Goal: Information Seeking & Learning: Learn about a topic

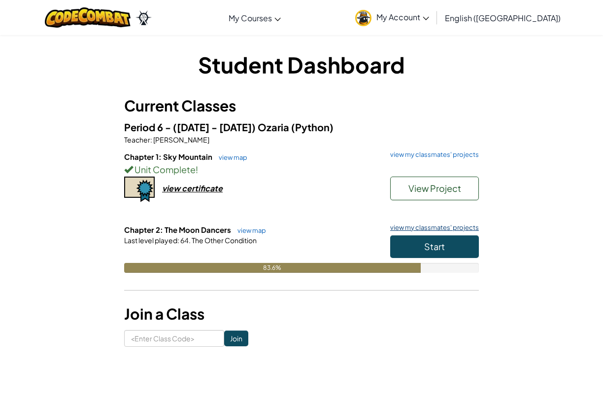
click at [459, 228] on link "view my classmates' projects" at bounding box center [433, 227] width 94 height 6
click at [438, 244] on span "Start" at bounding box center [434, 246] width 21 height 11
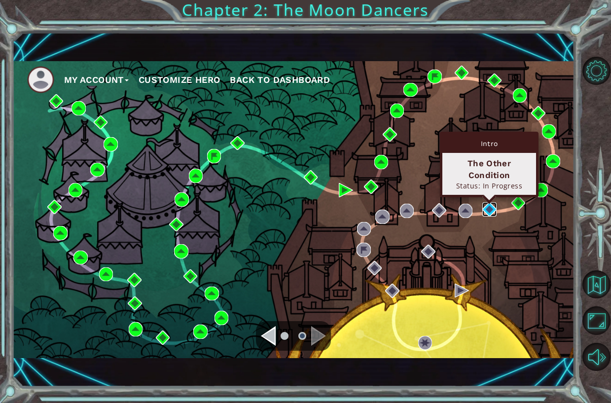
click at [491, 210] on img at bounding box center [489, 209] width 14 height 14
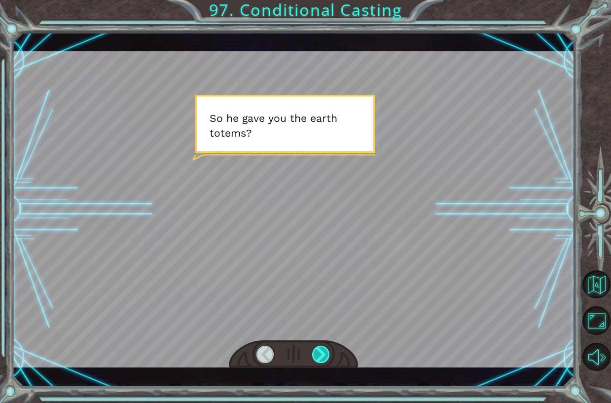
click at [316, 353] on div at bounding box center [321, 354] width 18 height 17
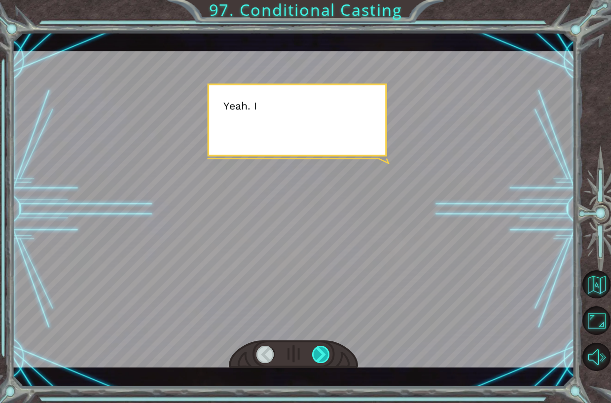
click at [316, 353] on div at bounding box center [321, 354] width 18 height 17
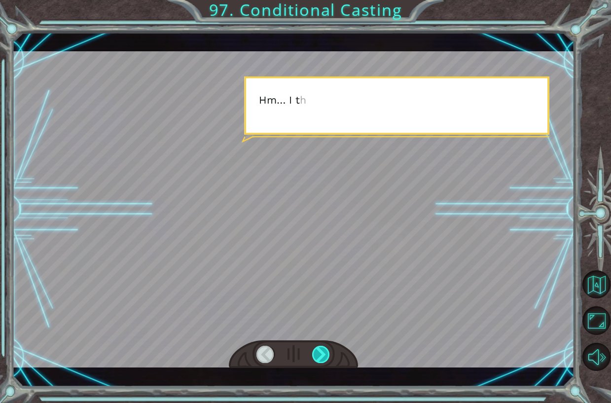
click at [316, 353] on div at bounding box center [321, 354] width 18 height 17
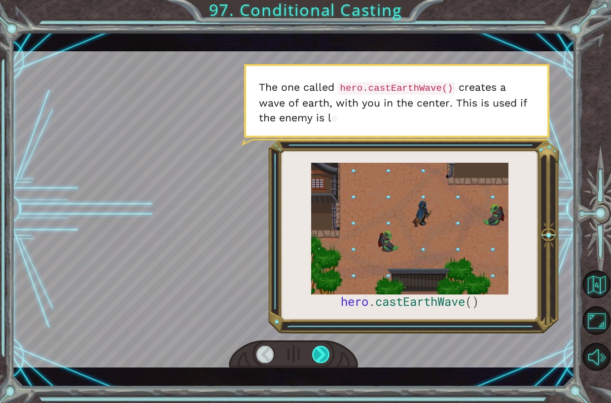
click at [316, 353] on div at bounding box center [321, 354] width 18 height 17
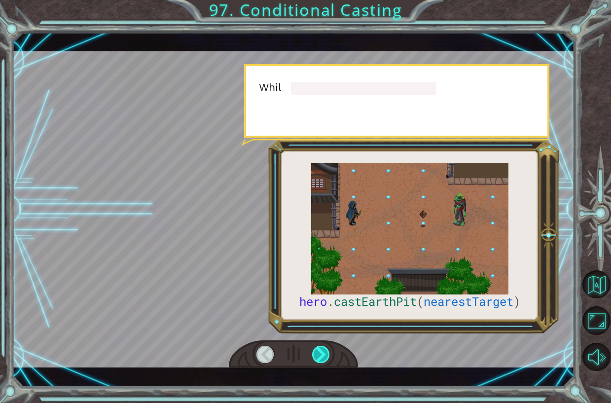
click at [316, 353] on div at bounding box center [321, 354] width 18 height 17
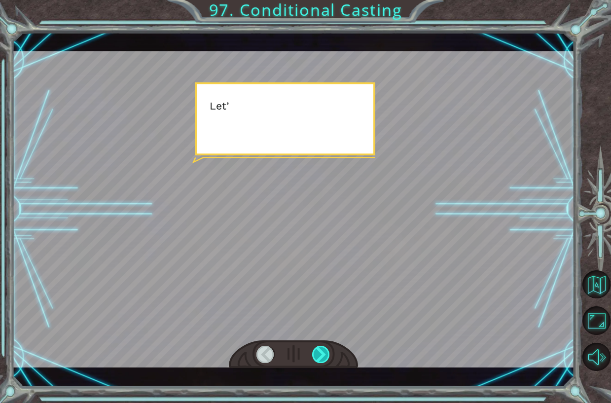
click at [316, 353] on div at bounding box center [321, 354] width 18 height 17
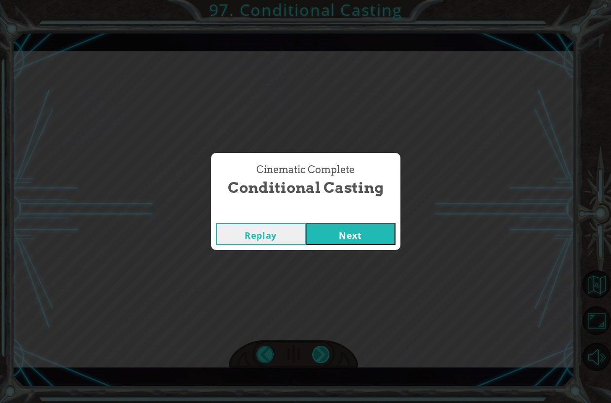
click at [316, 0] on div "hero . castEarthPit ( nearestTarget ) S o h e g a v e y o u t h e e a r t h t o…" at bounding box center [305, 0] width 611 height 0
click at [340, 233] on button "Next" at bounding box center [351, 234] width 90 height 22
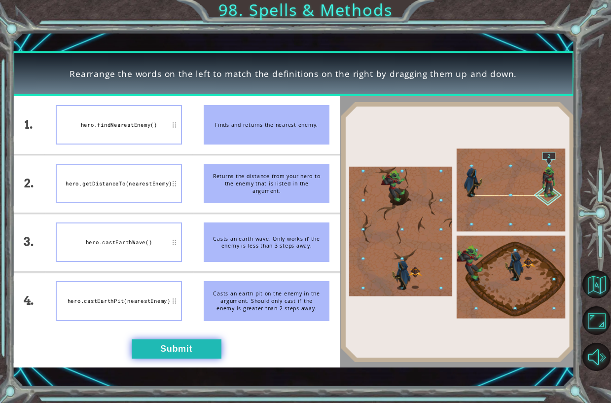
click at [197, 343] on button "Submit" at bounding box center [177, 348] width 90 height 19
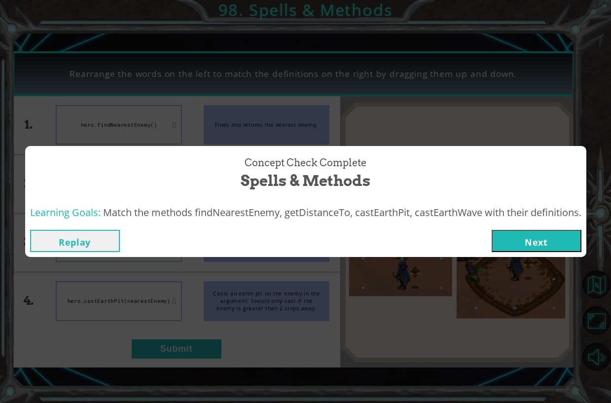
click at [562, 241] on button "Next" at bounding box center [537, 241] width 90 height 22
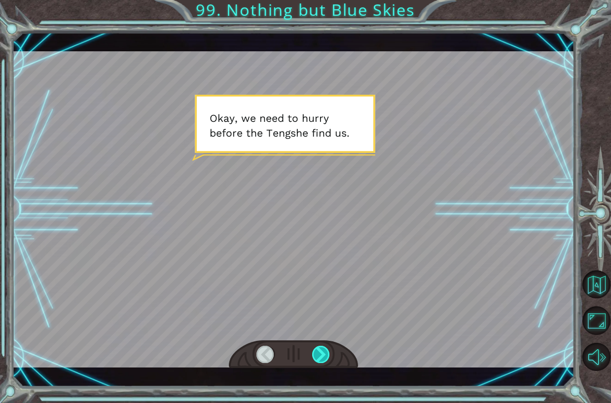
click at [319, 353] on div at bounding box center [321, 354] width 18 height 17
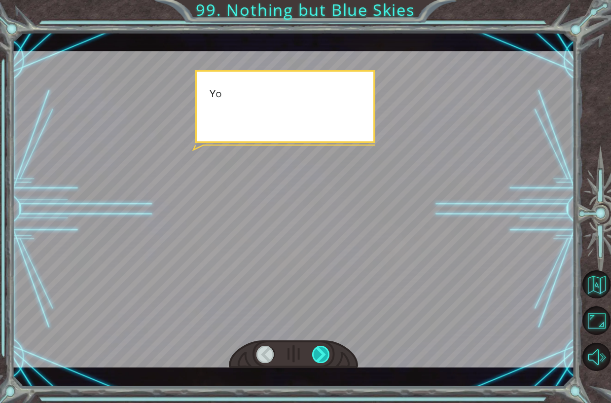
click at [319, 353] on div at bounding box center [321, 354] width 18 height 17
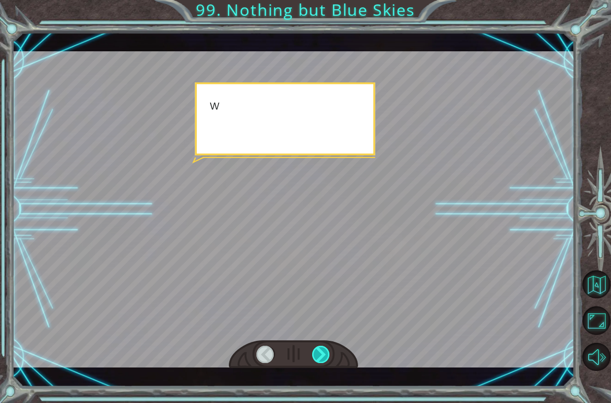
click at [319, 353] on div at bounding box center [321, 354] width 18 height 17
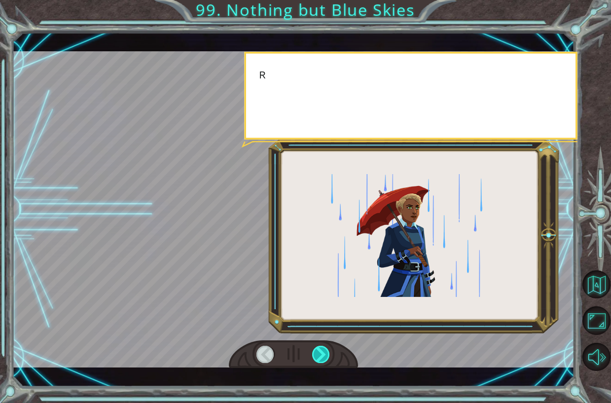
click at [319, 353] on div at bounding box center [321, 354] width 18 height 17
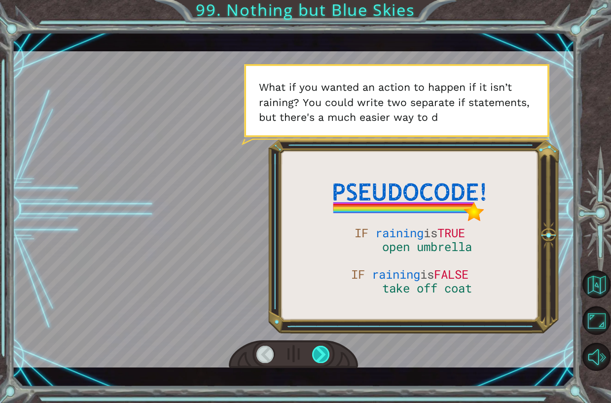
click at [317, 352] on div at bounding box center [321, 354] width 18 height 17
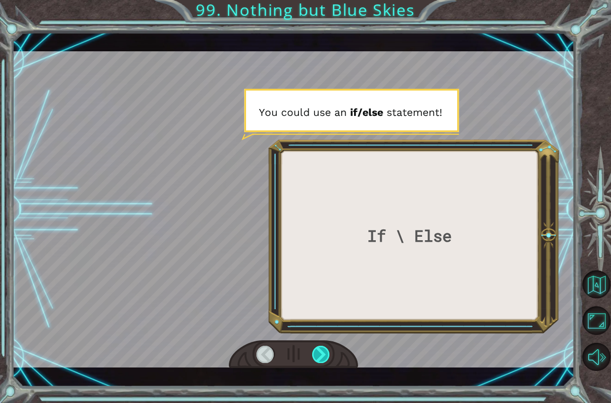
click at [317, 352] on div at bounding box center [321, 354] width 18 height 17
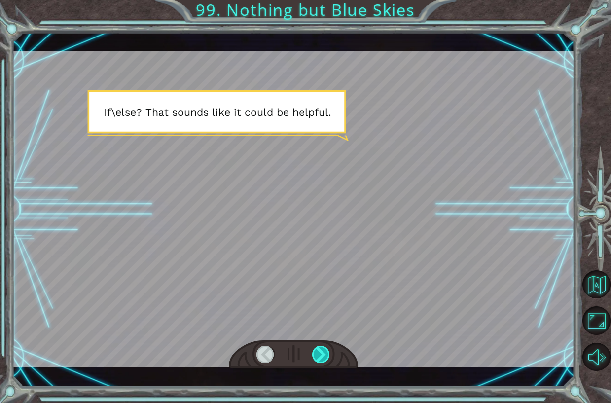
click at [317, 352] on div at bounding box center [321, 354] width 18 height 17
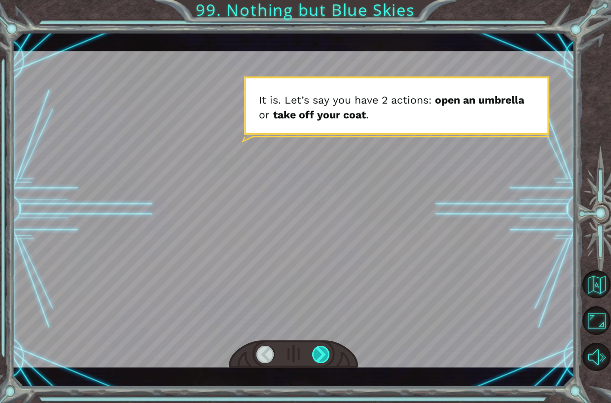
click at [317, 352] on div at bounding box center [321, 354] width 18 height 17
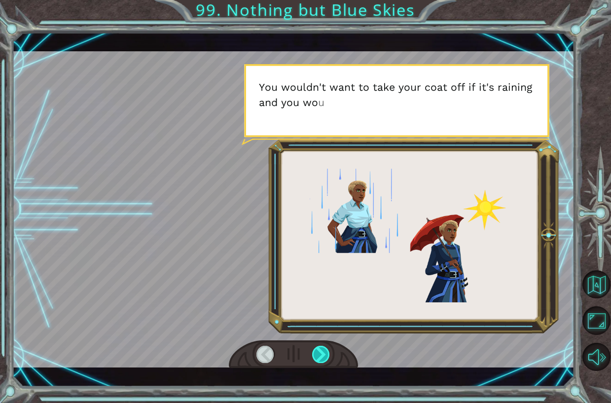
click at [317, 352] on div at bounding box center [321, 354] width 18 height 17
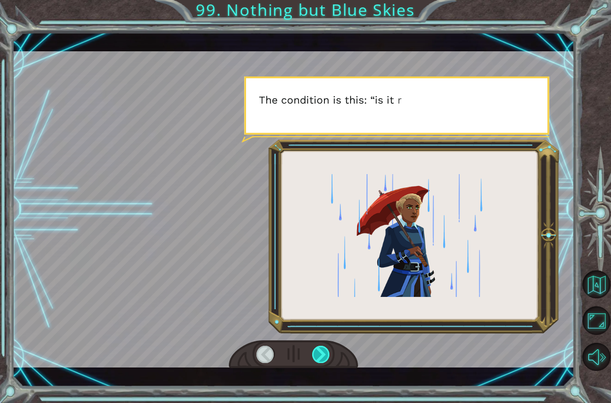
click at [317, 352] on div at bounding box center [321, 354] width 18 height 17
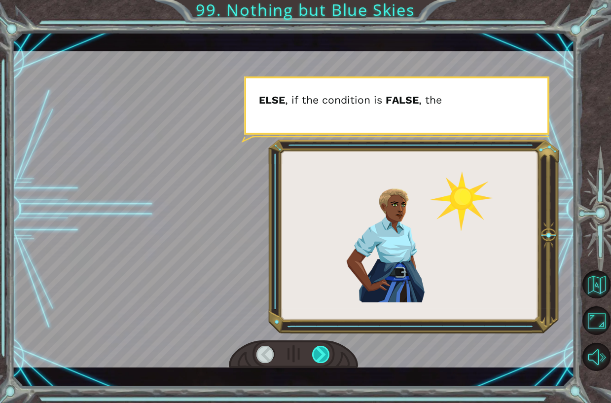
click at [317, 352] on div at bounding box center [321, 354] width 18 height 17
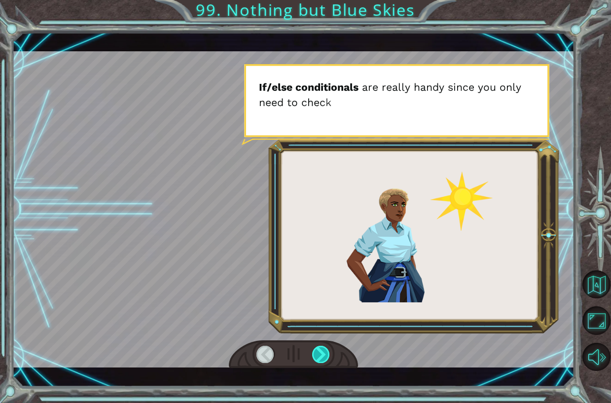
click at [317, 352] on div at bounding box center [321, 354] width 18 height 17
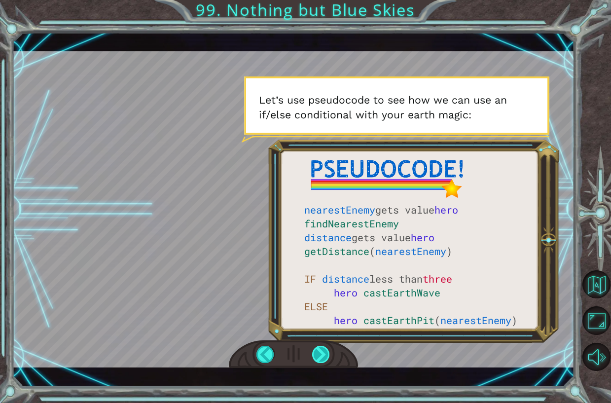
click at [325, 350] on div at bounding box center [321, 354] width 18 height 17
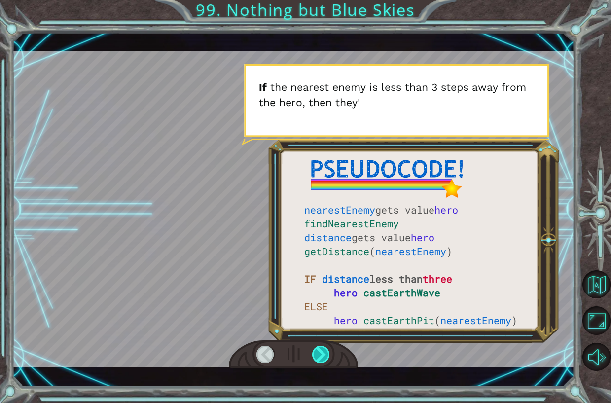
click at [325, 350] on div at bounding box center [321, 354] width 18 height 17
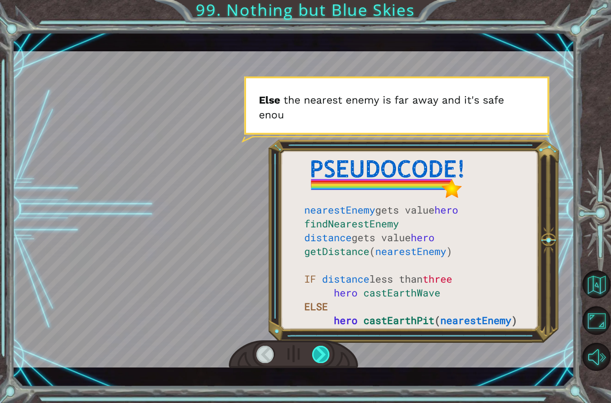
click at [325, 350] on div at bounding box center [321, 354] width 18 height 17
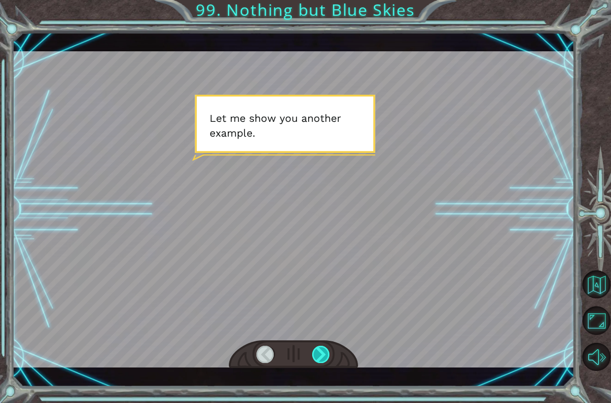
click at [325, 350] on div at bounding box center [321, 354] width 18 height 17
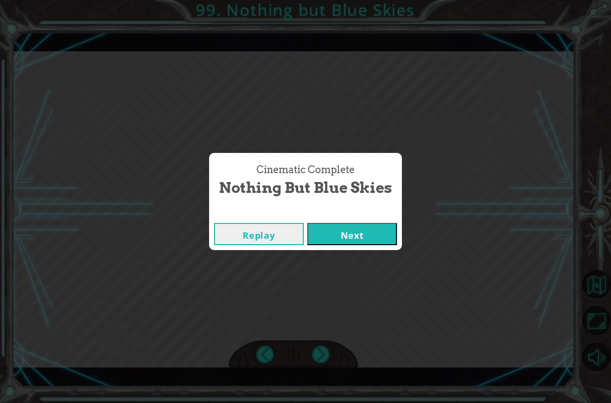
click at [354, 231] on button "Next" at bounding box center [352, 234] width 90 height 22
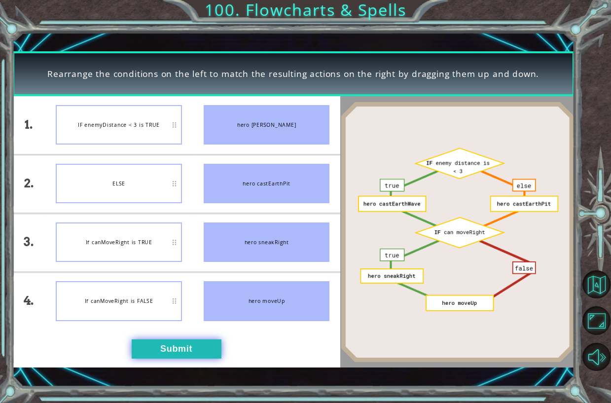
drag, startPoint x: 186, startPoint y: 350, endPoint x: 216, endPoint y: 339, distance: 32.1
click at [278, 357] on div "1. 2. 3. 4. IF enemyDistance < 3 is TRUE ELSE If canMoveRight is TRUE If canMov…" at bounding box center [176, 232] width 328 height 272
click at [180, 345] on button "Submit" at bounding box center [177, 348] width 90 height 19
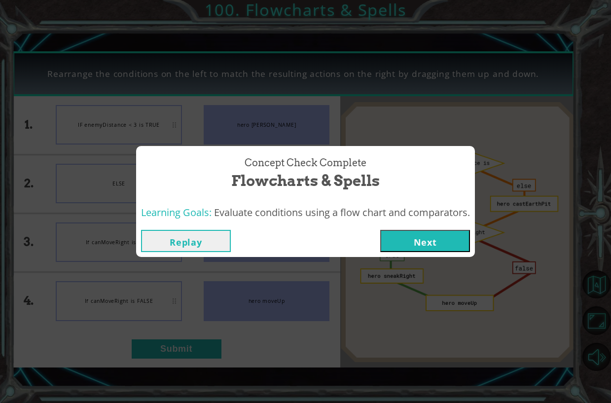
click at [444, 246] on button "Next" at bounding box center [425, 241] width 90 height 22
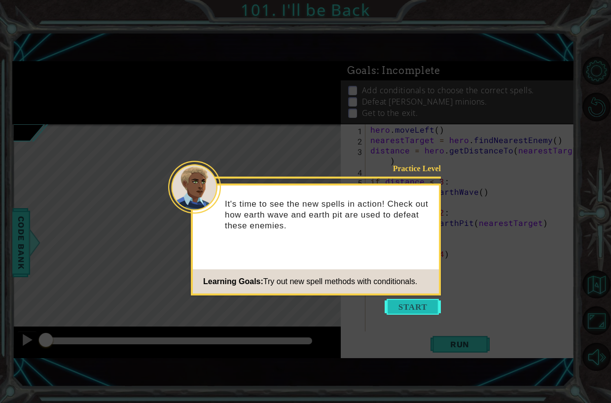
click at [404, 305] on button "Start" at bounding box center [413, 307] width 56 height 16
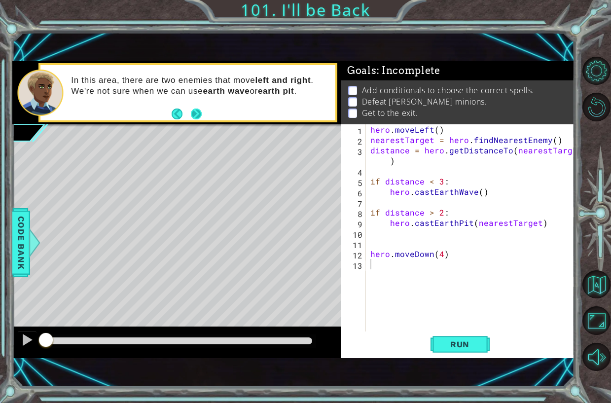
click at [193, 111] on button "Next" at bounding box center [196, 113] width 11 height 11
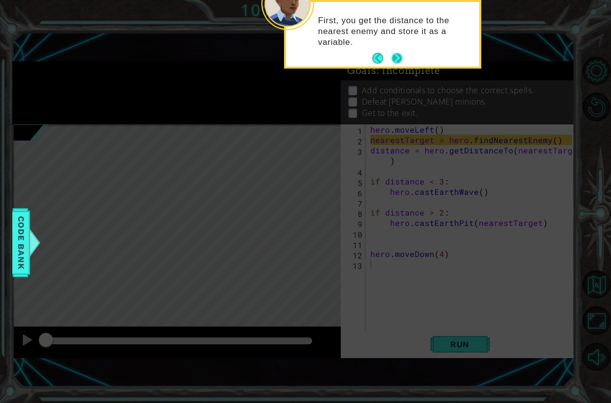
click at [399, 57] on button "Next" at bounding box center [396, 58] width 11 height 11
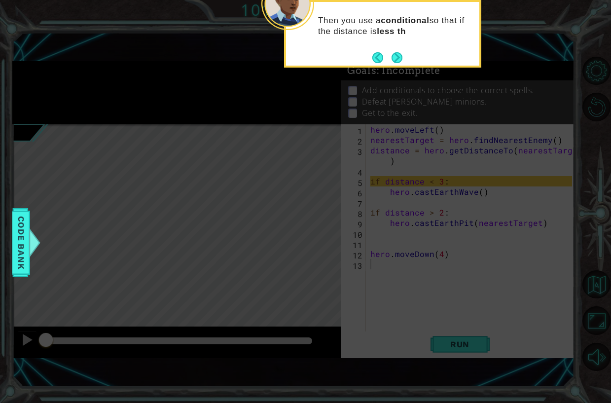
click at [399, 57] on button "Next" at bounding box center [396, 57] width 11 height 11
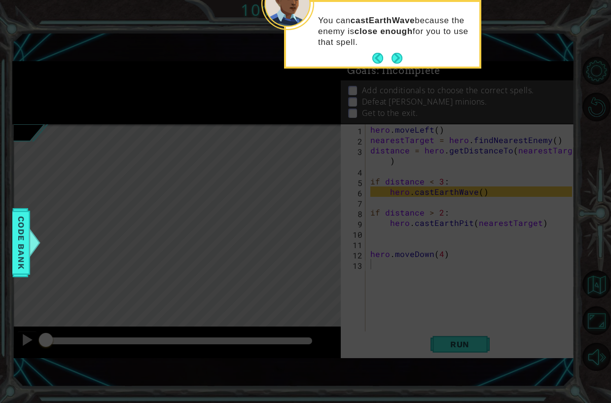
click at [399, 57] on button "Next" at bounding box center [396, 58] width 11 height 11
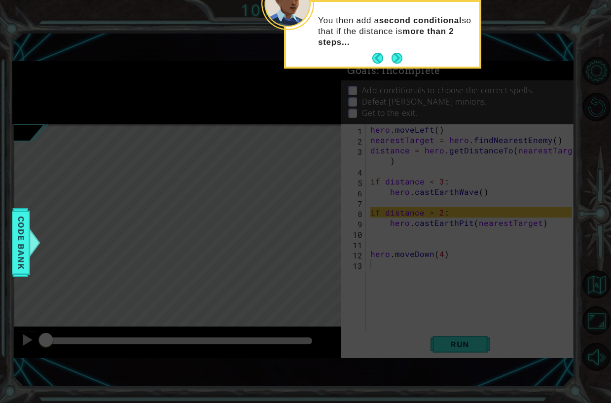
click at [399, 57] on button "Next" at bounding box center [396, 58] width 11 height 11
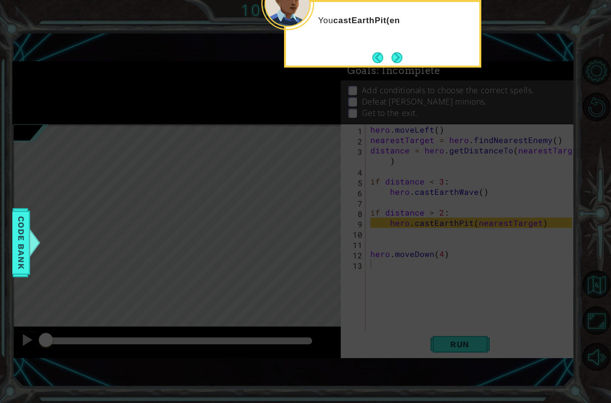
click at [399, 57] on button "Next" at bounding box center [396, 57] width 11 height 11
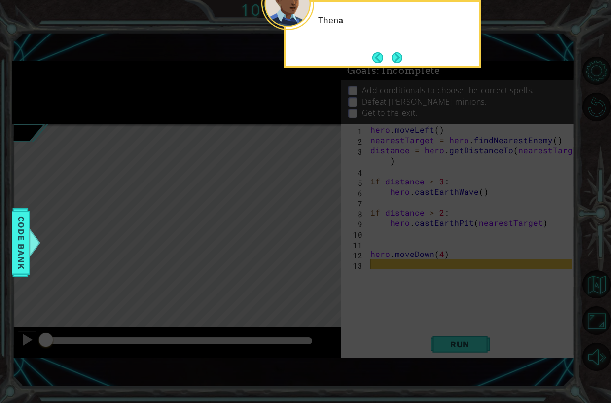
click at [399, 57] on button "Next" at bounding box center [396, 57] width 11 height 11
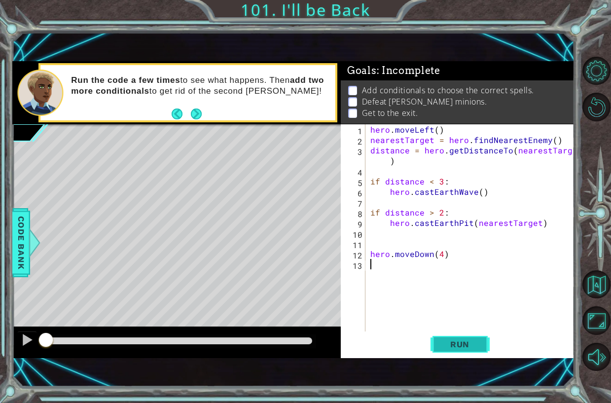
click at [442, 345] on span "Run" at bounding box center [459, 344] width 39 height 10
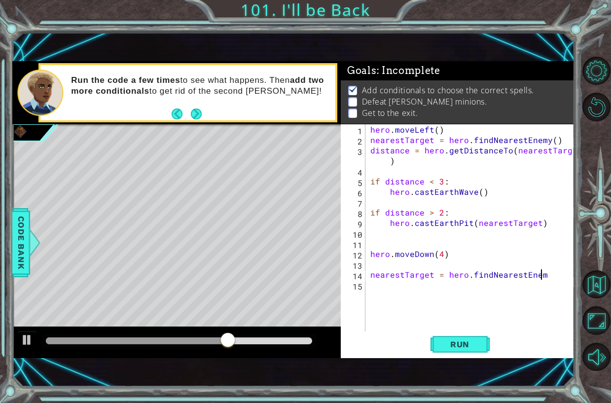
scroll to position [0, 10]
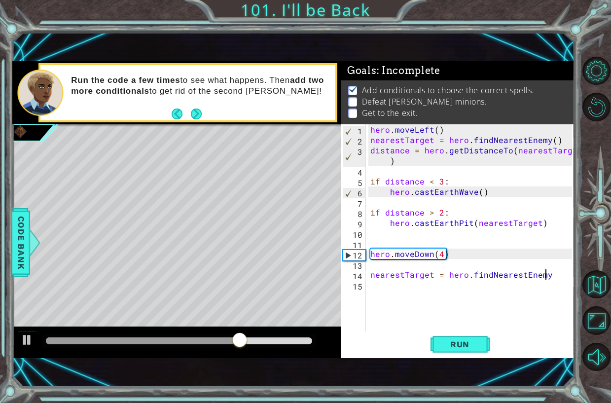
type textarea "nearestTarget = hero.findNearestEnemy()"
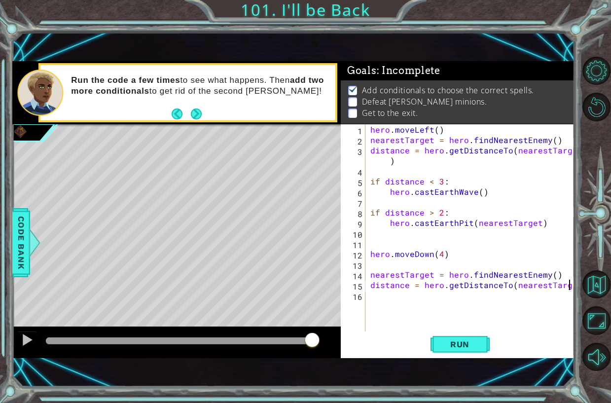
scroll to position [0, 12]
type textarea "distance = hero.getDistanceTo(nearestTarget)"
drag, startPoint x: 534, startPoint y: 168, endPoint x: 587, endPoint y: 185, distance: 55.5
click at [445, 299] on div "hero . moveLeft ( ) nearestTarget = hero . findNearestEnemy ( ) distance = hero…" at bounding box center [472, 238] width 209 height 228
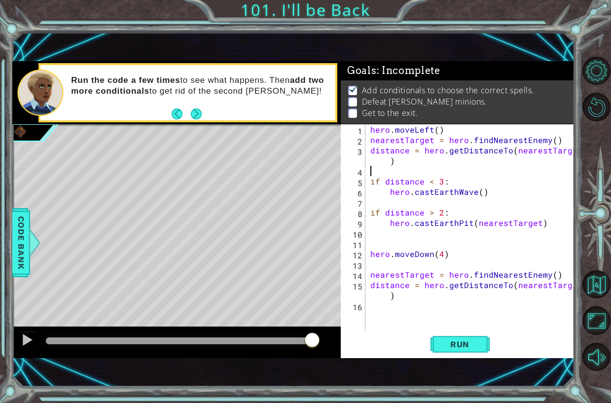
type textarea "distance = hero.getDistanceTo(nearestTarget)"
type textarea "if distance < 3:"
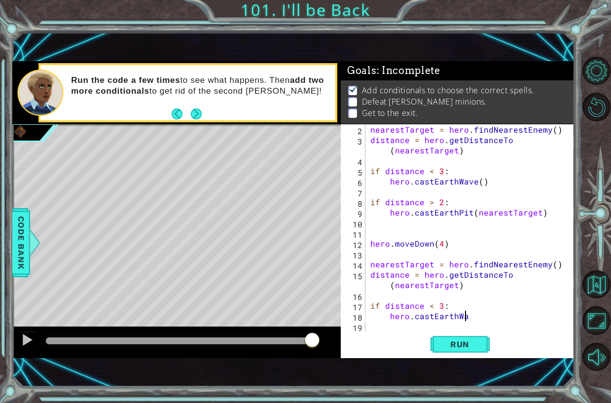
scroll to position [0, 6]
type textarea "hero.castEarthWave()"
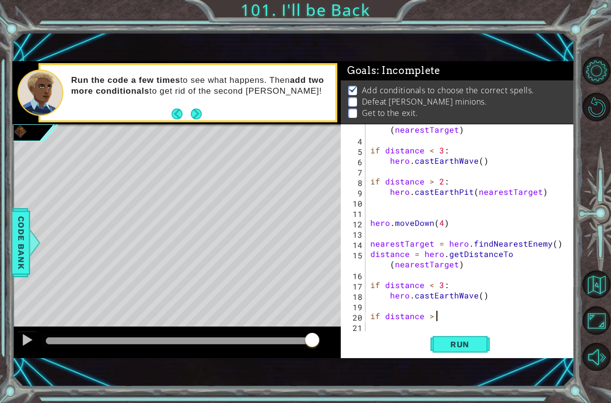
scroll to position [0, 4]
type textarea "if distance > 2:"
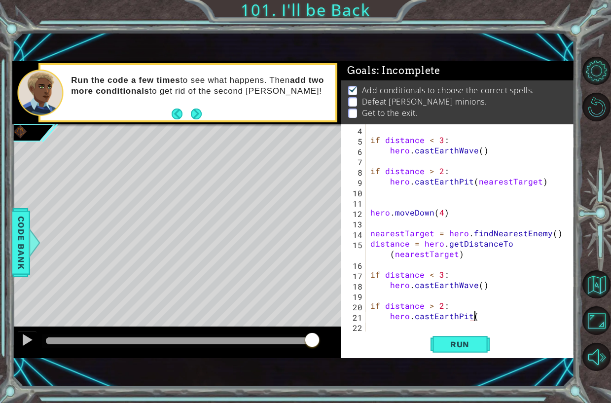
scroll to position [0, 6]
type textarea "hero.castEarthPit()"
click at [460, 340] on span "Run" at bounding box center [459, 344] width 39 height 10
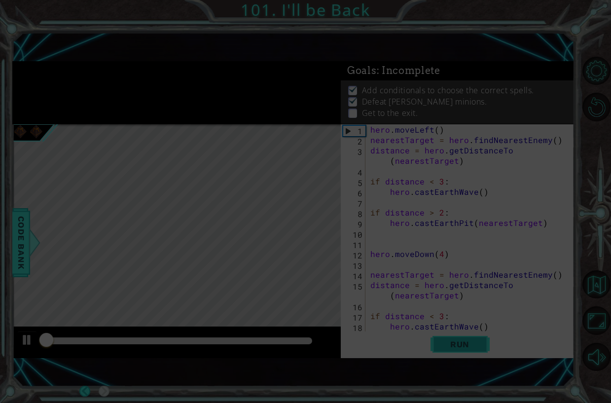
scroll to position [0, 0]
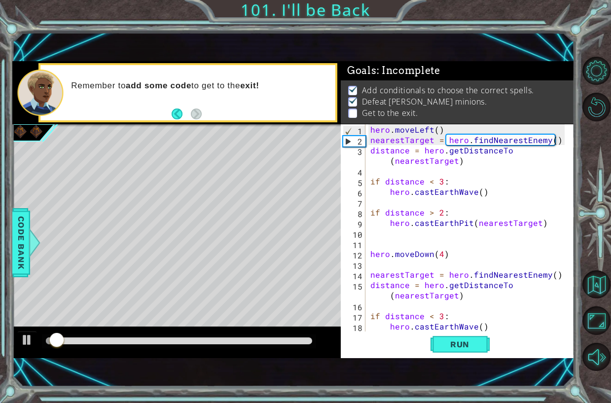
click at [472, 302] on div "hero . moveLeft ( ) nearestTarget = hero . findNearestEnemy ( ) distance = hero…" at bounding box center [468, 238] width 201 height 228
click at [510, 329] on div "hero . moveLeft ( ) nearestTarget = hero . findNearestEnemy ( ) distance = hero…" at bounding box center [468, 238] width 201 height 228
type textarea "hero.castEarthWave()"
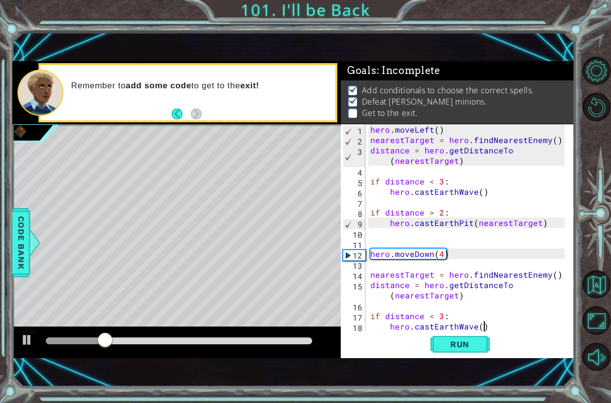
click at [508, 326] on div "hero . moveLeft ( ) nearestTarget = hero . findNearestEnemy ( ) distance = hero…" at bounding box center [468, 238] width 201 height 228
type textarea "hero.castEarthWave()"
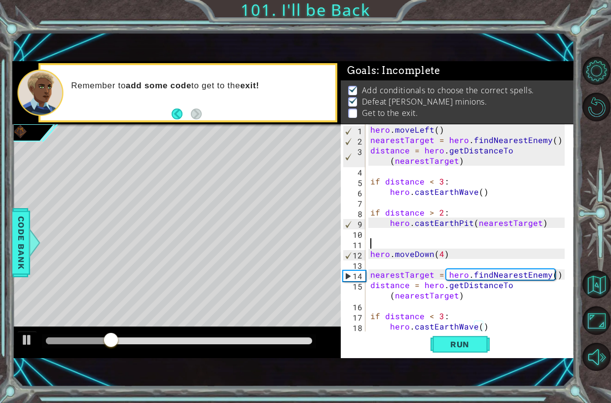
click at [457, 241] on div "hero . moveLeft ( ) nearestTarget = hero . findNearestEnemy ( ) distance = hero…" at bounding box center [468, 238] width 201 height 228
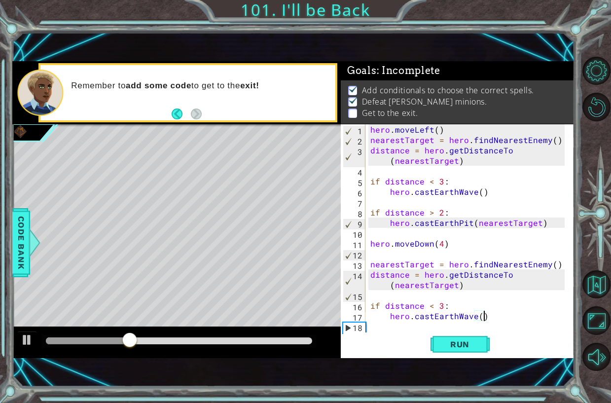
click at [499, 318] on div "hero . moveLeft ( ) nearestTarget = hero . findNearestEnemy ( ) distance = hero…" at bounding box center [468, 238] width 201 height 228
type textarea "hero.castEarthWave()"
click at [506, 318] on div "hero . moveLeft ( ) nearestTarget = hero . findNearestEnemy ( ) distance = hero…" at bounding box center [468, 238] width 201 height 228
type textarea "hero.castEarthWave()"
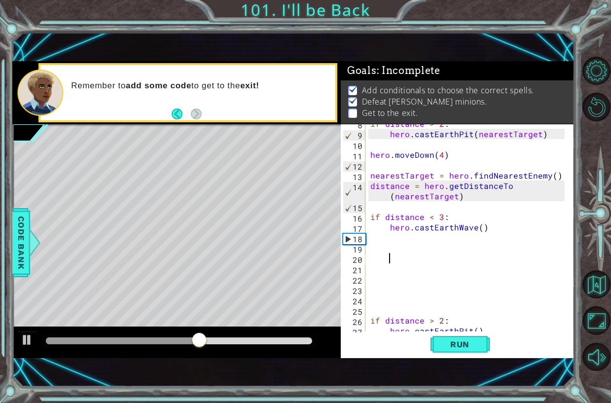
scroll to position [104, 0]
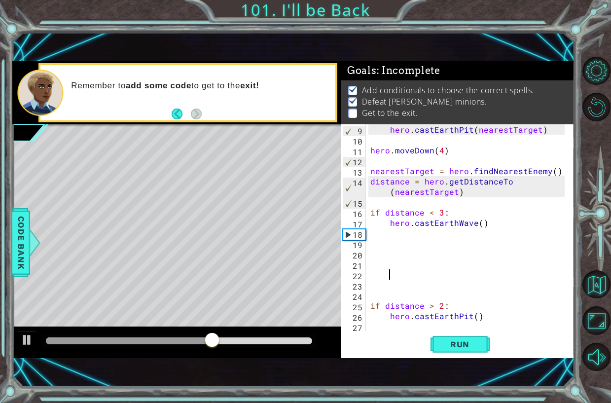
click at [449, 273] on div "hero . [GEOGRAPHIC_DATA] ( nearestTarget ) hero . moveDown ( 4 ) nearestTarget …" at bounding box center [468, 238] width 201 height 228
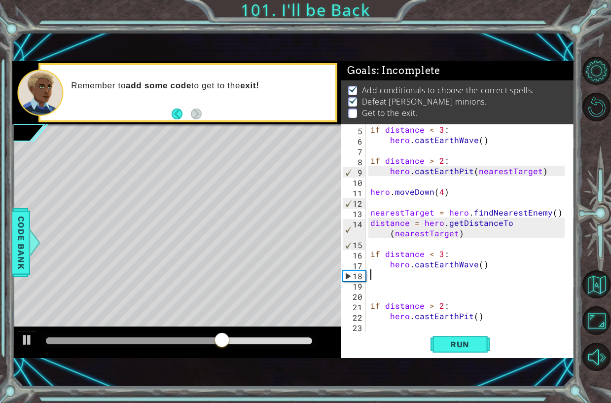
type textarea "hero.castEarthWave()"
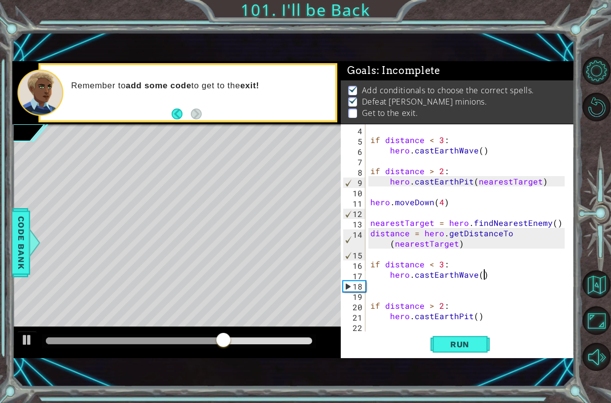
scroll to position [41, 0]
click at [455, 289] on div "if distance < 3 : hero . castEarthWave ( ) if distance > 2 : hero . [GEOGRAPHIC…" at bounding box center [468, 238] width 201 height 228
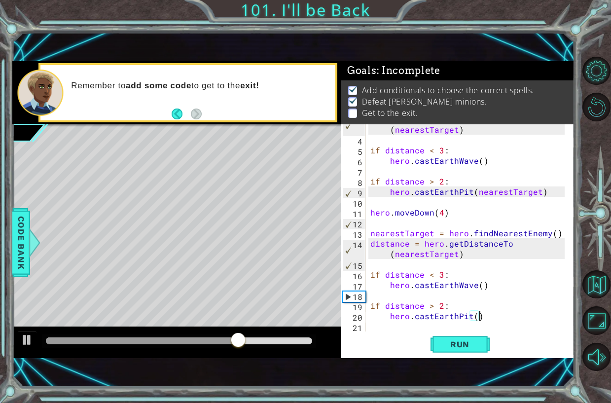
click at [495, 316] on div "distance = hero . getDistanceTo ( nearestTarget ) if distance < 3 : hero . cast…" at bounding box center [468, 233] width 201 height 238
type textarea "hero.castEarthPit()"
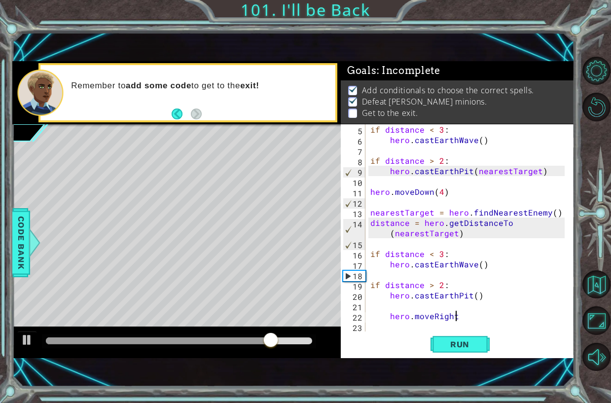
scroll to position [0, 5]
click at [386, 317] on div "if distance < 3 : hero . castEarthWave ( ) if distance > 2 : hero . [GEOGRAPHIC…" at bounding box center [468, 238] width 201 height 228
click at [384, 317] on div "if distance < 3 : hero . castEarthWave ( ) if distance > 2 : hero . [GEOGRAPHIC…" at bounding box center [468, 238] width 201 height 228
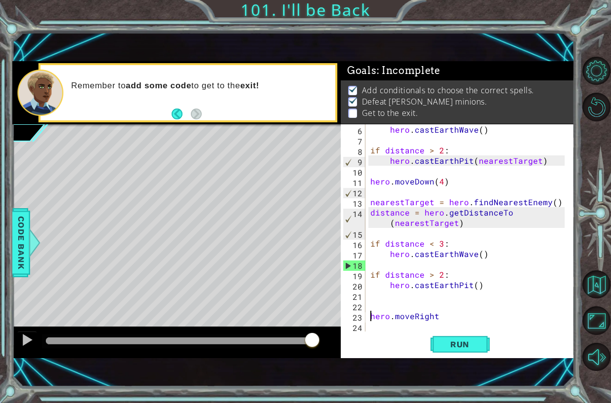
scroll to position [52, 0]
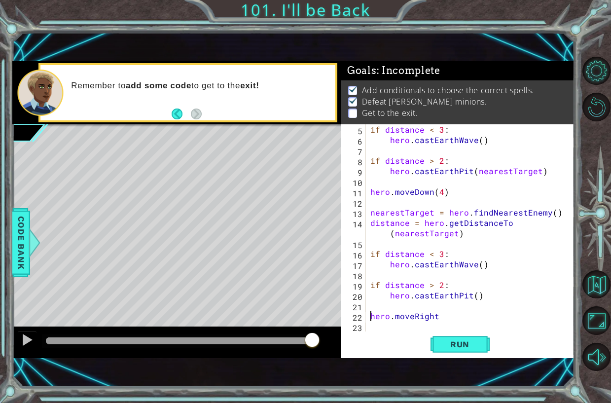
click at [460, 316] on div "if distance < 3 : hero . castEarthWave ( ) if distance > 2 : hero . [GEOGRAPHIC…" at bounding box center [468, 238] width 201 height 228
type textarea "hero.moveRight(4)"
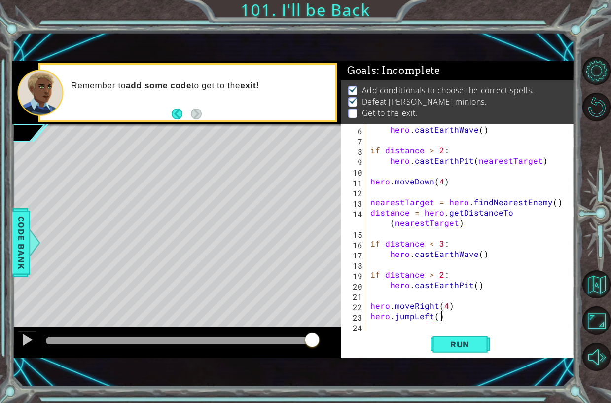
scroll to position [0, 4]
click at [475, 339] on span "Run" at bounding box center [459, 344] width 39 height 10
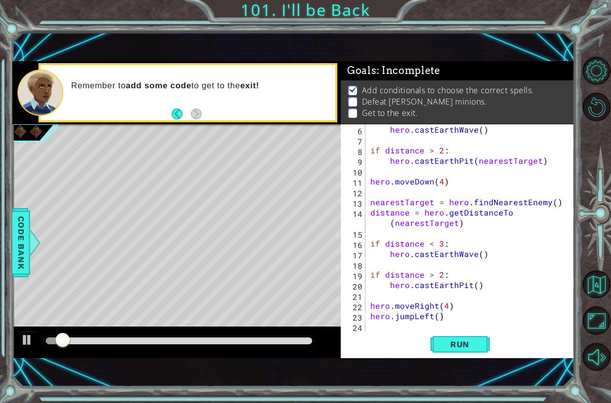
click at [267, 338] on div at bounding box center [179, 341] width 274 height 14
drag, startPoint x: 239, startPoint y: 336, endPoint x: 254, endPoint y: 335, distance: 14.9
click at [254, 335] on div at bounding box center [179, 341] width 274 height 14
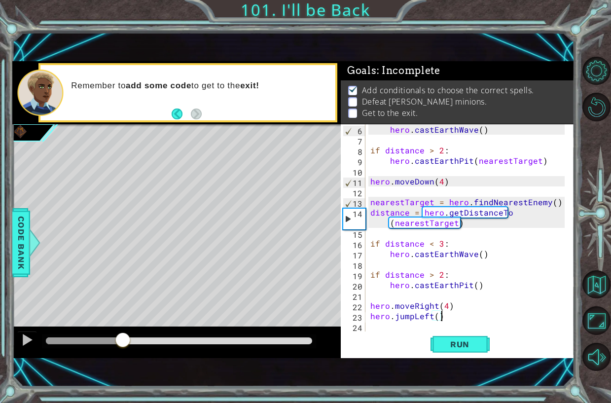
drag, startPoint x: 178, startPoint y: 340, endPoint x: 123, endPoint y: 330, distance: 56.1
click at [123, 330] on div at bounding box center [176, 342] width 328 height 32
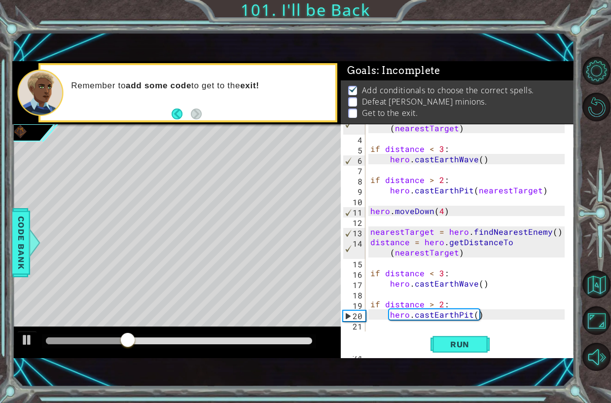
scroll to position [3, 0]
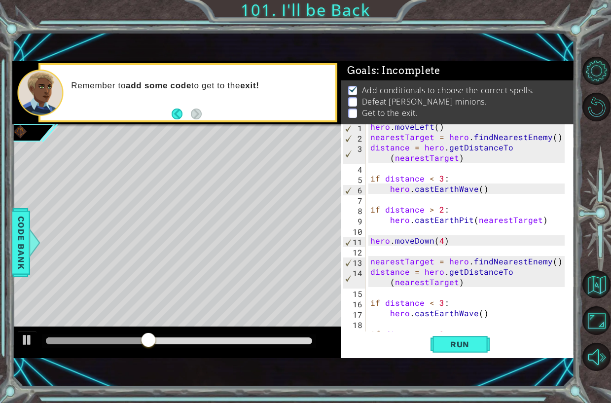
drag, startPoint x: 116, startPoint y: 337, endPoint x: 115, endPoint y: 344, distance: 6.9
click at [115, 344] on div at bounding box center [179, 341] width 274 height 14
click at [26, 334] on div at bounding box center [27, 339] width 13 height 13
click at [450, 345] on span "Run" at bounding box center [459, 344] width 39 height 10
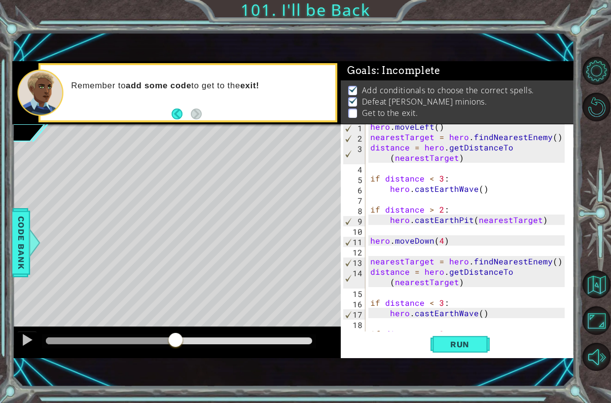
drag, startPoint x: 208, startPoint y: 338, endPoint x: 166, endPoint y: 343, distance: 42.2
click at [166, 343] on div at bounding box center [179, 340] width 266 height 7
drag, startPoint x: 199, startPoint y: 334, endPoint x: 162, endPoint y: 339, distance: 37.3
click at [165, 338] on div at bounding box center [179, 341] width 274 height 14
drag, startPoint x: 161, startPoint y: 339, endPoint x: 141, endPoint y: 332, distance: 20.9
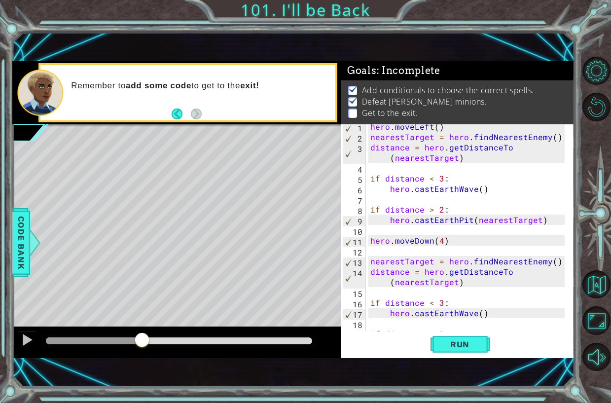
click at [141, 337] on div at bounding box center [94, 340] width 96 height 7
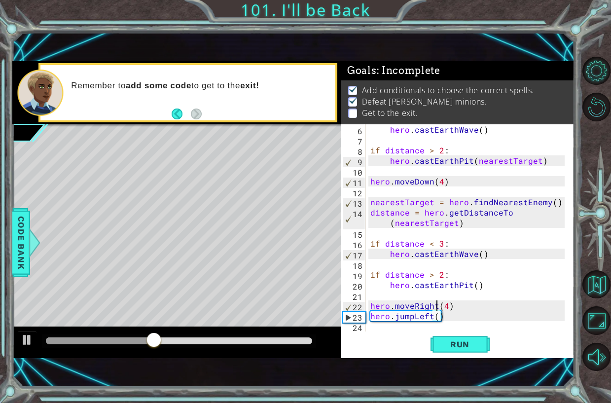
click at [436, 303] on div "hero . castEarthWave ( ) if distance > 2 : hero . [GEOGRAPHIC_DATA] ( nearestTa…" at bounding box center [468, 238] width 201 height 228
click at [481, 344] on button "Run" at bounding box center [459, 343] width 59 height 23
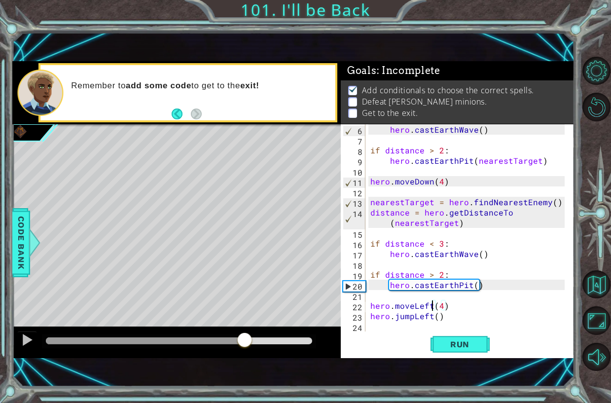
drag, startPoint x: 241, startPoint y: 337, endPoint x: 245, endPoint y: 327, distance: 10.8
click at [245, 327] on div at bounding box center [176, 342] width 328 height 32
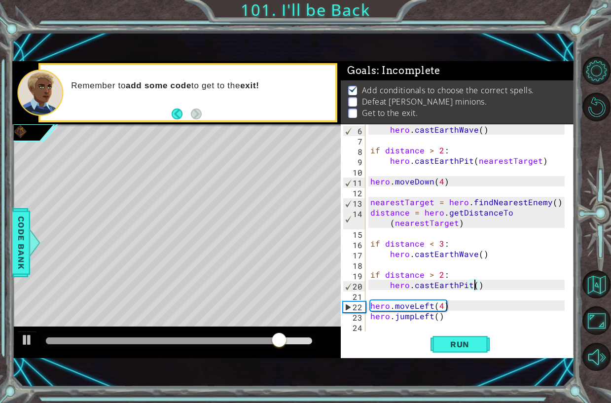
click at [477, 289] on div "hero . castEarthWave ( ) if distance > 2 : hero . [GEOGRAPHIC_DATA] ( nearestTa…" at bounding box center [468, 238] width 201 height 228
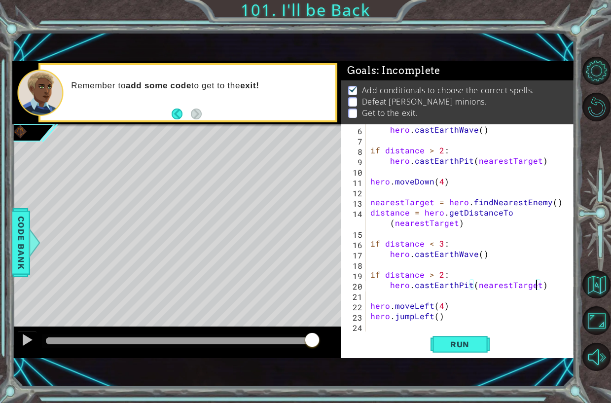
scroll to position [0, 10]
type textarea "hero.castEarthPit(nearestTarget)"
click at [482, 353] on button "Run" at bounding box center [459, 343] width 59 height 23
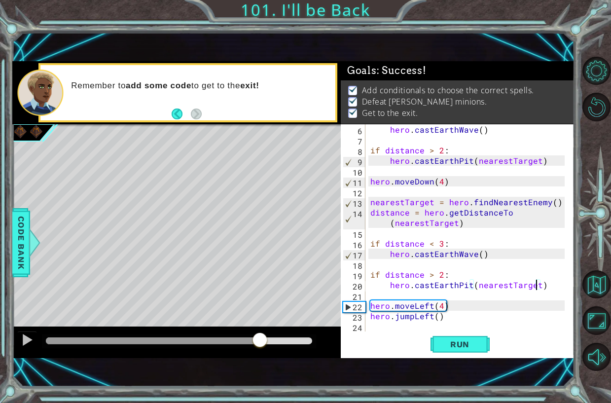
drag, startPoint x: 260, startPoint y: 337, endPoint x: 375, endPoint y: 333, distance: 115.4
click at [371, 334] on div "1 ההההההההההההההההההההההההההההההההההההההההההההההההההההההההההההההההההההההההההההה…" at bounding box center [293, 209] width 562 height 296
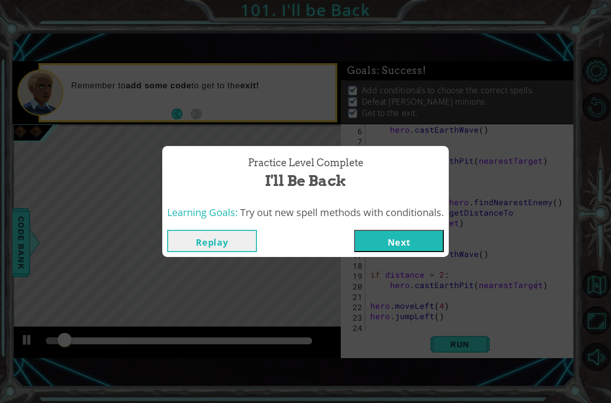
click at [405, 237] on button "Next" at bounding box center [399, 241] width 90 height 22
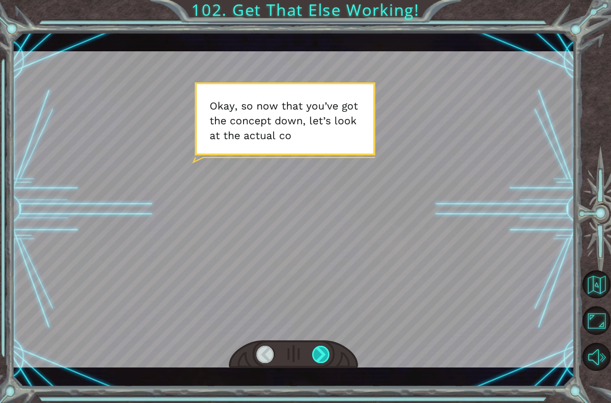
click at [319, 354] on div at bounding box center [321, 354] width 18 height 17
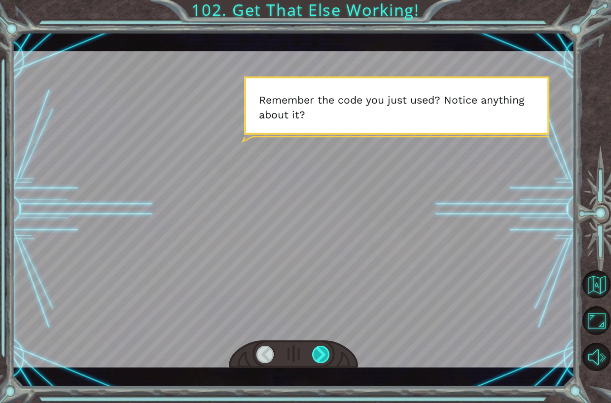
click at [319, 354] on div at bounding box center [321, 354] width 18 height 17
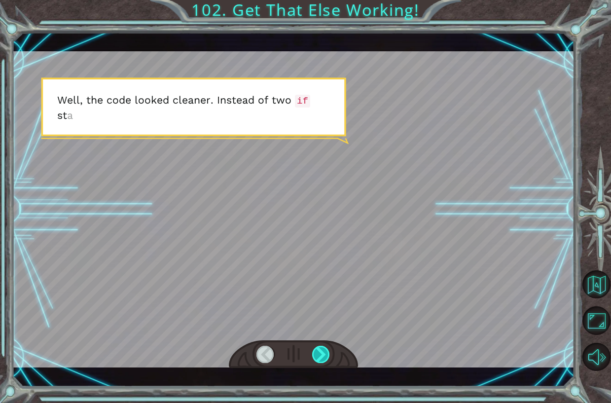
click at [319, 354] on div at bounding box center [321, 354] width 18 height 17
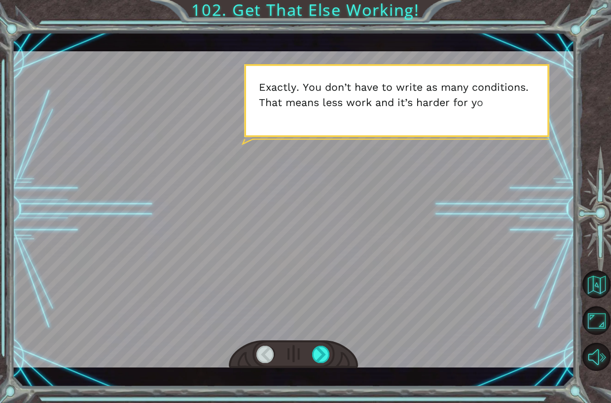
click at [267, 354] on div at bounding box center [265, 354] width 18 height 17
click at [269, 351] on div at bounding box center [265, 354] width 18 height 17
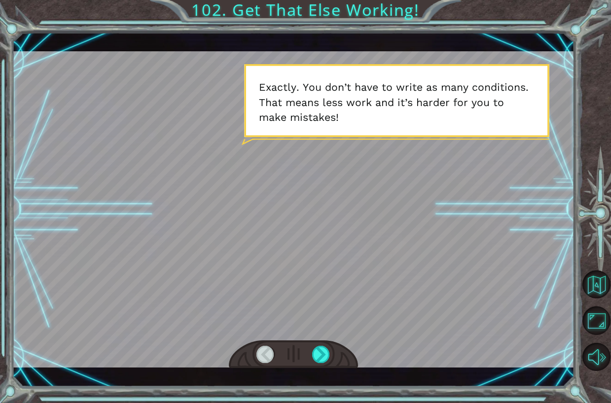
click at [269, 351] on div at bounding box center [265, 354] width 18 height 17
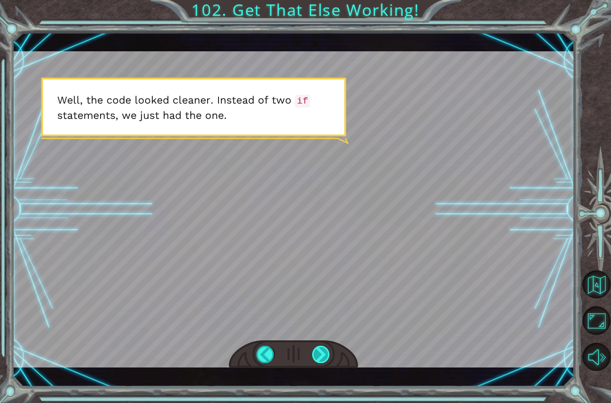
click at [319, 350] on div at bounding box center [321, 354] width 18 height 17
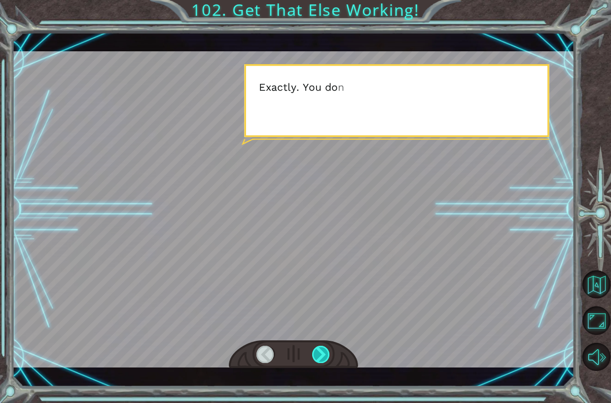
click at [319, 350] on div at bounding box center [321, 354] width 18 height 17
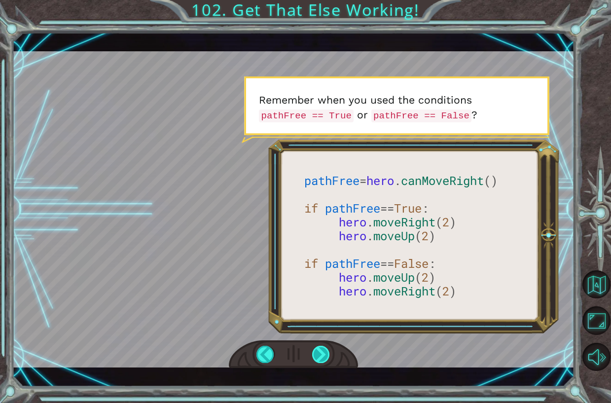
click at [319, 350] on div at bounding box center [321, 354] width 18 height 17
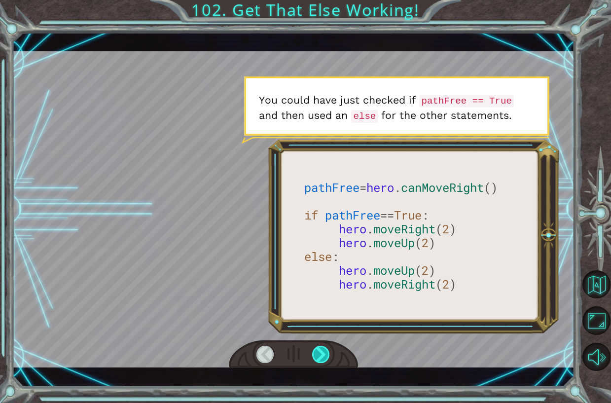
click at [319, 350] on div at bounding box center [321, 354] width 18 height 17
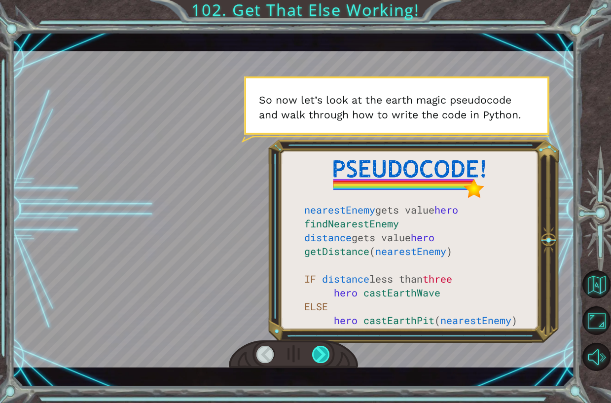
click at [324, 348] on div at bounding box center [321, 354] width 18 height 17
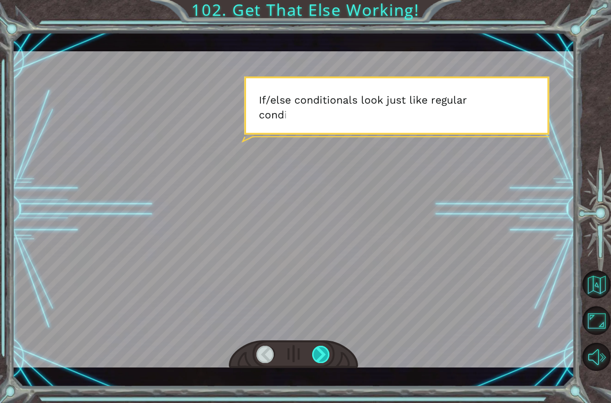
click at [324, 348] on div at bounding box center [321, 354] width 18 height 17
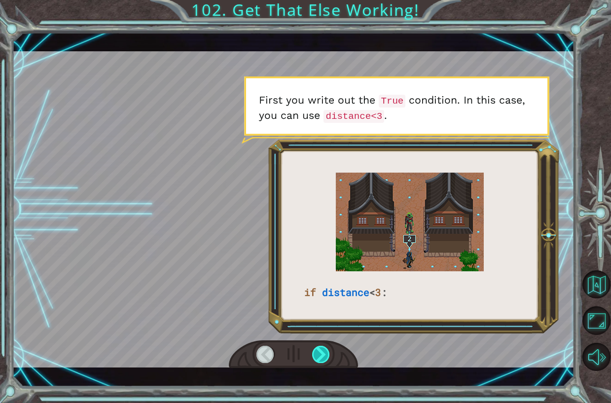
click at [324, 348] on div at bounding box center [321, 354] width 18 height 17
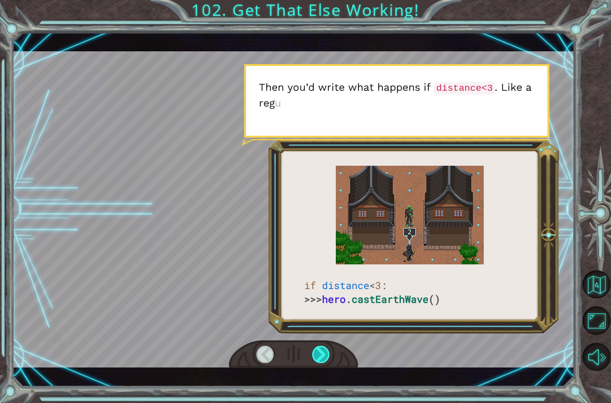
click at [324, 348] on div at bounding box center [321, 354] width 18 height 17
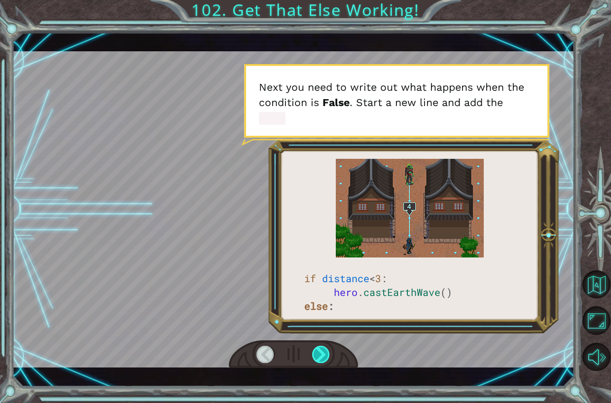
click at [324, 348] on div at bounding box center [321, 354] width 18 height 17
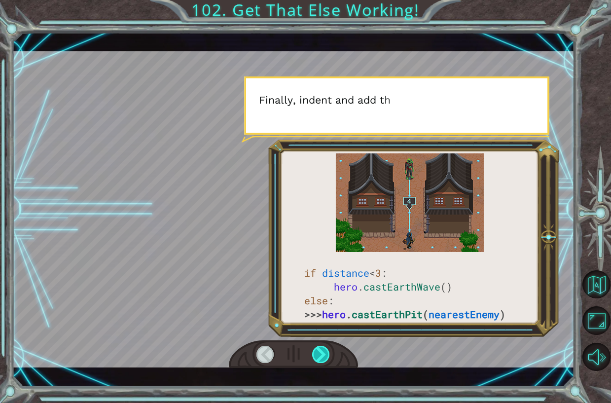
click at [324, 348] on div at bounding box center [321, 354] width 18 height 17
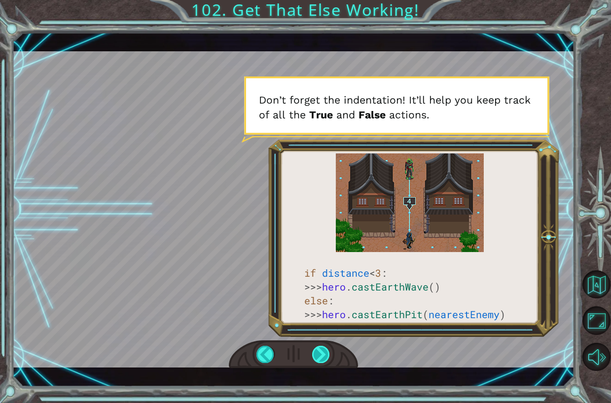
click at [324, 350] on div at bounding box center [321, 354] width 18 height 17
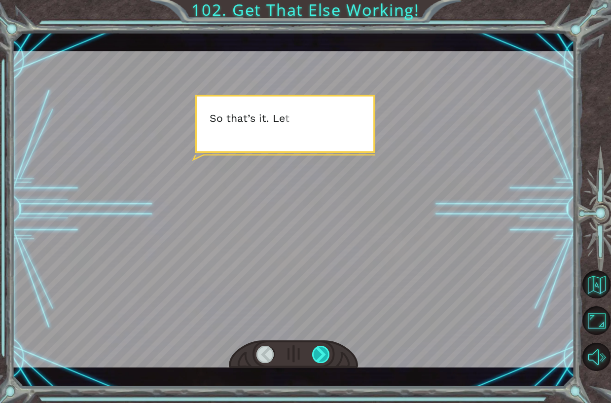
click at [324, 350] on div at bounding box center [321, 354] width 18 height 17
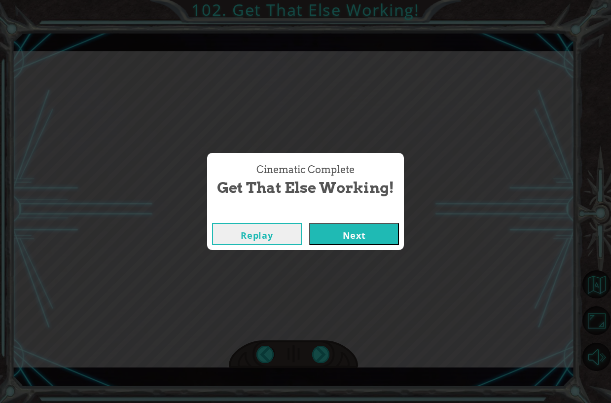
click at [339, 240] on button "Next" at bounding box center [354, 234] width 90 height 22
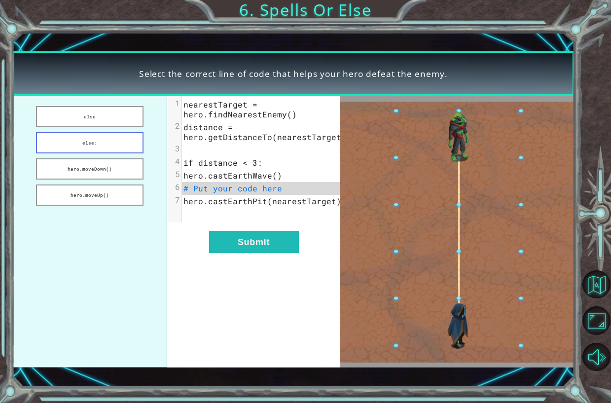
click at [119, 149] on button "else:" at bounding box center [89, 142] width 107 height 21
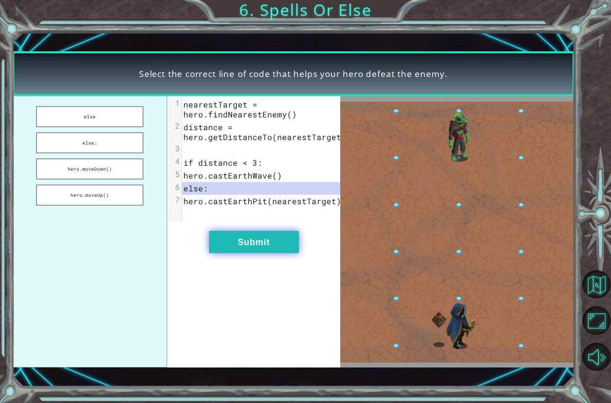
click at [286, 242] on button "Submit" at bounding box center [254, 242] width 90 height 22
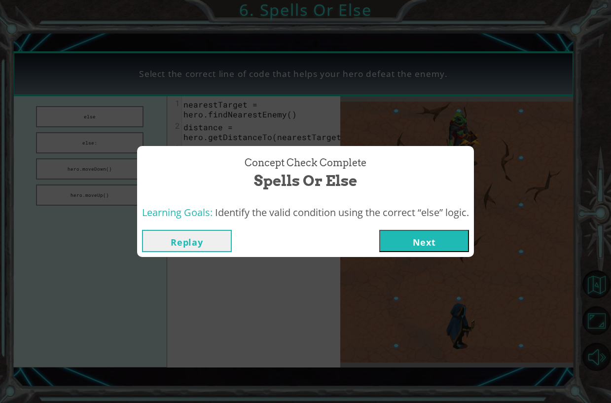
click at [420, 237] on button "Next" at bounding box center [424, 241] width 90 height 22
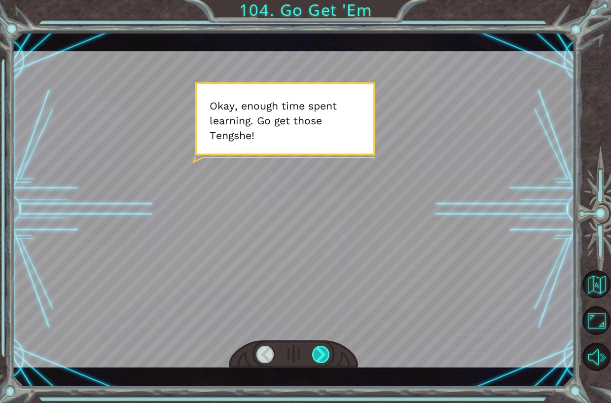
drag, startPoint x: 319, startPoint y: 346, endPoint x: 325, endPoint y: 347, distance: 5.4
click at [321, 347] on div at bounding box center [321, 354] width 18 height 17
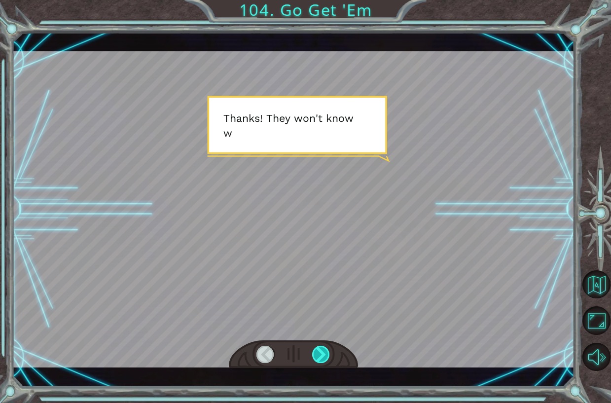
click at [325, 347] on div at bounding box center [321, 354] width 18 height 17
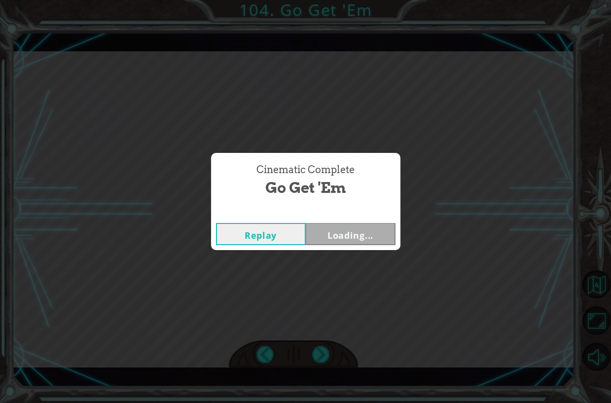
drag, startPoint x: 325, startPoint y: 347, endPoint x: 325, endPoint y: 341, distance: 5.4
click at [325, 341] on div "Cinematic Complete Go Get 'Em Replay Loading..." at bounding box center [305, 201] width 611 height 403
click at [355, 234] on button "Next" at bounding box center [351, 234] width 90 height 22
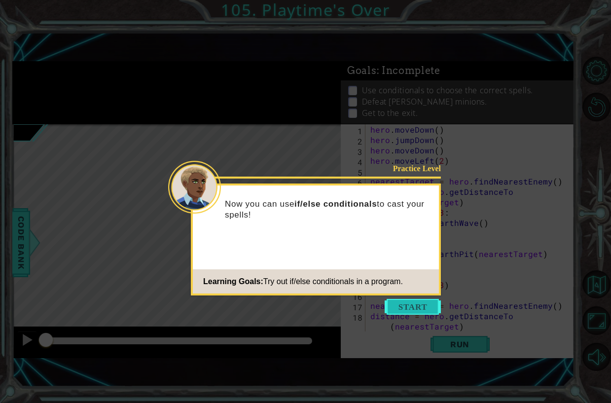
click at [421, 303] on button "Start" at bounding box center [413, 307] width 56 height 16
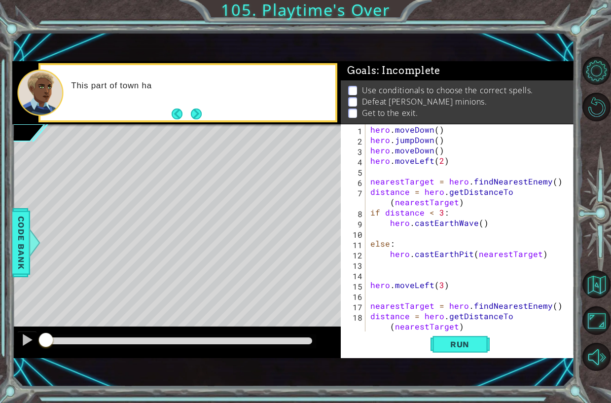
scroll to position [30, 0]
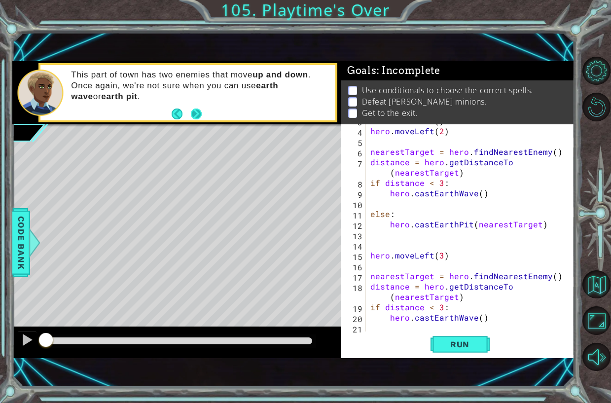
click at [201, 114] on button "Next" at bounding box center [196, 113] width 11 height 11
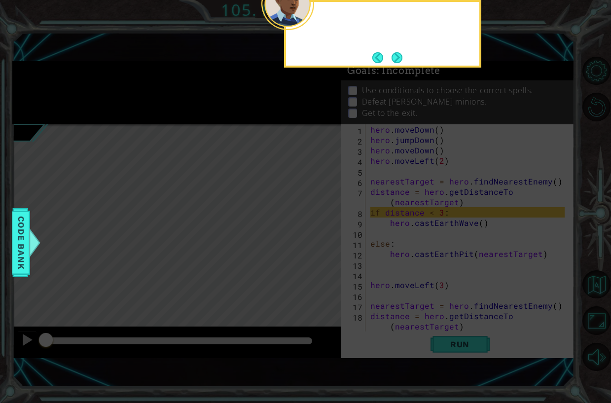
scroll to position [0, 0]
click at [404, 62] on div "This time, check the condition: if distance < 3" at bounding box center [382, 34] width 197 height 68
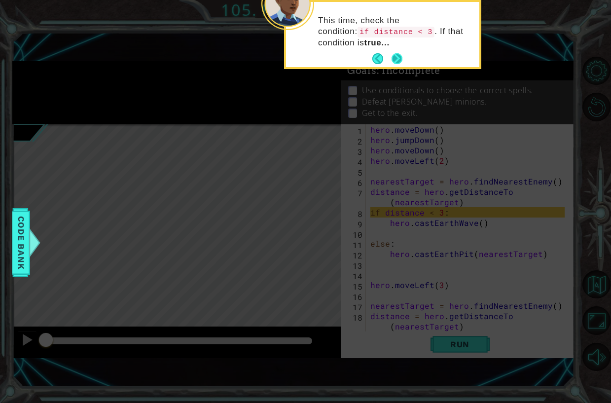
click at [397, 60] on button "Next" at bounding box center [396, 58] width 11 height 11
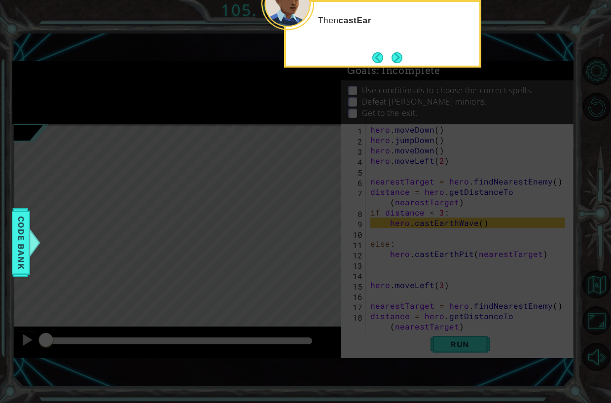
click at [397, 60] on button "Next" at bounding box center [396, 57] width 11 height 11
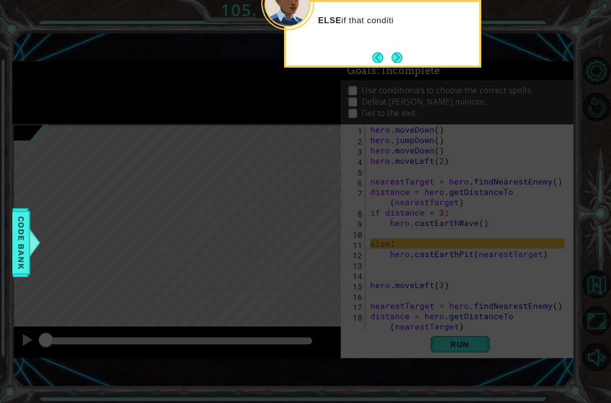
click at [397, 60] on button "Next" at bounding box center [396, 57] width 11 height 11
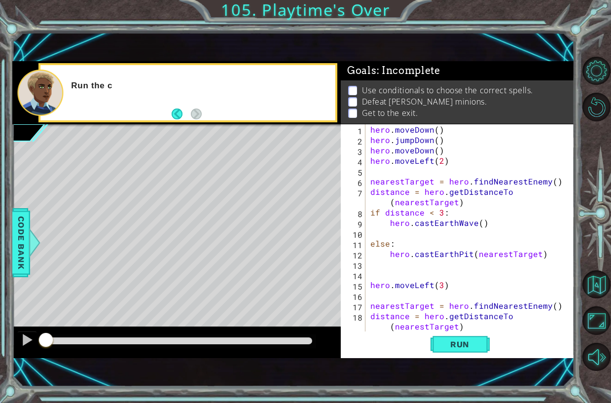
scroll to position [30, 0]
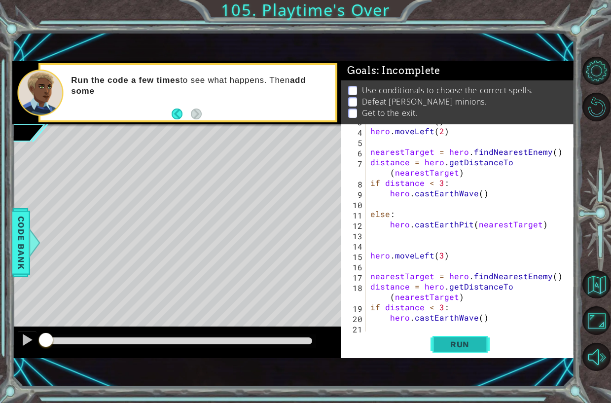
click at [450, 341] on span "Run" at bounding box center [459, 344] width 39 height 10
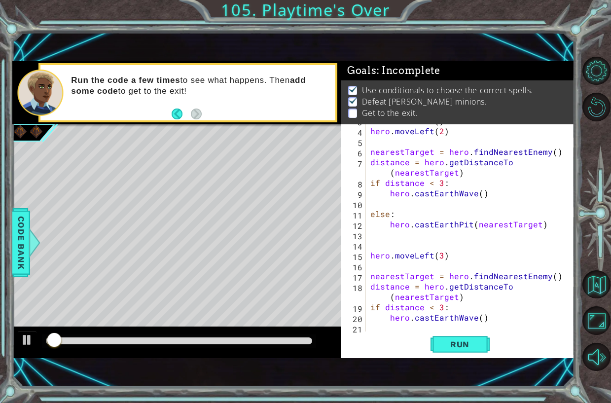
click at [244, 336] on div at bounding box center [179, 341] width 274 height 14
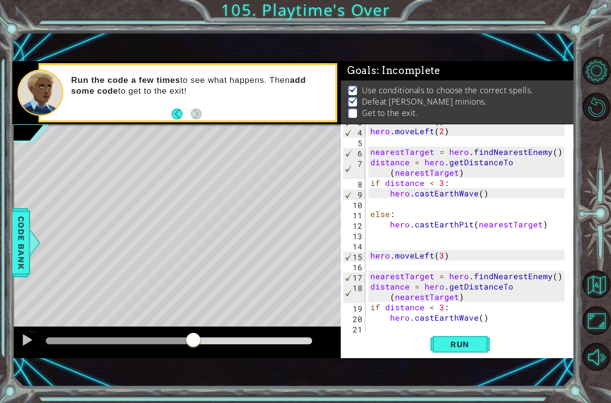
drag, startPoint x: 217, startPoint y: 340, endPoint x: 204, endPoint y: 350, distance: 16.7
click at [193, 344] on div at bounding box center [179, 340] width 266 height 7
drag, startPoint x: 238, startPoint y: 332, endPoint x: 229, endPoint y: 337, distance: 10.4
click at [229, 337] on div at bounding box center [176, 342] width 328 height 32
drag, startPoint x: 228, startPoint y: 337, endPoint x: 173, endPoint y: 366, distance: 62.4
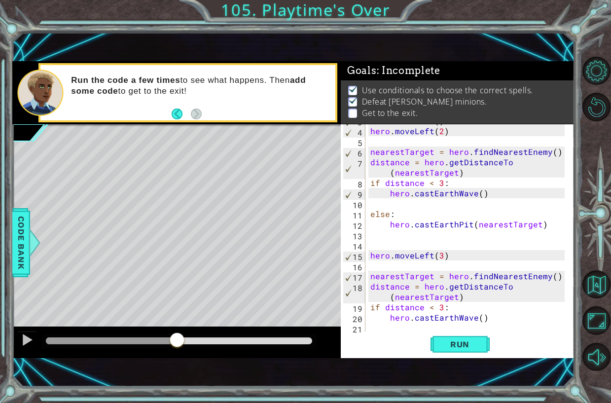
click at [173, 366] on div "1 ההההההההההההההההההההההההההההההההההההההההההההההההההההההההההההההההההההההההההההה…" at bounding box center [293, 209] width 562 height 354
drag, startPoint x: 223, startPoint y: 341, endPoint x: 187, endPoint y: 373, distance: 47.8
click at [187, 373] on div "1 ההההההההההההההההההההההההההההההההההההההההההההההההההההההההההההההההההההההההההההה…" at bounding box center [293, 209] width 562 height 354
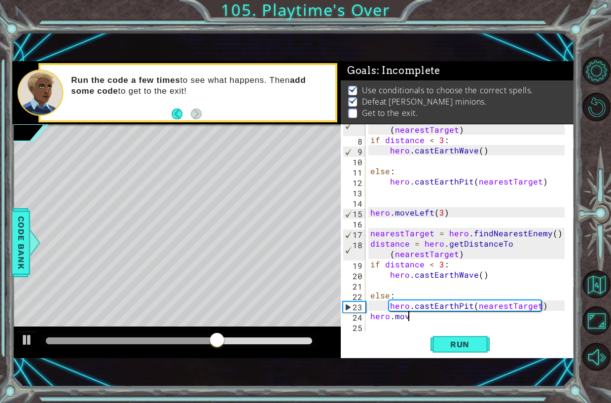
scroll to position [0, 2]
type textarea "hero.moveLeft()"
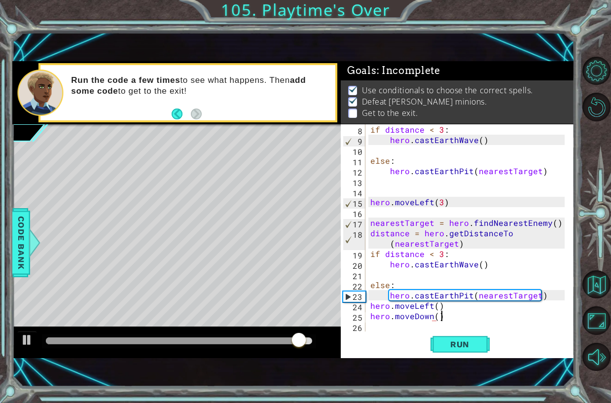
scroll to position [0, 4]
type textarea "hero.moveDown()"
click at [463, 346] on span "Run" at bounding box center [459, 344] width 39 height 10
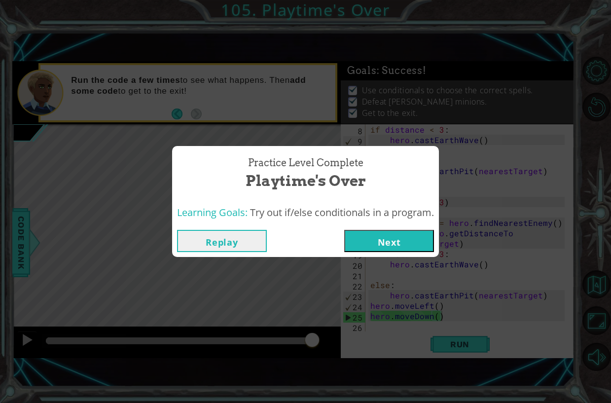
drag, startPoint x: 193, startPoint y: 342, endPoint x: 395, endPoint y: 311, distance: 204.6
click at [400, 377] on body "1 ההההההההההההההההההההההההההההההההההההההההההההההההההההההההההההההההההההההההההההה…" at bounding box center [305, 201] width 611 height 403
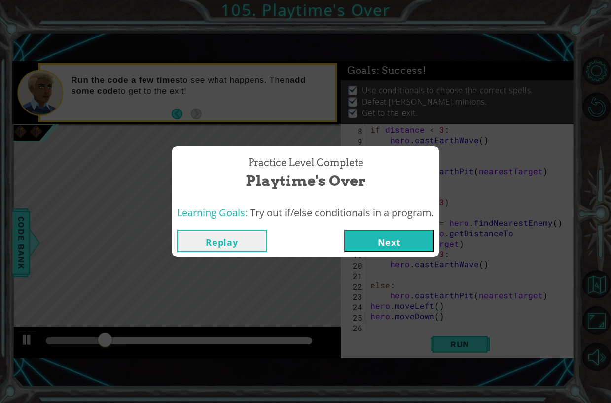
drag, startPoint x: 389, startPoint y: 239, endPoint x: 369, endPoint y: 254, distance: 25.4
click at [367, 255] on div "Replay Next" at bounding box center [305, 241] width 267 height 32
click at [388, 236] on button "Next" at bounding box center [389, 241] width 90 height 22
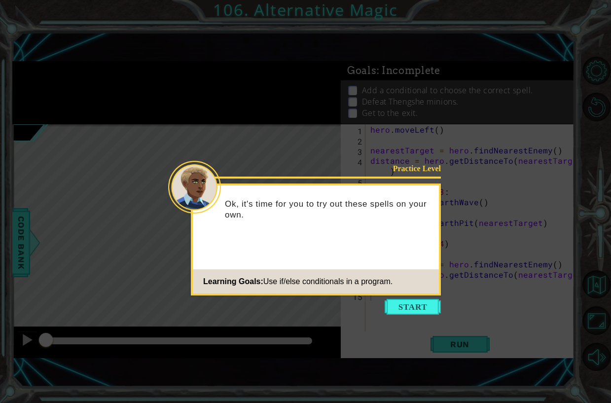
click at [393, 297] on icon at bounding box center [305, 201] width 611 height 403
click at [397, 302] on button "Start" at bounding box center [413, 307] width 56 height 16
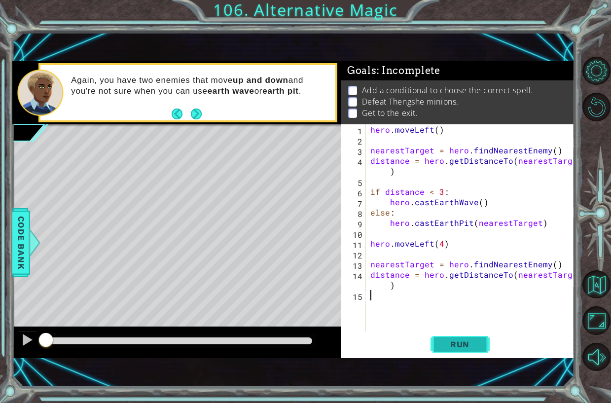
click at [449, 340] on span "Run" at bounding box center [459, 344] width 39 height 10
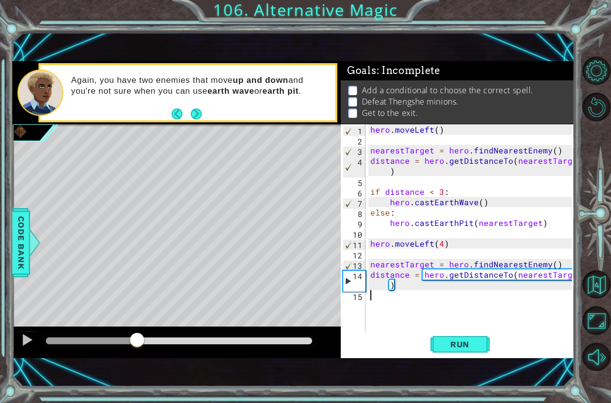
drag, startPoint x: 161, startPoint y: 340, endPoint x: 137, endPoint y: 331, distance: 25.7
click at [137, 337] on div at bounding box center [179, 340] width 266 height 7
click at [27, 340] on div at bounding box center [27, 339] width 13 height 13
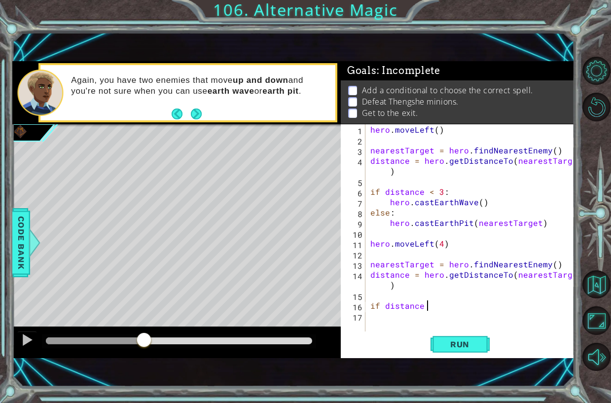
scroll to position [0, 3]
type textarea "if distance < 3:"
type textarea "hero.castEarthWave()"
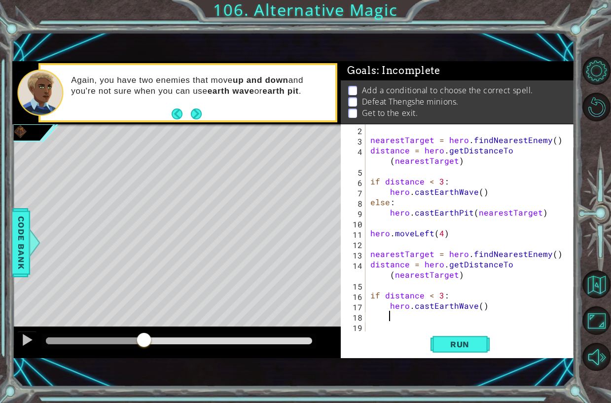
scroll to position [0, 0]
type textarea "else:"
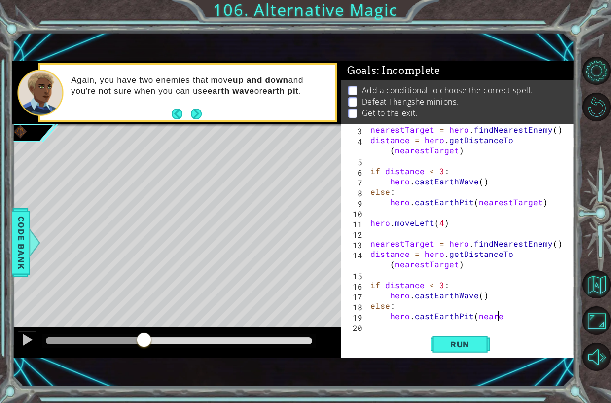
scroll to position [0, 8]
type textarea "hero.castEarthPit(nearestTarget)"
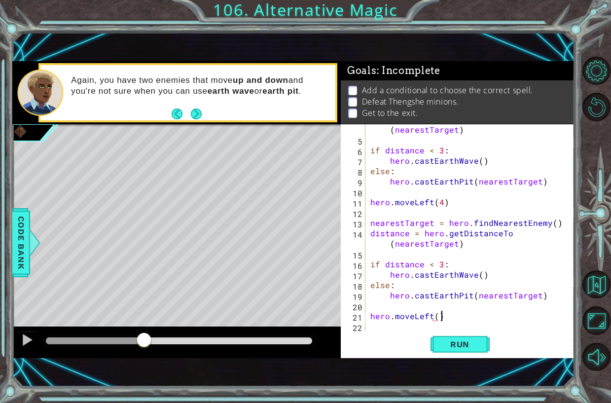
scroll to position [0, 4]
type textarea "hero.moveLeft()"
click at [458, 349] on button "Run" at bounding box center [459, 343] width 59 height 23
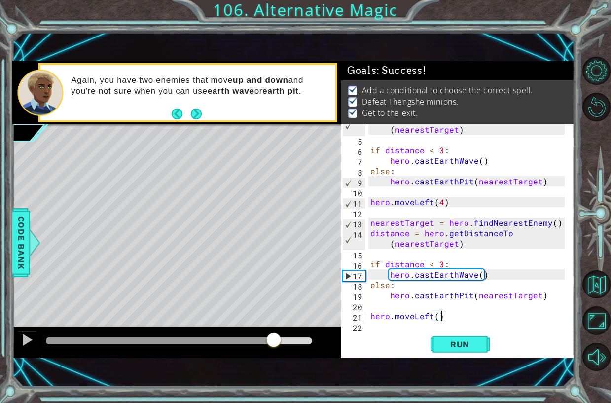
drag, startPoint x: 151, startPoint y: 340, endPoint x: 274, endPoint y: 360, distance: 124.9
click at [274, 360] on div "1 ההההההההההההההההההההההההההההההההההההההההההההההההההההההההההההההההההההההההההההה…" at bounding box center [293, 209] width 562 height 354
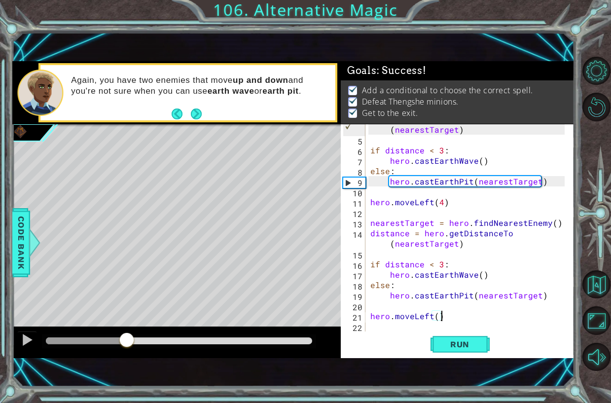
click at [127, 320] on div "methods hero use(thing) moveUp(steps) moveDown(steps) moveLeft(steps) moveRight…" at bounding box center [293, 209] width 562 height 296
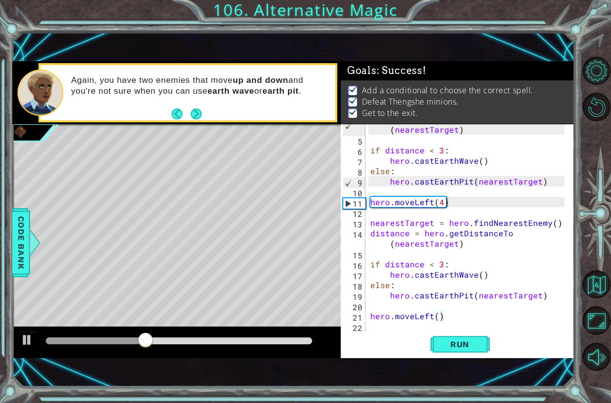
drag, startPoint x: 214, startPoint y: 348, endPoint x: 299, endPoint y: 343, distance: 85.4
click at [299, 343] on div at bounding box center [179, 341] width 274 height 14
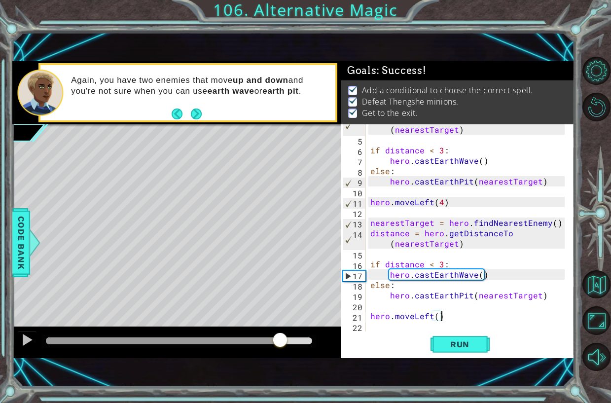
drag, startPoint x: 279, startPoint y: 340, endPoint x: 389, endPoint y: 323, distance: 111.2
click at [387, 323] on div "1 ההההההההההההההההההההההההההההההההההההההההההההההההההההההההההההההההההההההההההההה…" at bounding box center [293, 209] width 562 height 296
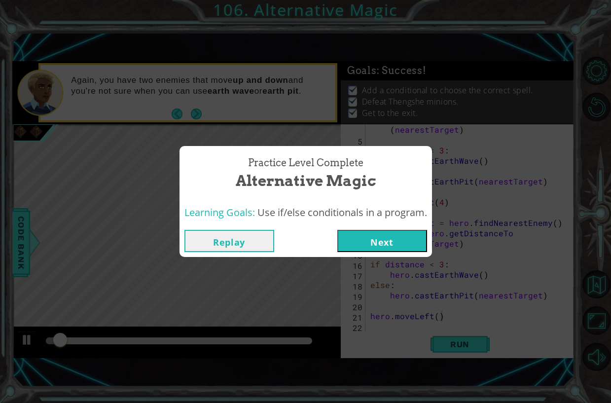
click at [370, 228] on div "Replay Next" at bounding box center [305, 241] width 252 height 32
click at [377, 241] on button "Next" at bounding box center [382, 241] width 90 height 22
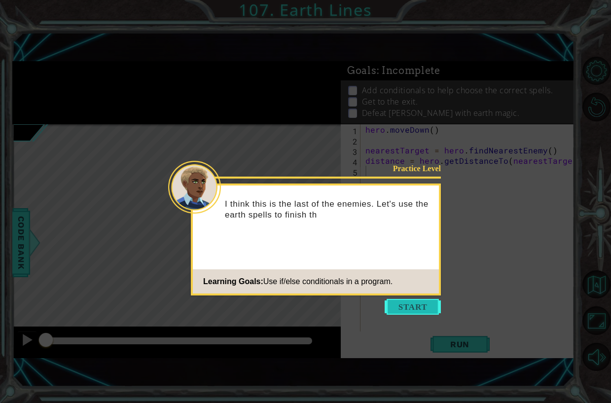
click at [411, 303] on button "Start" at bounding box center [413, 307] width 56 height 16
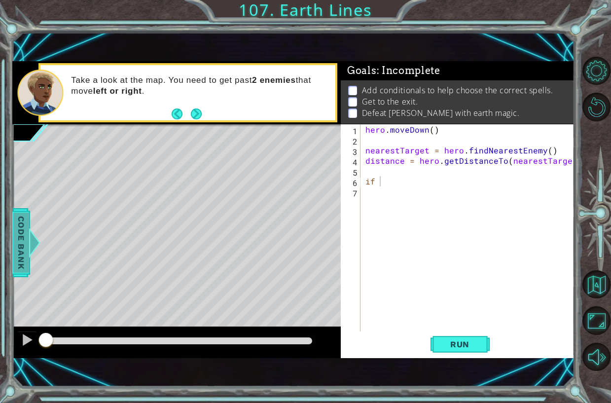
click at [32, 242] on div at bounding box center [34, 243] width 12 height 30
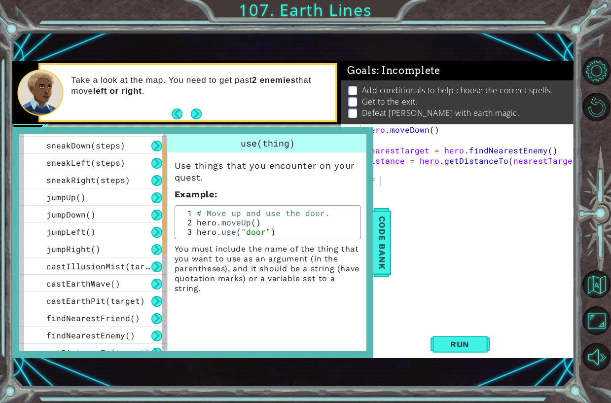
scroll to position [266, 0]
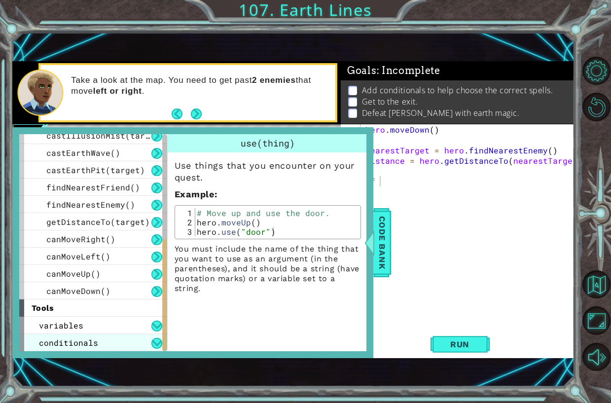
click at [103, 344] on div "conditionals" at bounding box center [93, 342] width 148 height 17
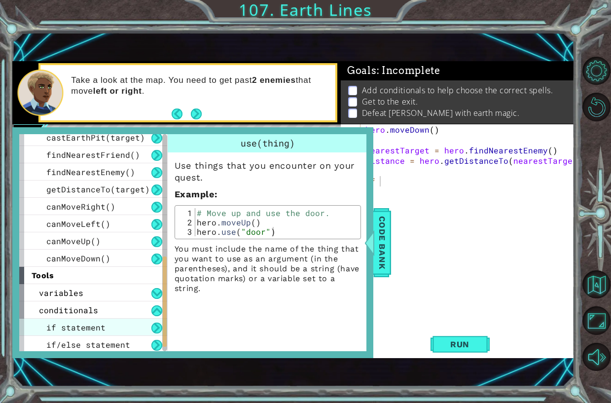
scroll to position [301, 0]
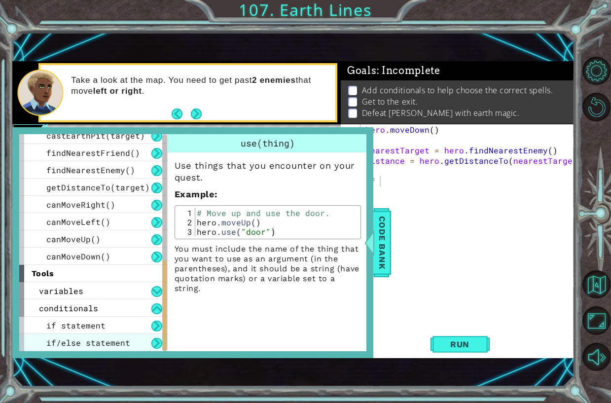
click at [113, 338] on span "if/else statement" at bounding box center [88, 342] width 84 height 10
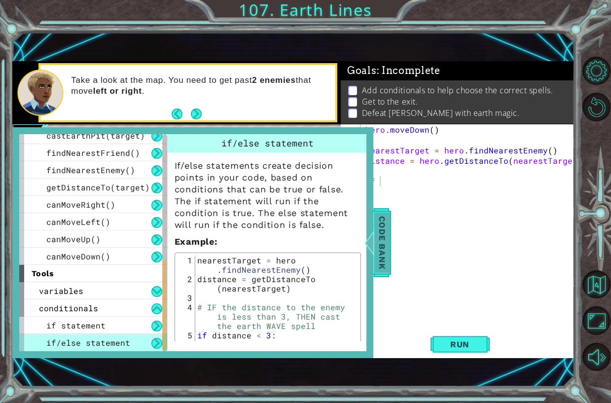
click at [381, 235] on span "Code Bank" at bounding box center [382, 242] width 16 height 60
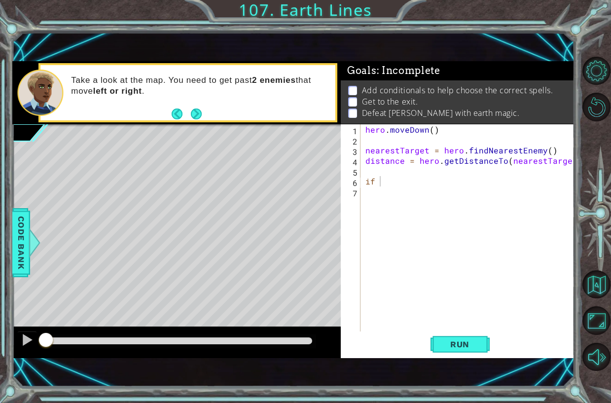
click at [397, 184] on div "hero . [GEOGRAPHIC_DATA] ( ) nearestTarget = hero . findNearestEnemy ( ) distan…" at bounding box center [469, 238] width 213 height 228
type textarea "if distance < 3:"
type textarea "hero.cast"
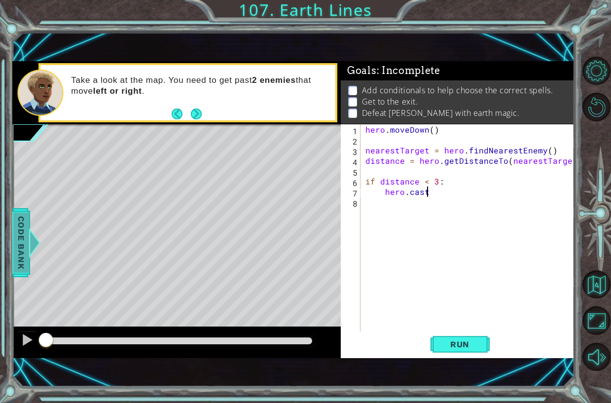
click at [25, 230] on span "Code Bank" at bounding box center [21, 242] width 16 height 60
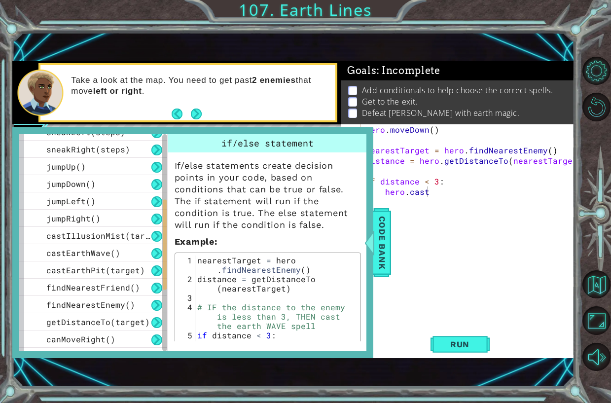
scroll to position [153, 0]
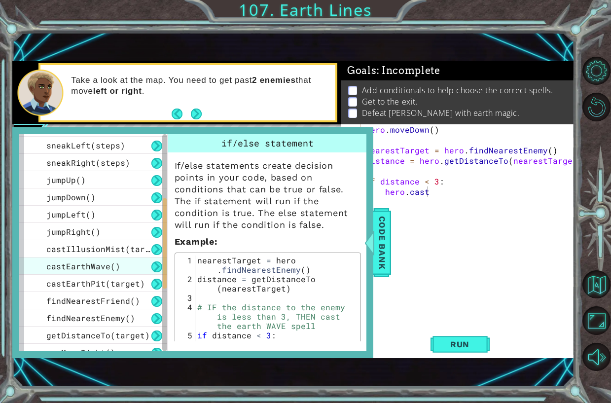
click at [110, 266] on span "castEarthWave()" at bounding box center [83, 266] width 74 height 10
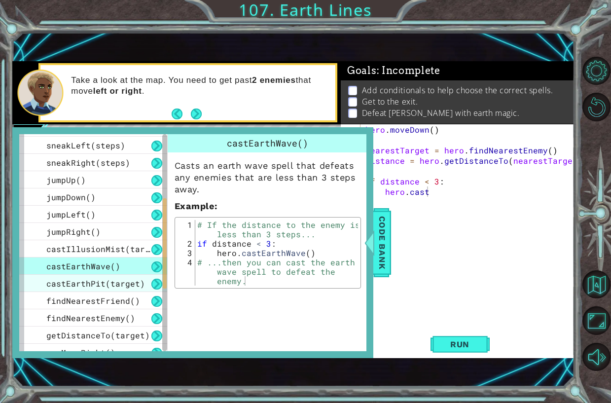
click at [127, 283] on span "castEarthPit(target)" at bounding box center [95, 283] width 99 height 10
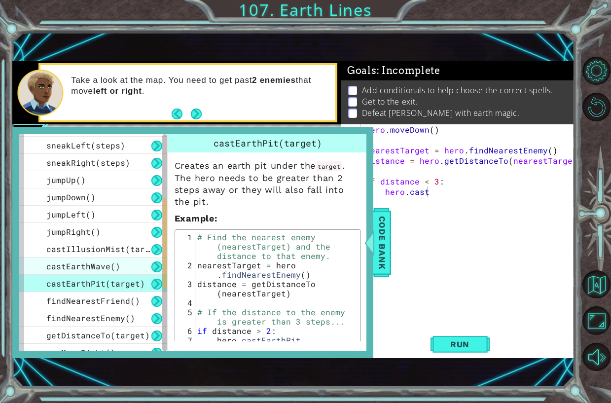
click at [130, 268] on div "castEarthWave()" at bounding box center [93, 265] width 148 height 17
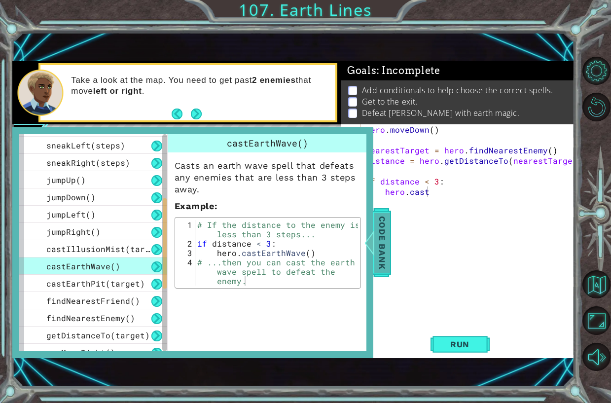
click at [384, 243] on span "Code Bank" at bounding box center [382, 242] width 16 height 60
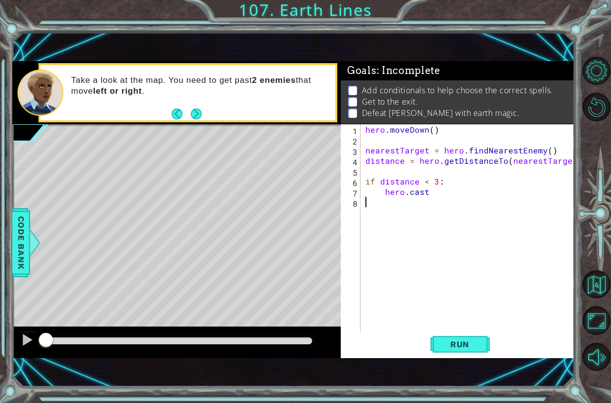
scroll to position [0, 0]
click at [457, 197] on div "hero . [GEOGRAPHIC_DATA] ( ) nearestTarget = hero . findNearestEnemy ( ) distan…" at bounding box center [469, 238] width 213 height 228
click at [457, 186] on div "hero . [GEOGRAPHIC_DATA] ( ) nearestTarget = hero . findNearestEnemy ( ) distan…" at bounding box center [469, 238] width 213 height 228
click at [442, 193] on div "hero . [GEOGRAPHIC_DATA] ( ) nearestTarget = hero . findNearestEnemy ( ) distan…" at bounding box center [469, 238] width 213 height 228
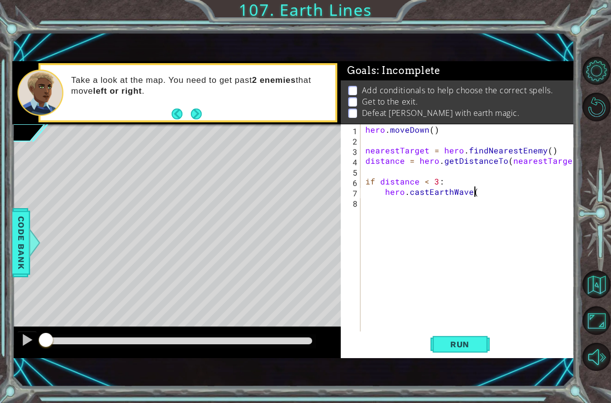
type textarea "hero.castEarthWave()"
type textarea "if distance > 2:"
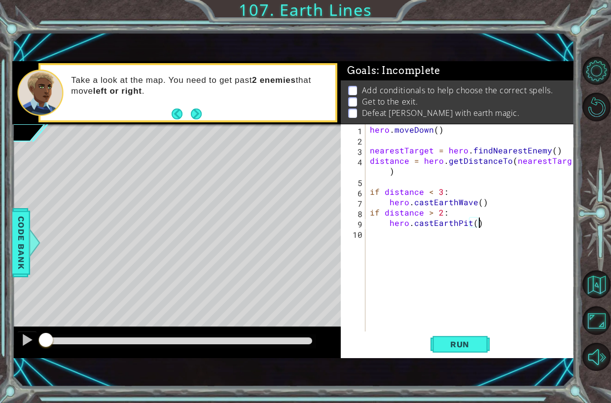
scroll to position [0, 6]
type textarea "hero.castEarthPit()"
click at [475, 345] on span "Run" at bounding box center [459, 344] width 39 height 10
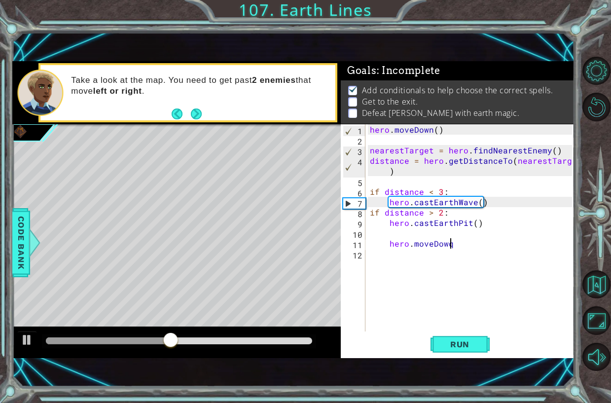
scroll to position [0, 4]
type textarea "hero.moveDown(4)"
click at [388, 243] on div "hero . [GEOGRAPHIC_DATA] ( ) nearestTarget = hero . findNearestEnemy ( ) distan…" at bounding box center [472, 238] width 209 height 228
type textarea "hero.moveDown(4)"
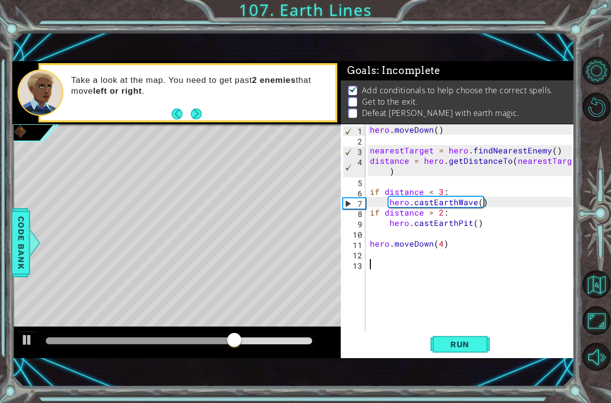
click at [428, 263] on div "hero . [GEOGRAPHIC_DATA] ( ) nearestTarget = hero . findNearestEnemy ( ) distan…" at bounding box center [472, 238] width 209 height 228
type textarea "if distance"
click at [490, 251] on div "hero . [GEOGRAPHIC_DATA] ( ) nearestTarget = hero . findNearestEnemy ( ) distan…" at bounding box center [472, 238] width 209 height 228
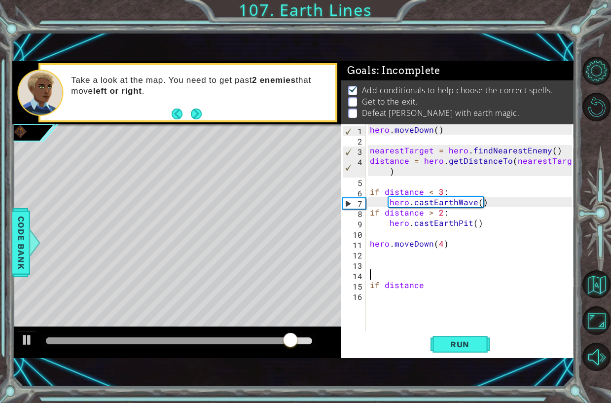
click at [401, 263] on div "hero . [GEOGRAPHIC_DATA] ( ) nearestTarget = hero . findNearestEnemy ( ) distan…" at bounding box center [472, 238] width 209 height 228
type textarea "N"
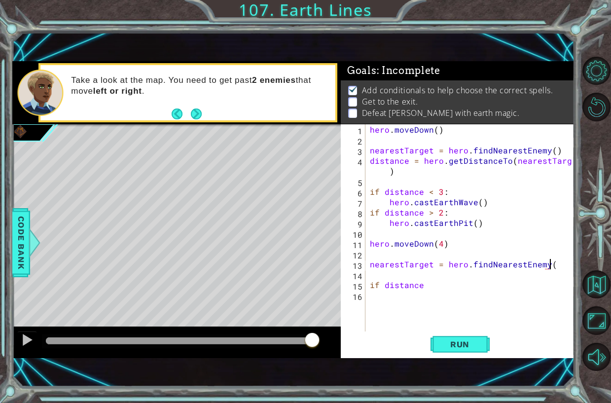
scroll to position [0, 11]
type textarea "nearestTarget = hero.findNearestEnemy()"
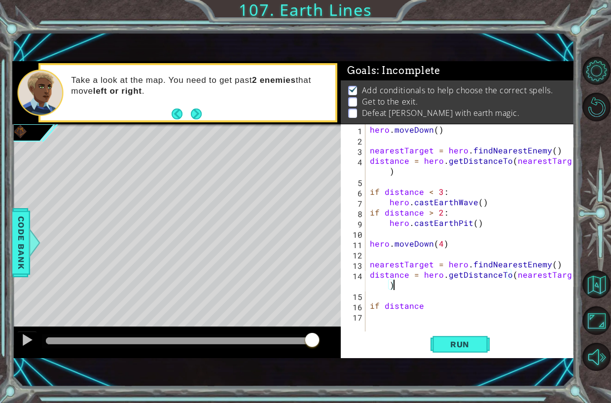
click at [452, 311] on div "hero . [GEOGRAPHIC_DATA] ( ) nearestTarget = hero . findNearestEnemy ( ) distan…" at bounding box center [472, 238] width 209 height 228
type textarea "if distance < 3:"
type textarea "hero.castEarthWave()"
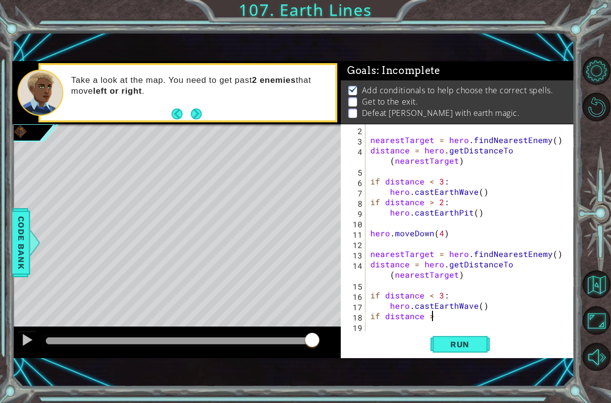
scroll to position [0, 3]
type textarea "if distance > 2:"
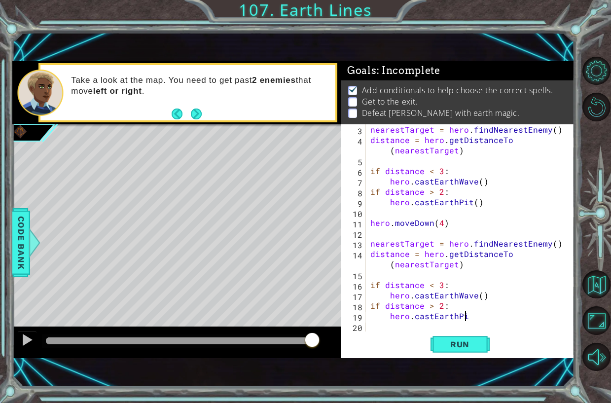
scroll to position [0, 6]
type textarea "hero.castEarthPit()"
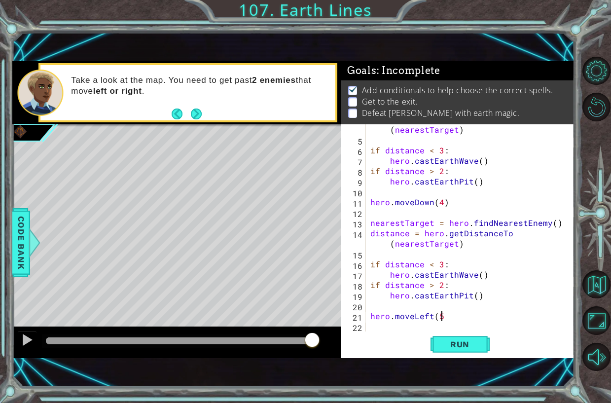
scroll to position [0, 4]
click at [467, 342] on span "Run" at bounding box center [459, 344] width 39 height 10
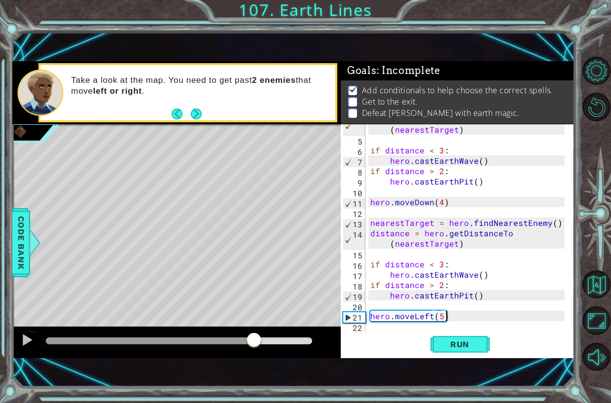
click at [254, 339] on div at bounding box center [179, 340] width 266 height 7
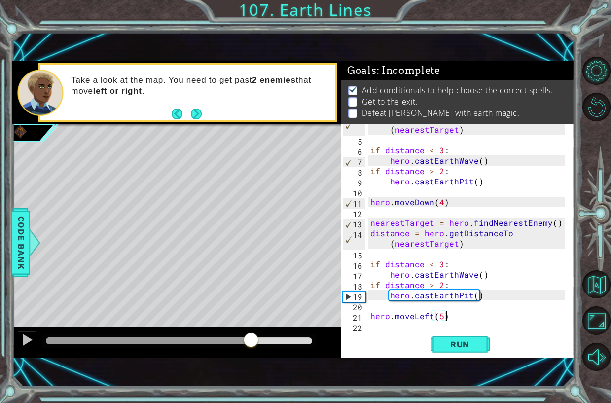
drag, startPoint x: 250, startPoint y: 338, endPoint x: 368, endPoint y: 318, distance: 118.9
click at [251, 338] on div at bounding box center [251, 341] width 18 height 18
click at [475, 292] on div "distance = hero . getDistanceTo ( nearestTarget ) if distance < 3 : hero . cast…" at bounding box center [468, 233] width 201 height 238
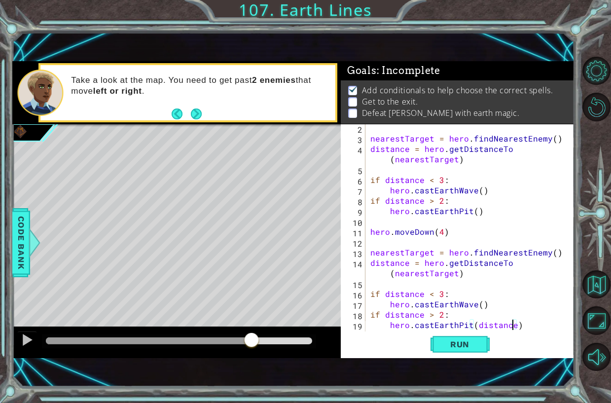
scroll to position [0, 9]
click at [467, 346] on span "Run" at bounding box center [459, 344] width 39 height 10
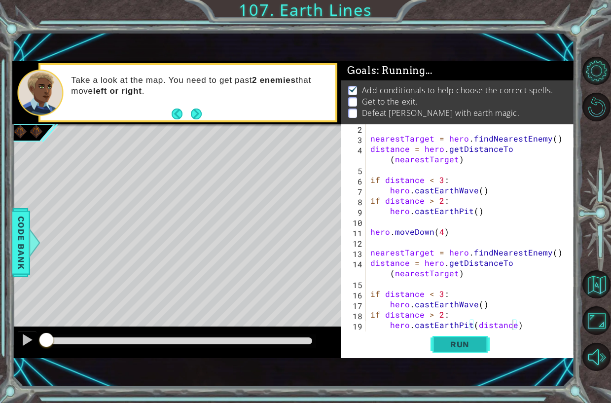
click at [467, 346] on span "Run" at bounding box center [459, 344] width 39 height 10
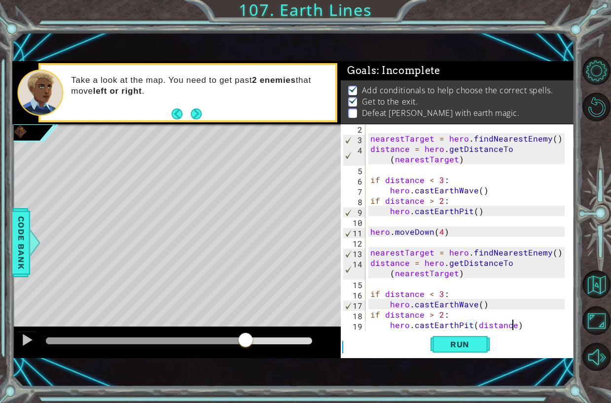
drag, startPoint x: 205, startPoint y: 343, endPoint x: 249, endPoint y: 340, distance: 44.5
click at [249, 340] on div at bounding box center [179, 340] width 266 height 7
click at [455, 348] on span "Run" at bounding box center [459, 344] width 39 height 10
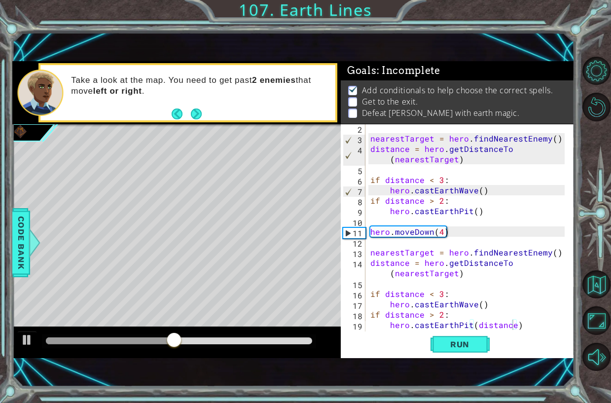
click at [235, 332] on div at bounding box center [176, 342] width 328 height 32
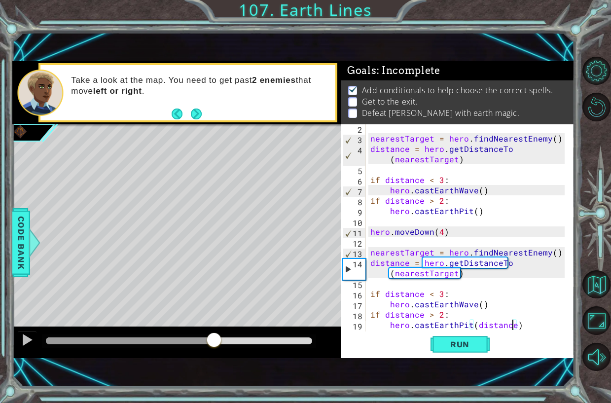
click at [213, 341] on div at bounding box center [179, 340] width 266 height 7
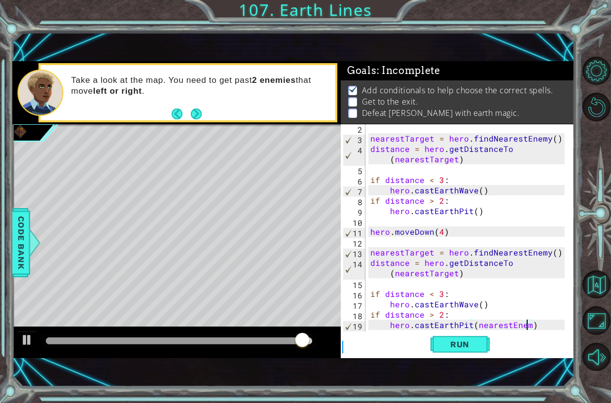
scroll to position [0, 10]
click at [455, 345] on span "Run" at bounding box center [459, 344] width 39 height 10
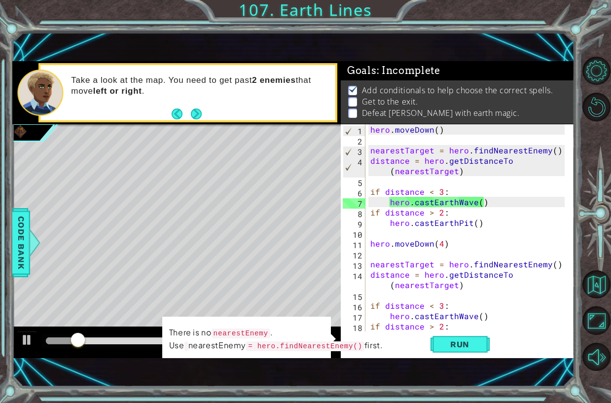
scroll to position [30, 0]
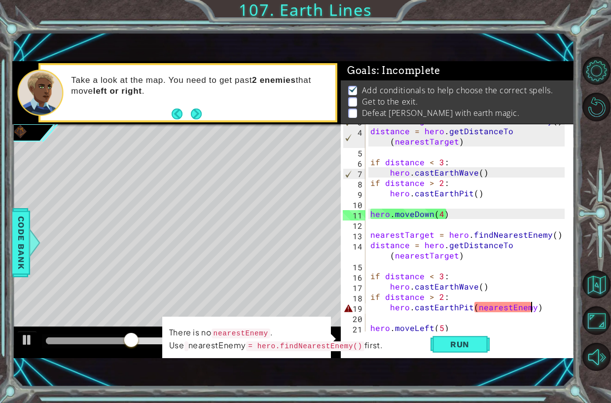
click at [532, 306] on div "nearestTarget = hero . findNearestEnemy ( ) distance = hero . getDistanceTo ( n…" at bounding box center [468, 229] width 201 height 228
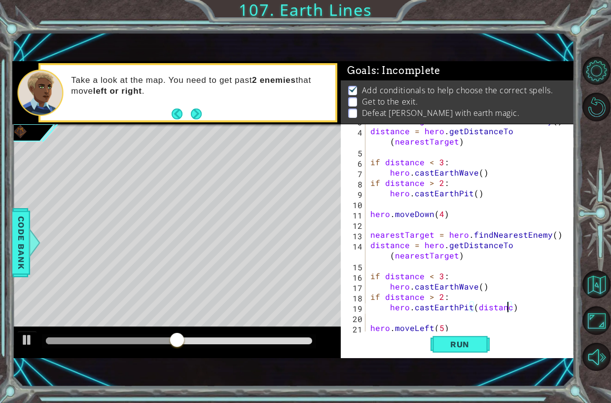
scroll to position [0, 9]
click at [475, 339] on span "Run" at bounding box center [459, 344] width 39 height 10
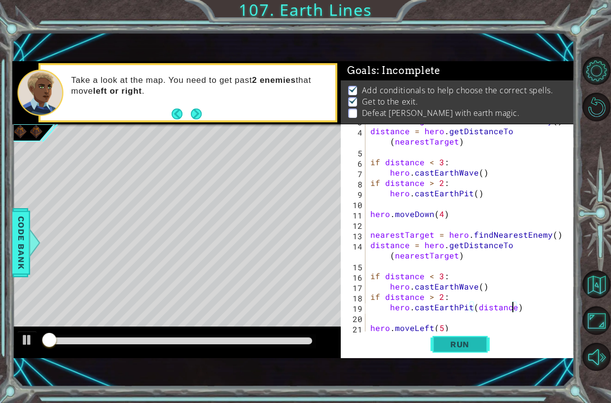
click at [475, 339] on span "Run" at bounding box center [459, 344] width 39 height 10
click at [474, 343] on span "Run" at bounding box center [459, 344] width 39 height 10
click at [448, 333] on button "Run" at bounding box center [459, 343] width 59 height 23
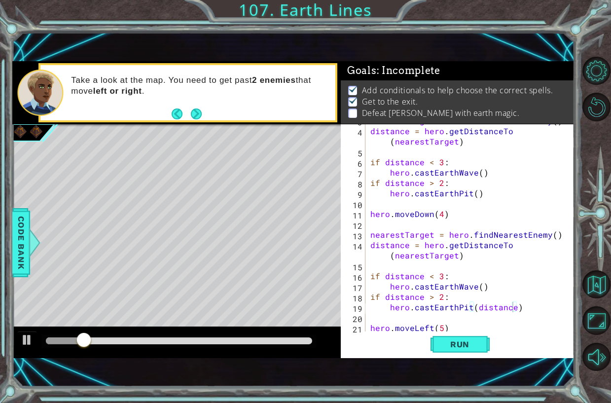
click at [97, 334] on div at bounding box center [179, 341] width 274 height 14
drag, startPoint x: 98, startPoint y: 335, endPoint x: 111, endPoint y: 350, distance: 19.9
click at [111, 350] on div at bounding box center [176, 342] width 328 height 32
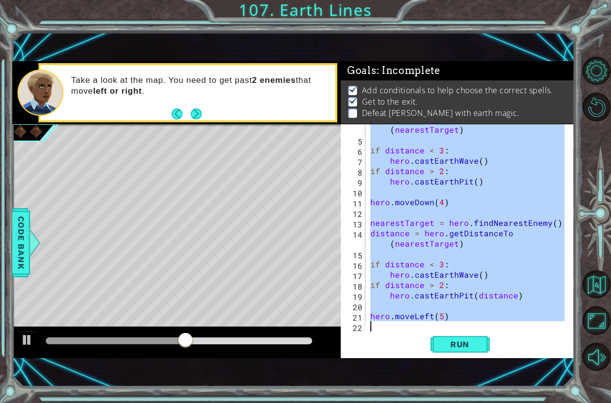
scroll to position [41, 0]
drag, startPoint x: 372, startPoint y: 129, endPoint x: 609, endPoint y: 431, distance: 384.1
click at [603, 402] on html "1 ההההההההההההההההההההההההההההההההההההההההההההההההההההההההההההההההההההההההההההה…" at bounding box center [305, 201] width 611 height 403
click at [479, 245] on div "distance = hero . getDistanceTo ( nearestTarget ) if distance < 3 : hero . cast…" at bounding box center [468, 233] width 201 height 238
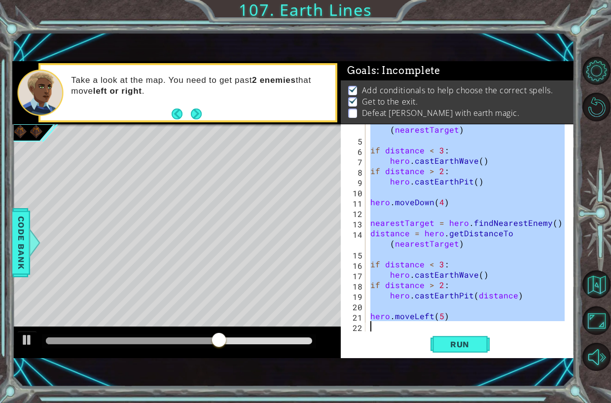
type textarea "distance = hero.getDistanceTo(nearestTarget)"
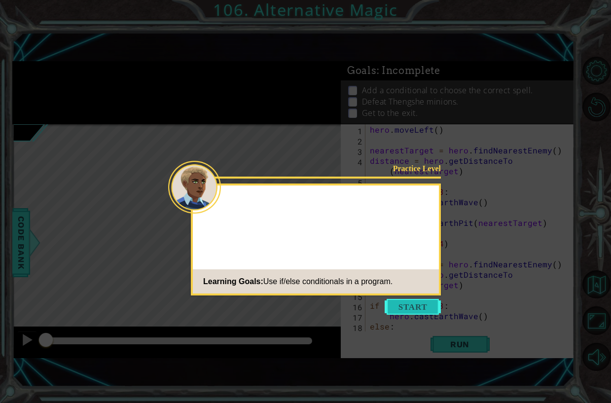
click at [417, 307] on button "Start" at bounding box center [413, 307] width 56 height 16
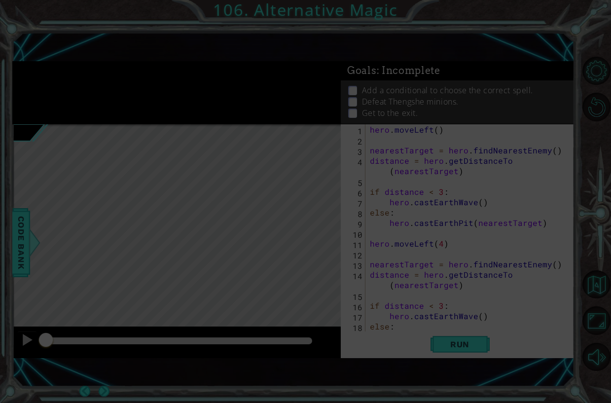
click at [417, 307] on icon at bounding box center [305, 201] width 611 height 403
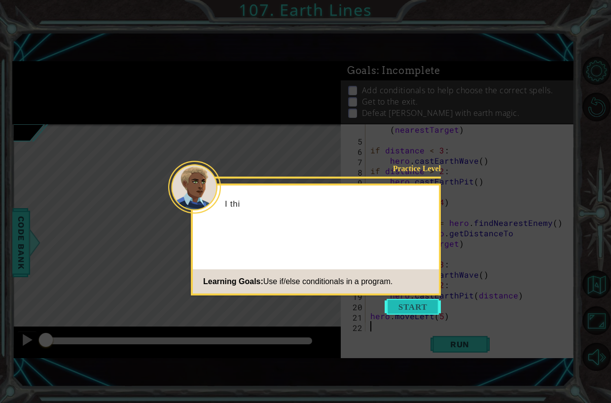
scroll to position [41, 0]
click at [403, 303] on button "Start" at bounding box center [413, 307] width 56 height 16
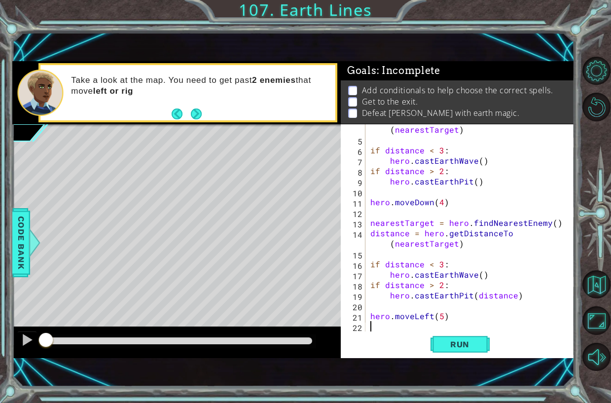
click at [509, 296] on div "distance = hero . getDistanceTo ( nearestTarget ) if distance < 3 : hero . cast…" at bounding box center [468, 233] width 201 height 238
click at [512, 295] on div "distance = hero . getDistanceTo ( nearestTarget ) if distance < 3 : hero . cast…" at bounding box center [468, 233] width 201 height 238
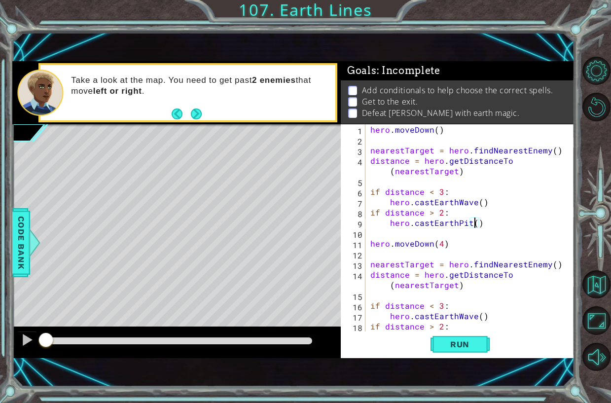
click at [473, 224] on div "hero . [GEOGRAPHIC_DATA] ( ) nearestTarget = hero . findNearestEnemy ( ) distan…" at bounding box center [468, 238] width 201 height 228
click at [479, 222] on div "hero . [GEOGRAPHIC_DATA] ( ) nearestTarget = hero . findNearestEnemy ( ) distan…" at bounding box center [468, 238] width 201 height 228
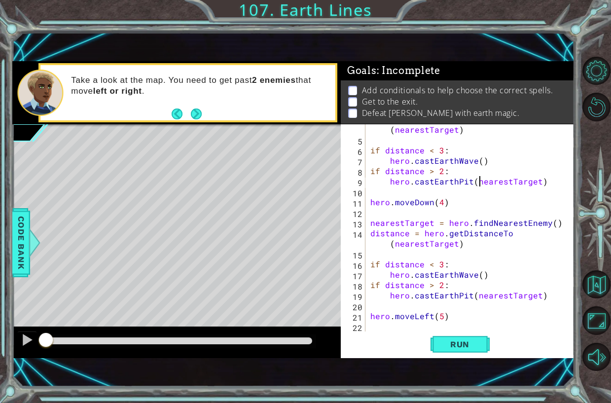
scroll to position [41, 0]
type textarea "hero.castEarthPit(nearestTarget)"
click at [478, 340] on span "Run" at bounding box center [459, 344] width 39 height 10
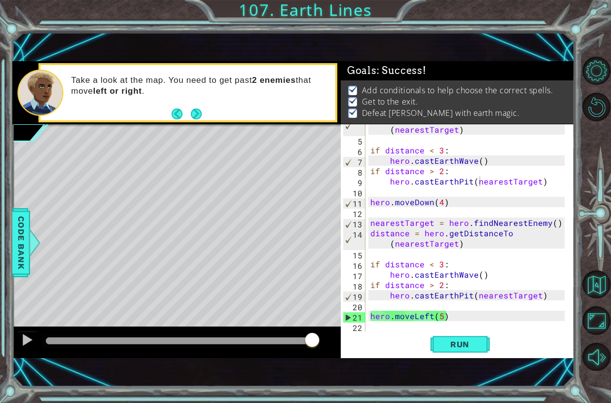
drag, startPoint x: 227, startPoint y: 338, endPoint x: 527, endPoint y: 326, distance: 299.5
click at [527, 326] on div "1 ההההההההההההההההההההההההההההההההההההההההההההההההההההההההההההההההההההההההההההה…" at bounding box center [293, 209] width 562 height 296
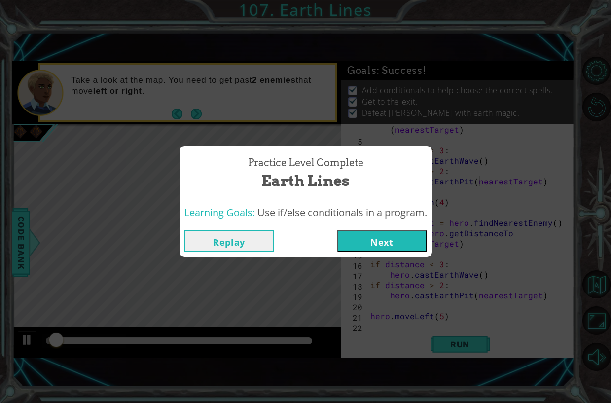
click at [396, 255] on div "Replay Next" at bounding box center [305, 241] width 252 height 32
click at [405, 239] on button "Next" at bounding box center [382, 241] width 90 height 22
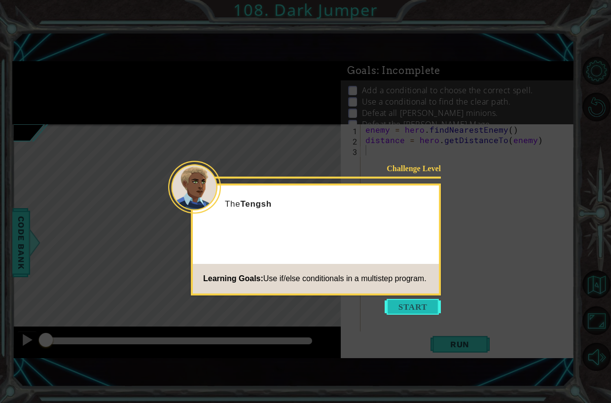
click at [419, 309] on button "Start" at bounding box center [413, 307] width 56 height 16
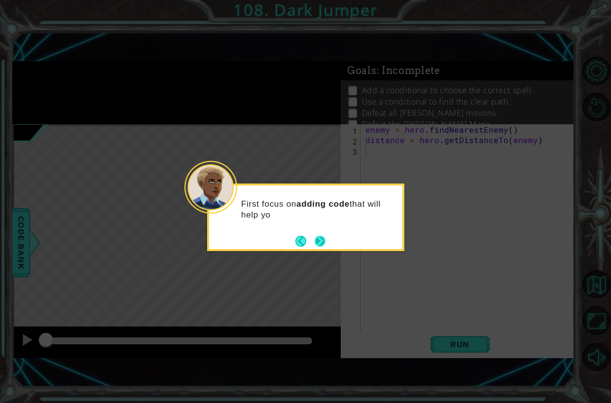
click at [320, 236] on button "Next" at bounding box center [320, 241] width 11 height 11
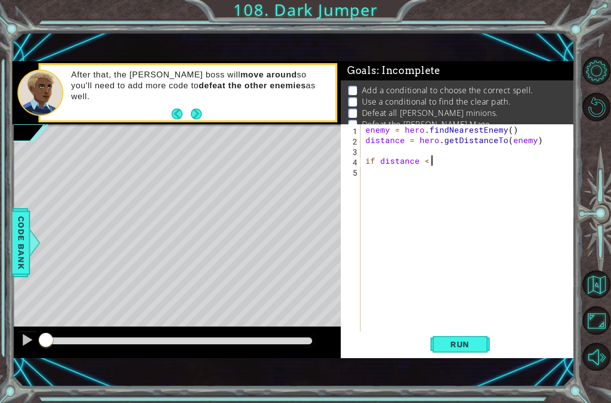
scroll to position [0, 4]
type textarea "if distance < 3:"
type textarea "h"
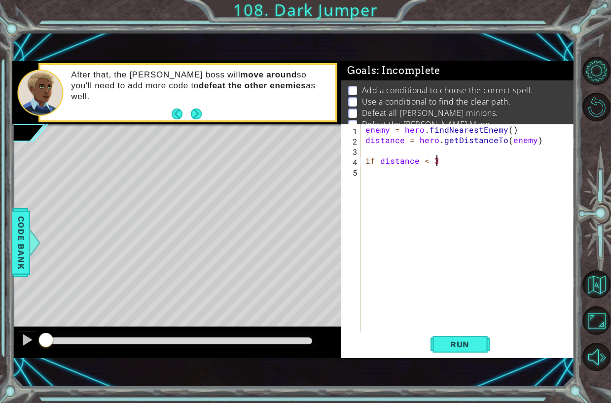
type textarea "if distance < 3:"
click at [9, 258] on div "1 ההההההההההההההההההההההההההההההההההההההההההההההההההההההההההההההההההההההההההההה…" at bounding box center [305, 201] width 611 height 403
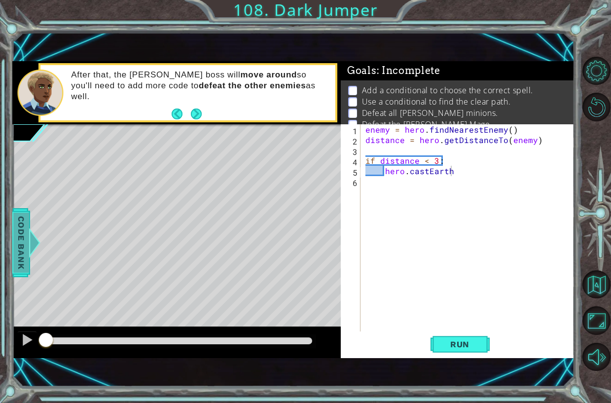
click at [18, 256] on span "Code Bank" at bounding box center [21, 242] width 16 height 60
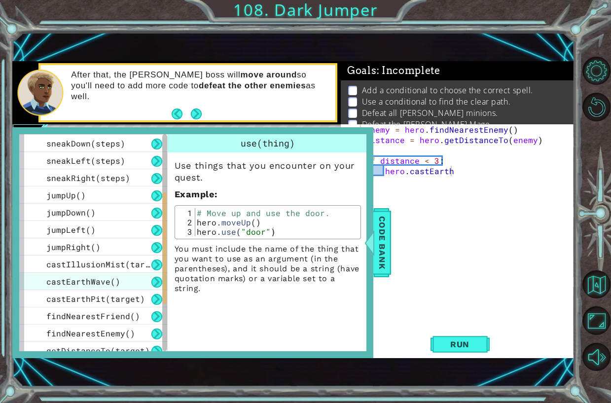
scroll to position [148, 0]
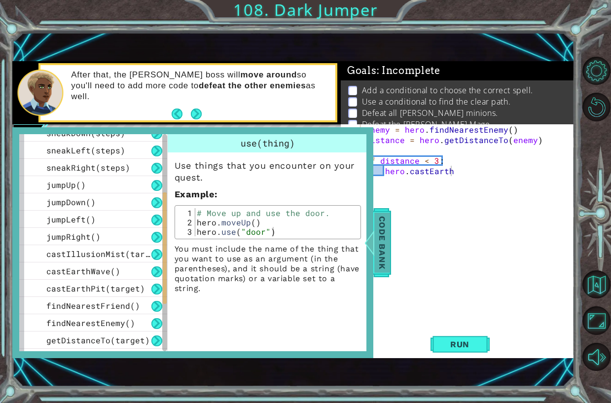
click at [379, 253] on span "Code Bank" at bounding box center [382, 242] width 16 height 60
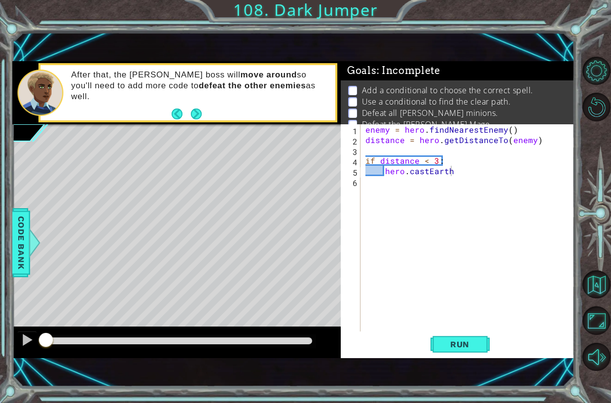
click at [462, 167] on div "enemy = hero . findNearestEnemy ( ) distance = hero . getDistanceTo ( enemy ) i…" at bounding box center [469, 238] width 213 height 228
type textarea "hero.castEarthWave"
type textarea "i"
type textarea "e"
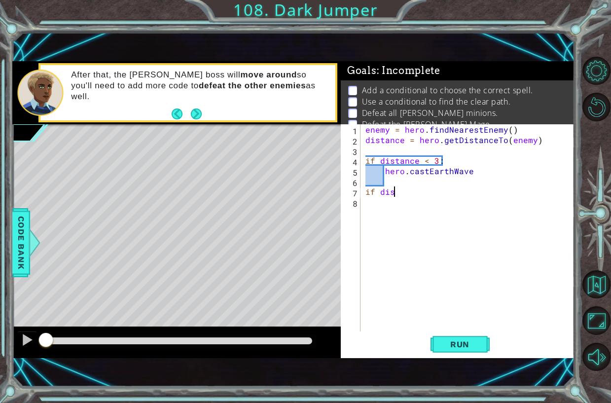
scroll to position [0, 1]
click at [8, 252] on div "1 ההההההההההההההההההההההההההההההההההההההההההההההההההההההההההההההההההההההההההההה…" at bounding box center [305, 201] width 611 height 403
click at [21, 253] on span "Code Bank" at bounding box center [21, 242] width 16 height 60
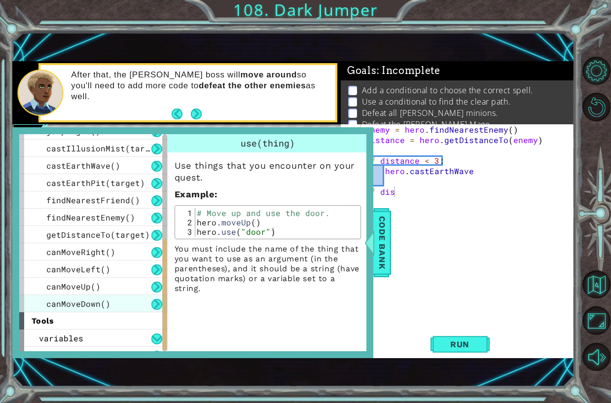
scroll to position [266, 0]
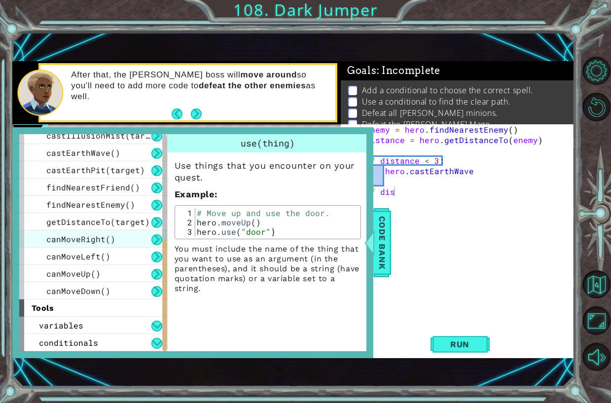
click at [85, 236] on span "canMoveRight()" at bounding box center [80, 239] width 69 height 10
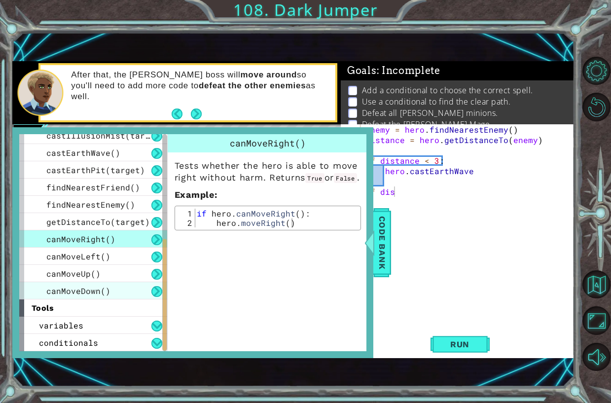
click at [107, 283] on div "canMoveDown()" at bounding box center [93, 290] width 148 height 17
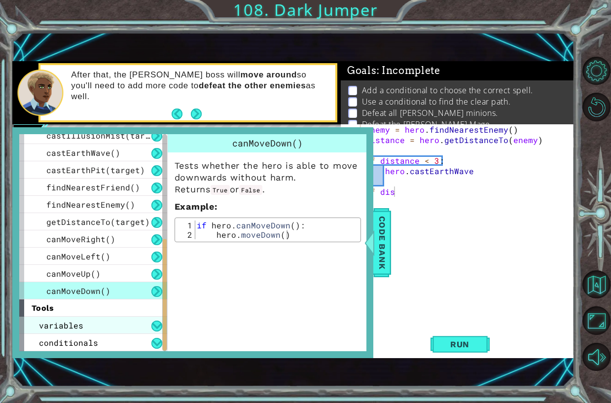
click at [111, 326] on div "variables" at bounding box center [93, 325] width 148 height 17
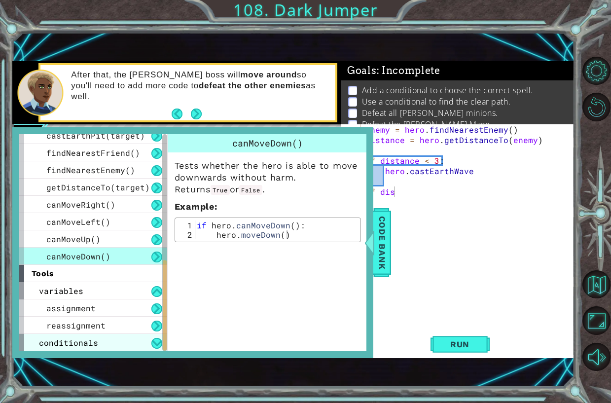
click at [100, 340] on div "conditionals" at bounding box center [93, 342] width 148 height 17
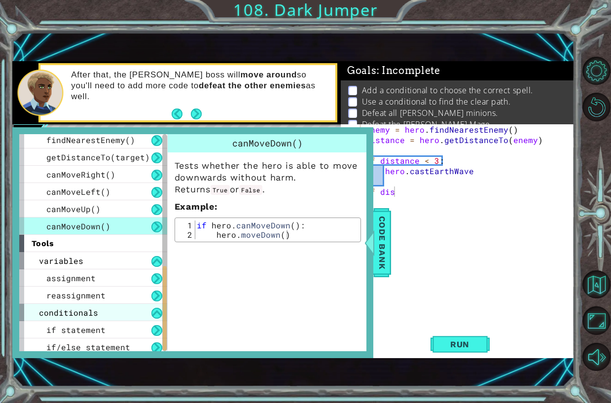
scroll to position [335, 0]
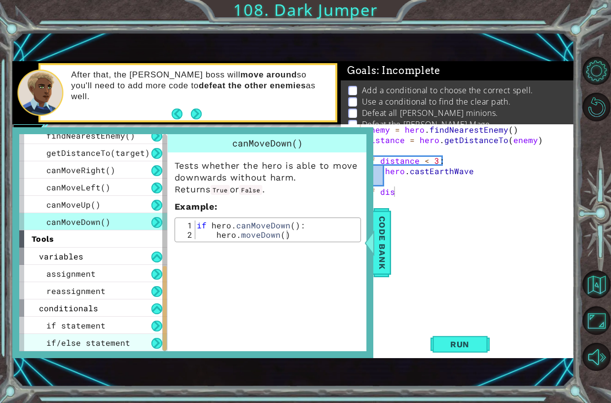
click at [96, 340] on span "if/else statement" at bounding box center [88, 342] width 84 height 10
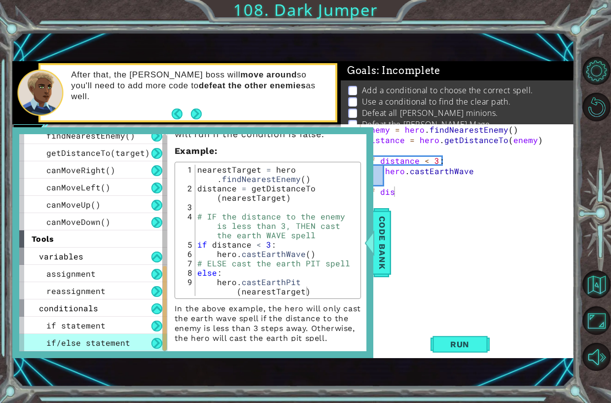
scroll to position [99, 0]
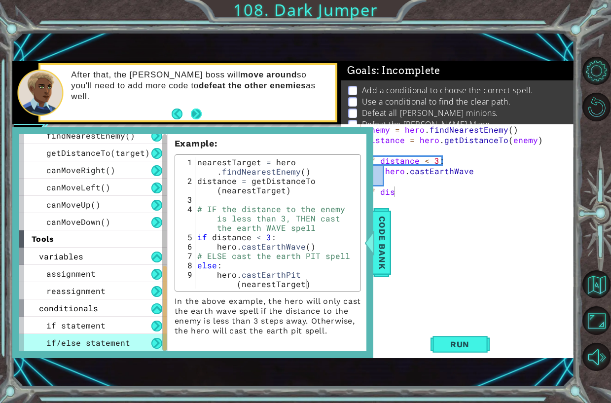
click at [197, 112] on button "Next" at bounding box center [196, 113] width 11 height 11
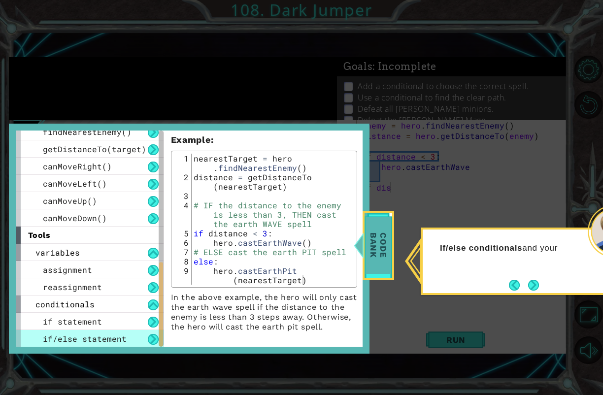
click at [379, 220] on span "Code Bank" at bounding box center [379, 245] width 26 height 57
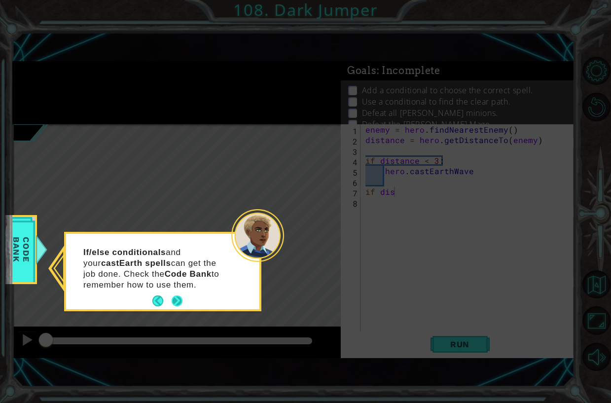
click at [179, 301] on button "Next" at bounding box center [177, 300] width 11 height 11
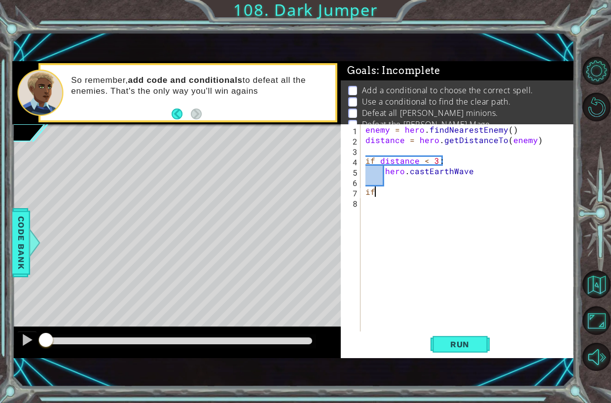
scroll to position [0, 0]
type textarea "i"
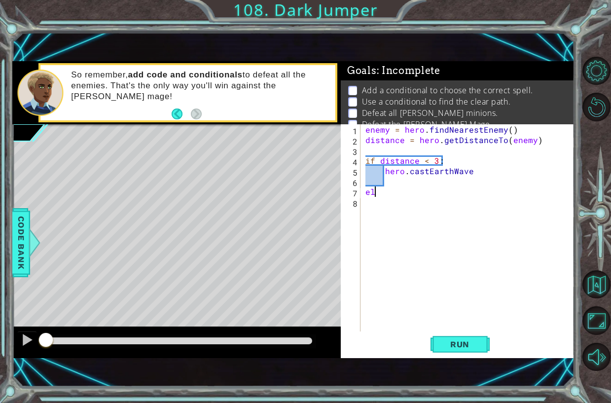
scroll to position [0, 0]
type textarea "else"
click at [34, 250] on div at bounding box center [34, 243] width 12 height 30
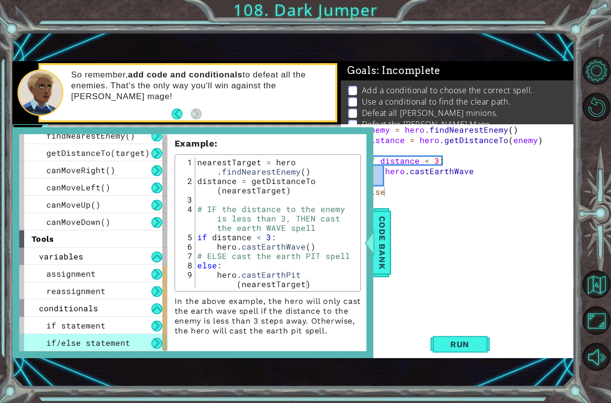
scroll to position [0, 0]
click at [393, 255] on div "enemy = hero . findNearestEnemy ( ) distance = hero . getDistanceTo ( enemy ) i…" at bounding box center [469, 238] width 213 height 228
click at [384, 256] on span "Code Bank" at bounding box center [382, 242] width 16 height 60
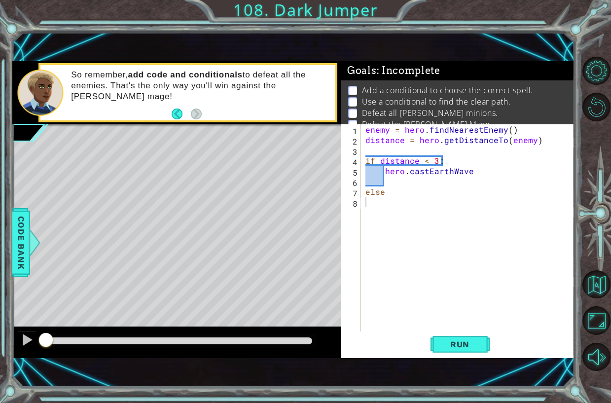
click at [401, 193] on div "enemy = hero . findNearestEnemy ( ) distance = hero . getDistanceTo ( enemy ) i…" at bounding box center [469, 238] width 213 height 228
type textarea "else:"
type textarea "hero.castEarthPit(enemy)"
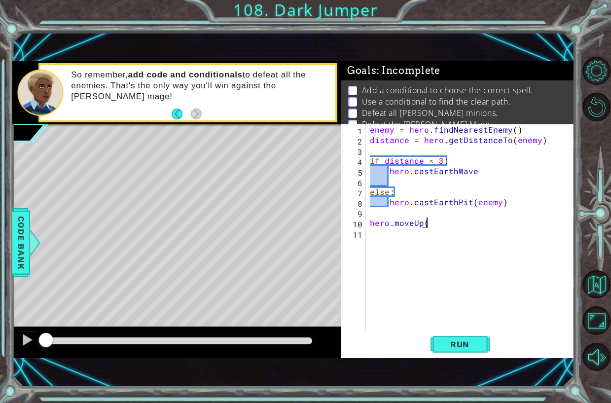
scroll to position [0, 3]
type textarea "hero.moveUp(2)"
type textarea "h"
click at [40, 255] on div at bounding box center [34, 243] width 12 height 30
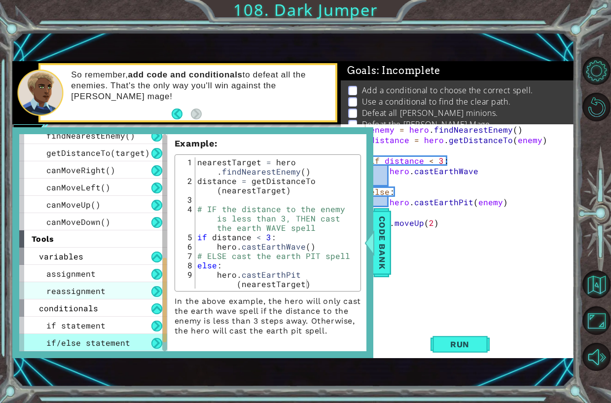
scroll to position [286, 0]
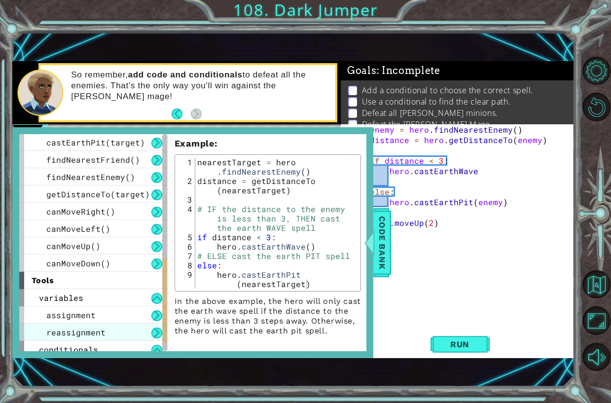
click at [106, 286] on div "methods hero use(thing) moveUp(steps) moveDown(steps) moveLeft(steps) moveRight…" at bounding box center [96, 242] width 155 height 216
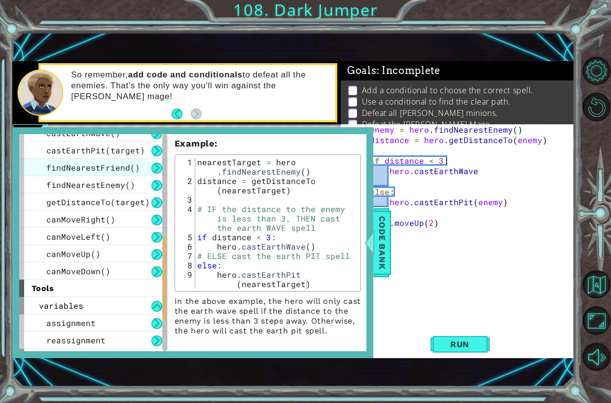
scroll to position [237, 0]
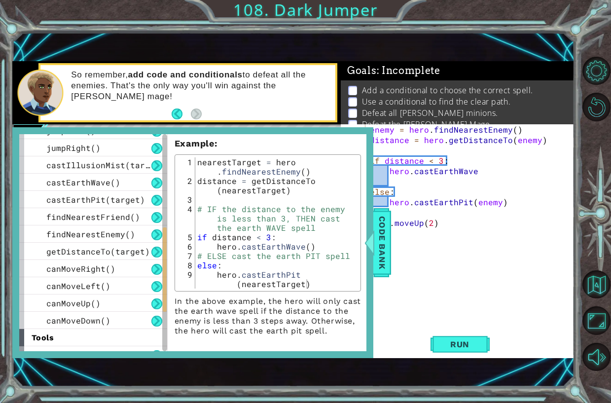
click at [395, 233] on div "enemy = hero . findNearestEnemy ( ) distance = hero . getDistanceTo ( enemy ) i…" at bounding box center [472, 238] width 209 height 228
click at [371, 237] on div at bounding box center [369, 243] width 12 height 30
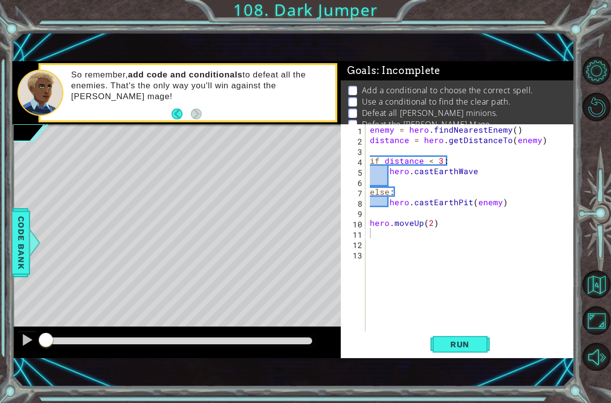
click at [387, 239] on div "enemy = hero . findNearestEnemy ( ) distance = hero . getDistanceTo ( enemy ) i…" at bounding box center [472, 238] width 209 height 228
click at [13, 269] on div "Code Bank" at bounding box center [21, 242] width 18 height 69
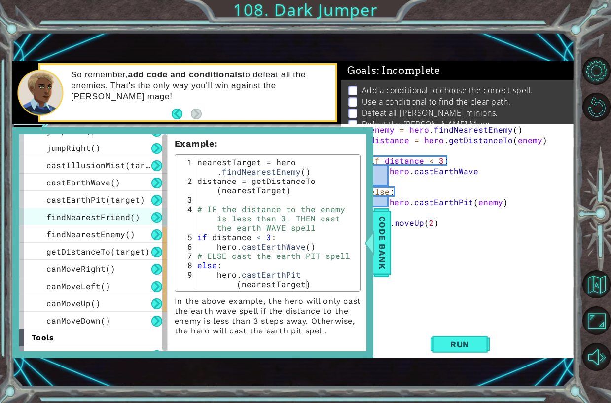
click at [86, 217] on span "findNearestFriend()" at bounding box center [93, 217] width 94 height 10
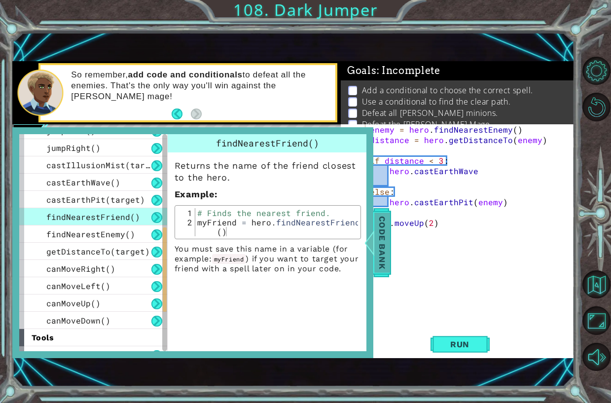
click at [386, 238] on span "Code Bank" at bounding box center [382, 242] width 16 height 60
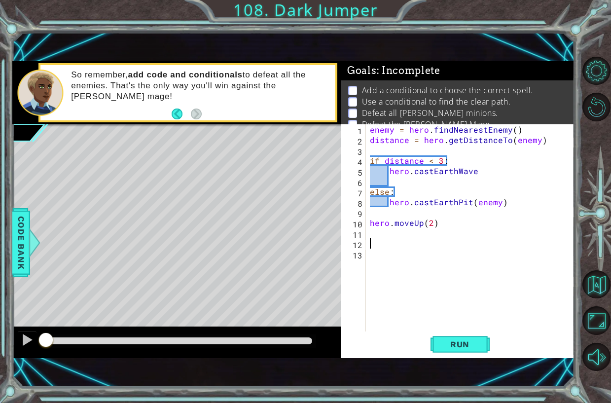
click at [400, 246] on div "enemy = hero . findNearestEnemy ( ) distance = hero . getDistanceTo ( enemy ) i…" at bounding box center [472, 238] width 209 height 228
type textarea "ally = hero.nearestFriend"
click at [27, 268] on span "Code Bank" at bounding box center [21, 242] width 16 height 60
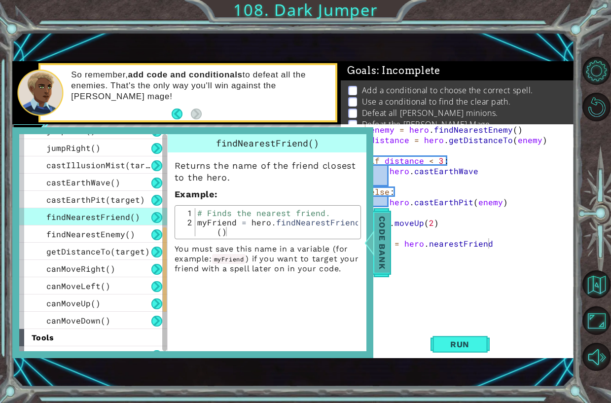
click at [384, 232] on span "Code Bank" at bounding box center [382, 242] width 16 height 60
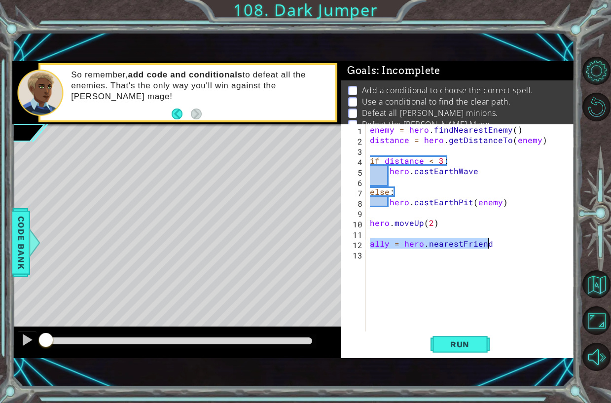
drag, startPoint x: 370, startPoint y: 239, endPoint x: 498, endPoint y: 243, distance: 128.7
click at [498, 243] on div "enemy = hero . findNearestEnemy ( ) distance = hero . getDistanceTo ( enemy ) i…" at bounding box center [472, 238] width 209 height 228
click at [464, 342] on span "Run" at bounding box center [459, 344] width 39 height 10
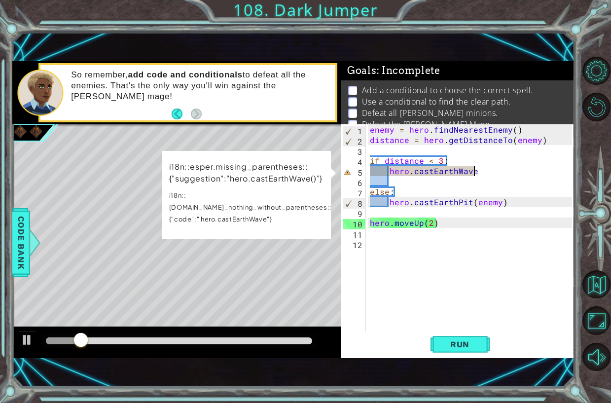
click at [486, 167] on div "enemy = hero . findNearestEnemy ( ) distance = hero . getDistanceTo ( enemy ) i…" at bounding box center [472, 238] width 209 height 228
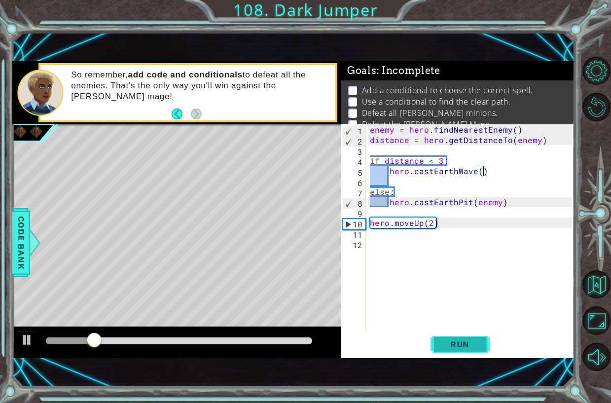
type textarea "hero.castEarthWave()"
click at [466, 350] on button "Run" at bounding box center [459, 343] width 59 height 23
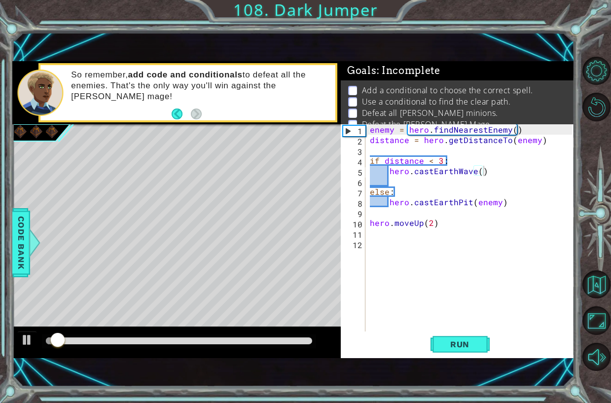
drag, startPoint x: 129, startPoint y: 329, endPoint x: 132, endPoint y: 334, distance: 6.4
click at [134, 329] on div at bounding box center [176, 342] width 328 height 32
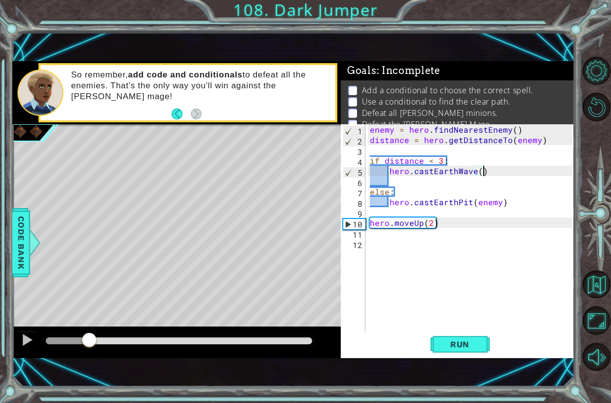
drag, startPoint x: 136, startPoint y: 339, endPoint x: 89, endPoint y: 353, distance: 49.4
click at [89, 353] on div at bounding box center [176, 342] width 328 height 32
click at [395, 247] on div "enemy = hero . findNearestEnemy ( ) distance = hero . getDistanceTo ( enemy ) i…" at bounding box center [472, 238] width 209 height 228
drag, startPoint x: 171, startPoint y: 343, endPoint x: 108, endPoint y: 374, distance: 70.1
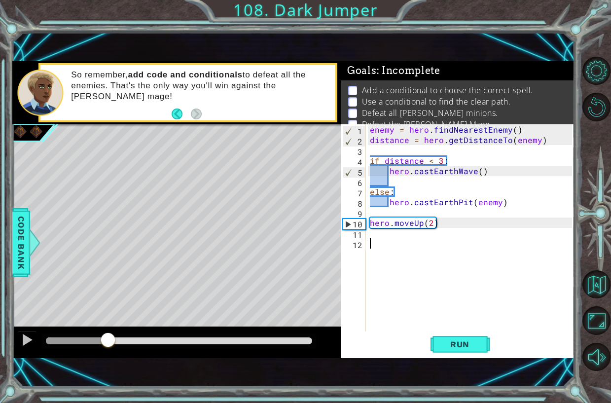
click at [108, 374] on div "1 ההההההההההההההההההההההההההההההההההההההההההההההההההההההההההההההההההההההההההההה…" at bounding box center [293, 209] width 562 height 354
type textarea "h"
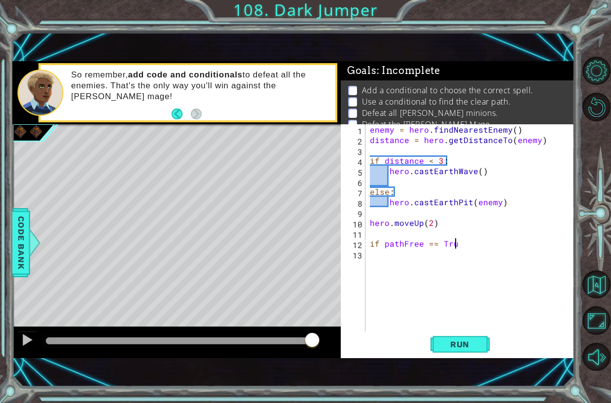
scroll to position [0, 5]
type textarea "if pathFree == True:"
type textarea "hero.moveUp(2)"
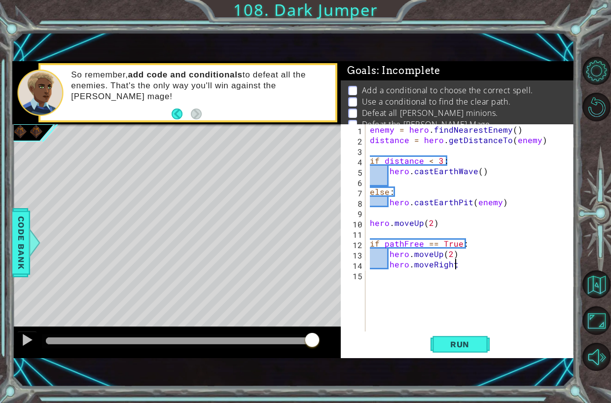
scroll to position [0, 5]
type textarea "hero.moveRight(2)"
type textarea "hero.moveUp()"
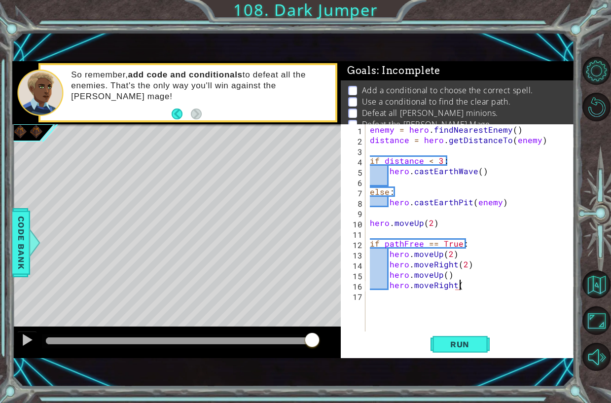
type textarea "hero.moveRight()"
type textarea "if pathFree == False:"
type textarea "hero.moveRight(2)"
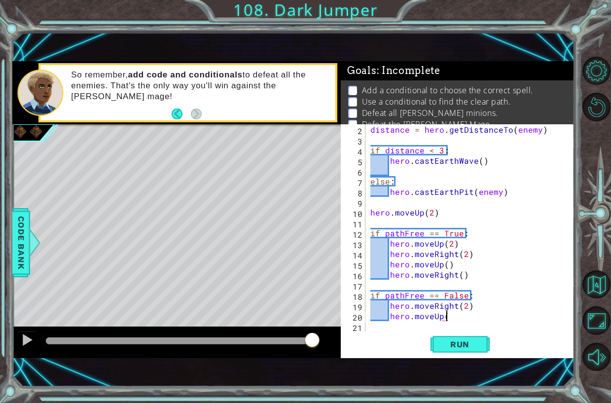
scroll to position [0, 4]
type textarea "hero.moveUp(3)"
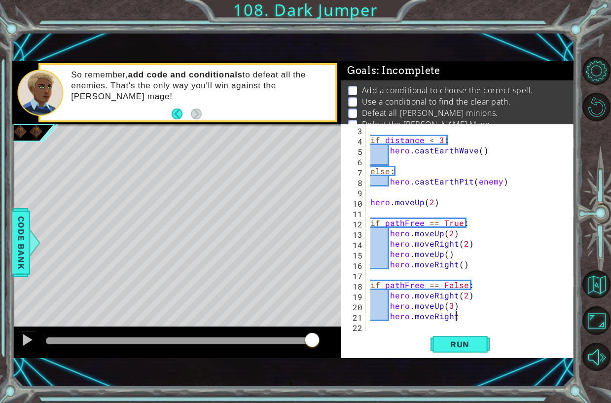
scroll to position [0, 5]
type textarea "hero.moveRight()"
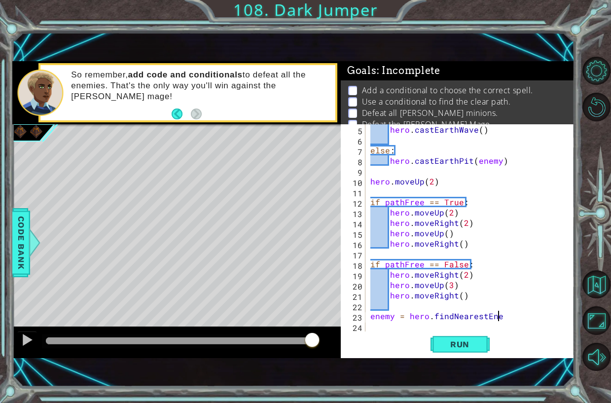
scroll to position [0, 8]
type textarea "enemy = hero.findNearestEnemy:"
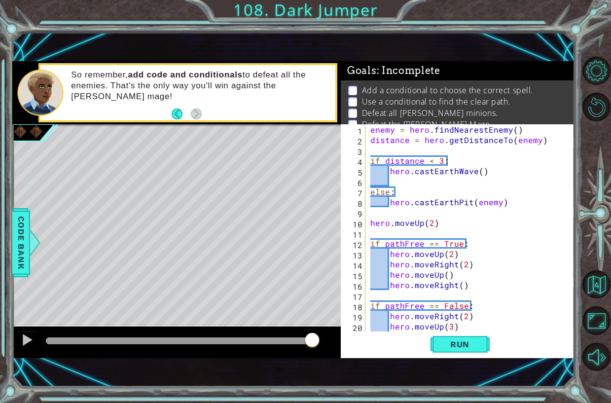
scroll to position [0, 0]
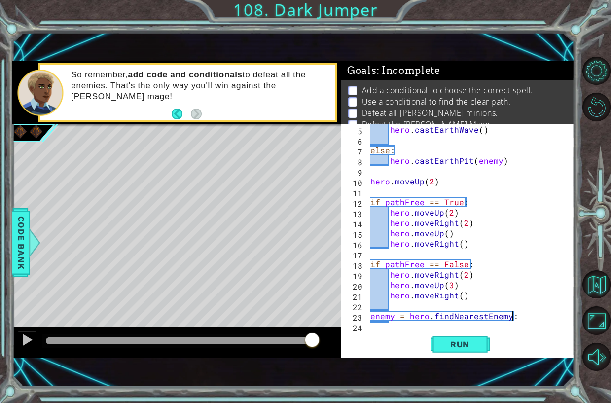
click at [526, 323] on div "hero . castEarthWave ( ) else : hero . castEarthPit ( enemy ) hero . moveUp ( 2…" at bounding box center [468, 238] width 201 height 228
click at [529, 314] on div "hero . castEarthWave ( ) else : hero . castEarthPit ( enemy ) hero . moveUp ( 2…" at bounding box center [468, 238] width 201 height 228
type textarea "enemy = hero.findNearestEnemy()"
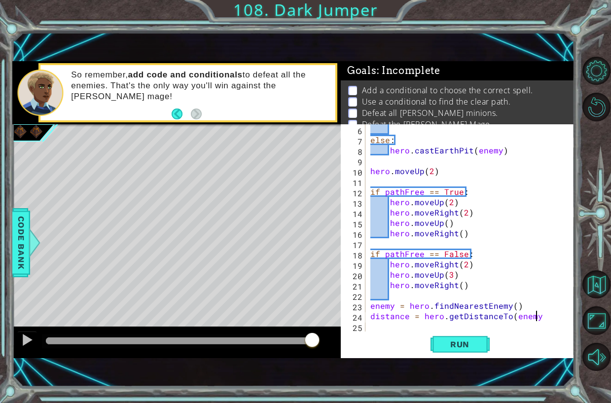
type textarea "distance = hero.getDistanceTo(enemy)"
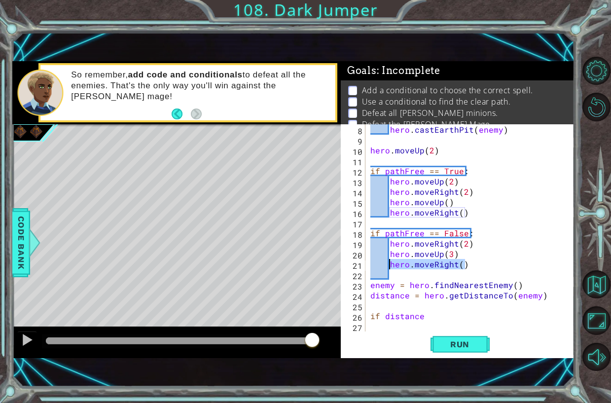
drag, startPoint x: 467, startPoint y: 263, endPoint x: 391, endPoint y: 263, distance: 75.9
click at [391, 263] on div "hero . castEarthPit ( enemy ) hero . moveUp ( 2 ) if pathFree == True : hero . …" at bounding box center [468, 238] width 201 height 228
type textarea "hero.moveRight()"
drag, startPoint x: 467, startPoint y: 211, endPoint x: 389, endPoint y: 217, distance: 79.1
click at [389, 217] on div "hero . castEarthPit ( enemy ) hero . moveUp ( 2 ) if pathFree == True : hero . …" at bounding box center [468, 238] width 201 height 228
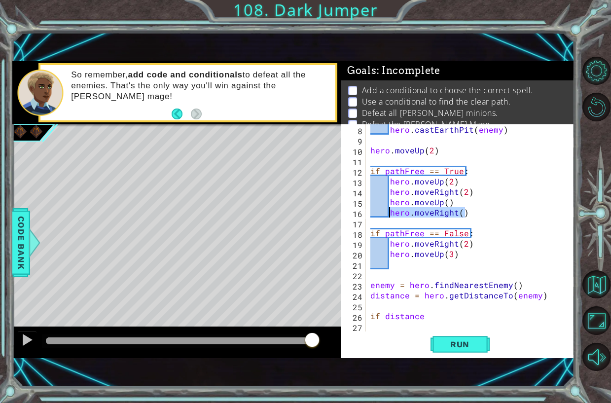
type textarea "hero.moveRight()"
click at [411, 265] on div "hero . castEarthPit ( enemy ) hero . moveUp ( 2 ) if pathFree == True : hero . …" at bounding box center [468, 238] width 201 height 228
type textarea "hero.moveUp(3)"
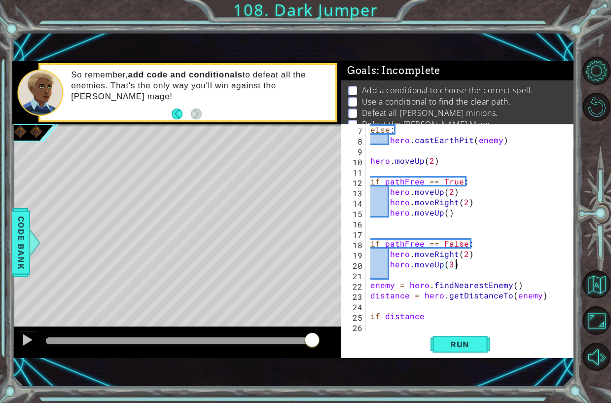
click at [425, 232] on div "else : hero . castEarthPit ( enemy ) hero . moveUp ( 2 ) if pathFree == True : …" at bounding box center [468, 238] width 201 height 228
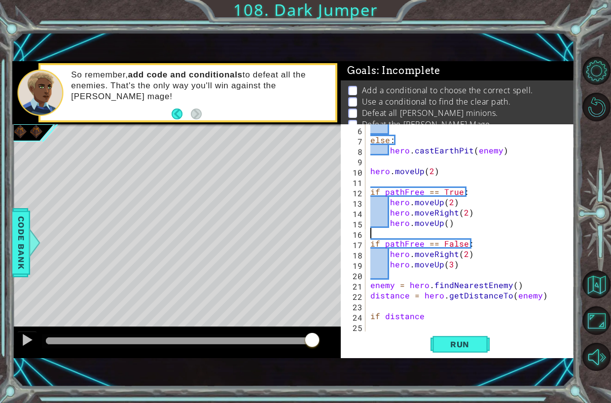
click at [455, 318] on div "else : hero . castEarthPit ( enemy ) hero . moveUp ( 2 ) if pathFree == True : …" at bounding box center [468, 238] width 201 height 228
type textarea "if distance < 3:"
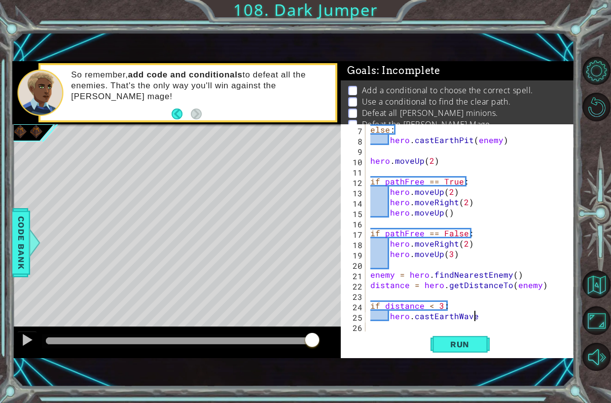
type textarea "hero.castEarthWave()"
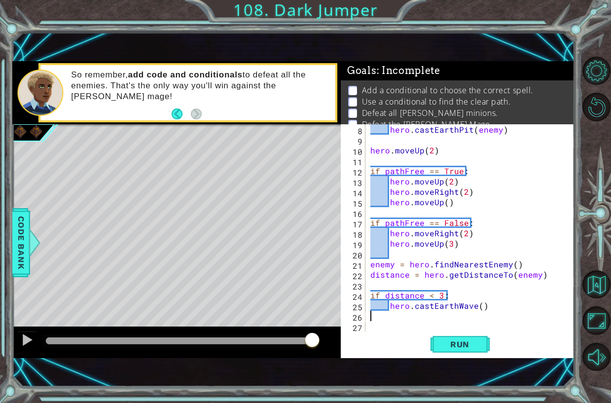
type textarea "hero.castEarthWave()"
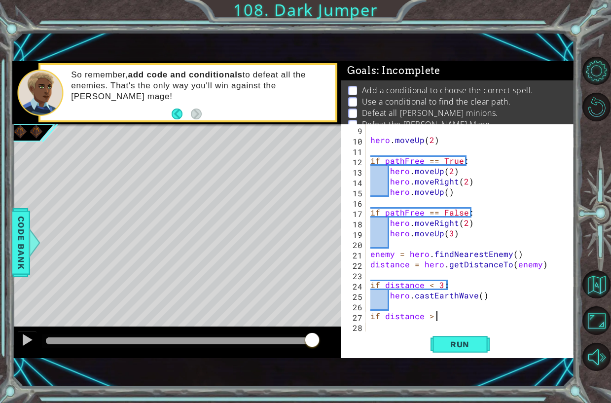
type textarea "if distance > 2"
type textarea "if distance > 2:"
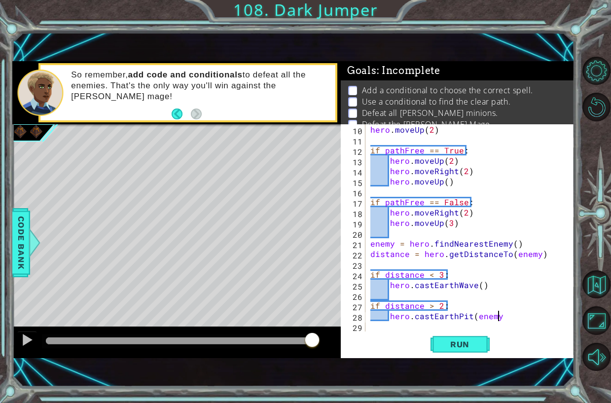
type textarea "hero.castEarthPit(enemy)"
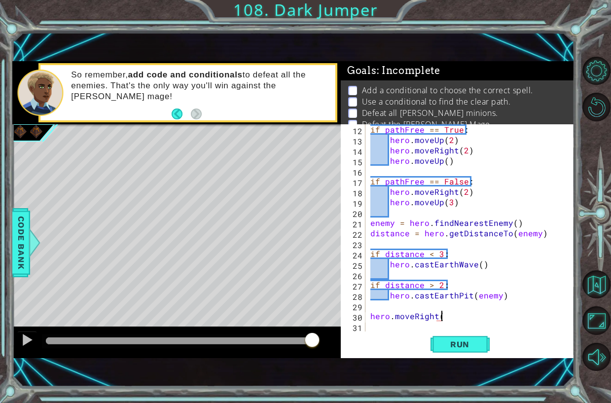
scroll to position [0, 4]
type textarea "hero.moveRight(4)"
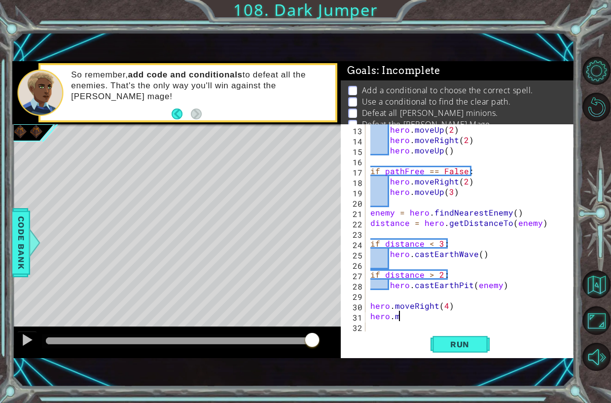
scroll to position [0, 2]
type textarea "hero.moveDown()"
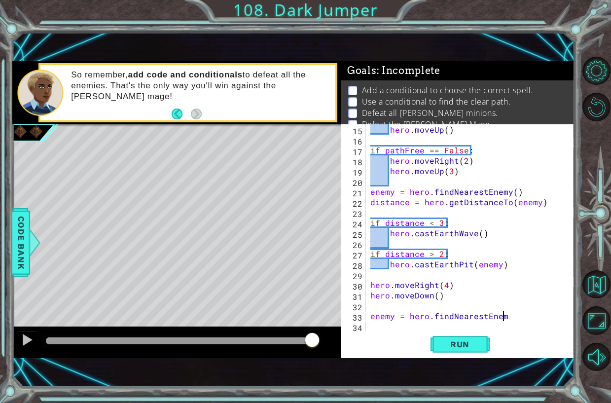
scroll to position [0, 8]
type textarea "enemy = hero.findNearestEnemy()"
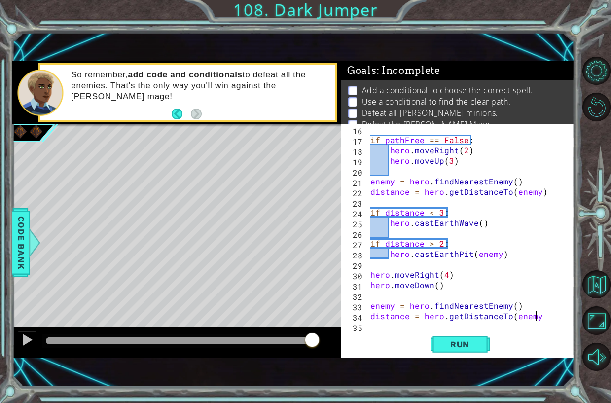
type textarea "distance = hero.getDistanceTo(enemy)"
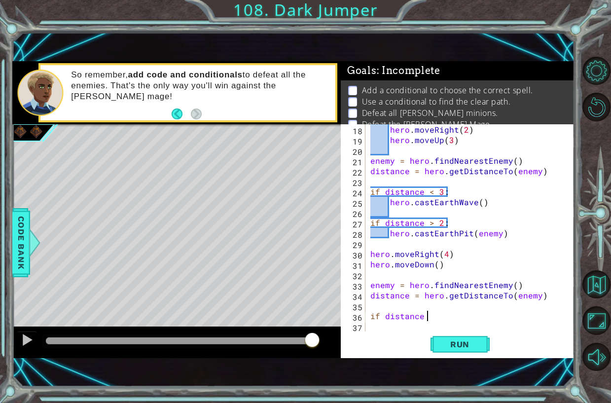
scroll to position [0, 3]
type textarea "if distance < 3:"
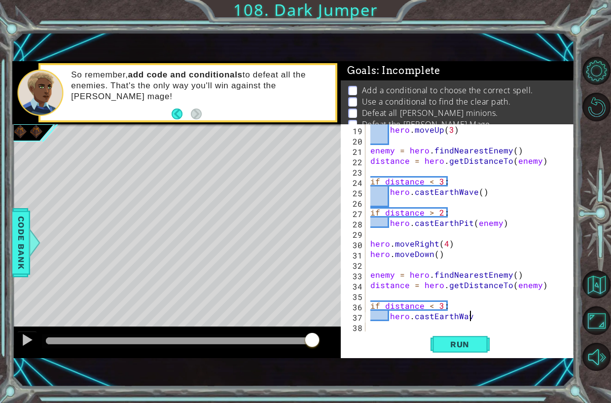
scroll to position [0, 6]
type textarea "hero.castEarthWave()"
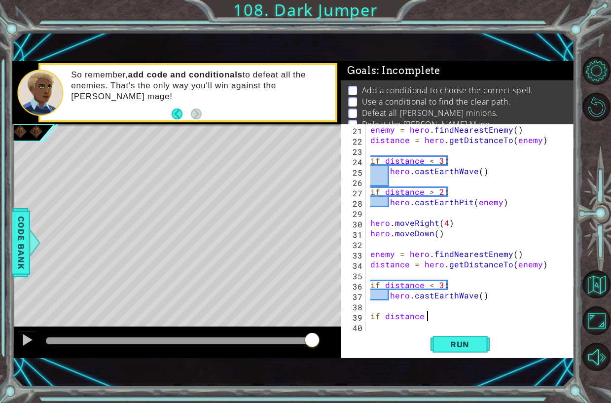
scroll to position [0, 3]
type textarea "if distance > 2:"
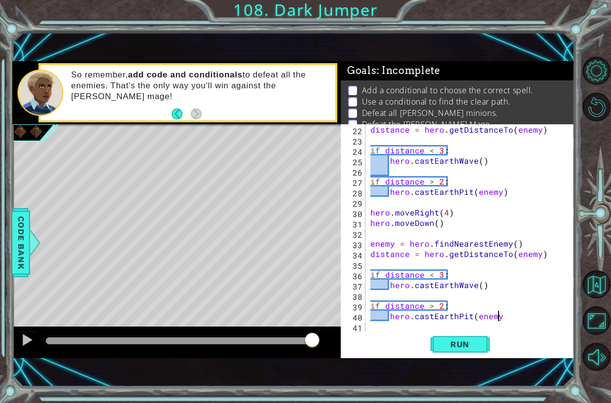
scroll to position [0, 8]
click at [477, 350] on button "Run" at bounding box center [459, 343] width 59 height 23
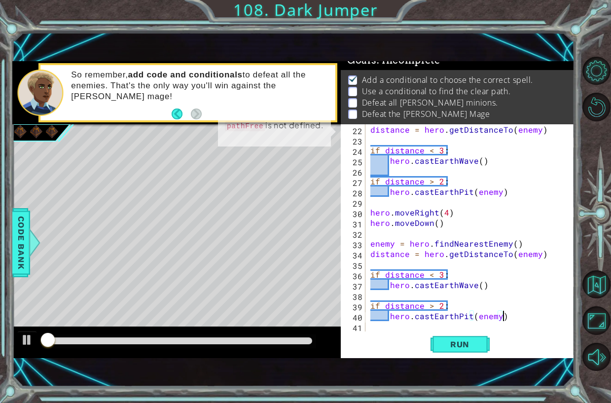
scroll to position [12, 0]
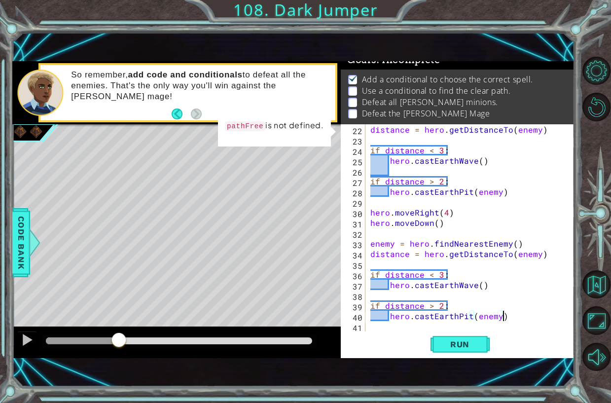
drag, startPoint x: 81, startPoint y: 338, endPoint x: 119, endPoint y: 334, distance: 37.7
click at [119, 337] on div at bounding box center [179, 340] width 266 height 7
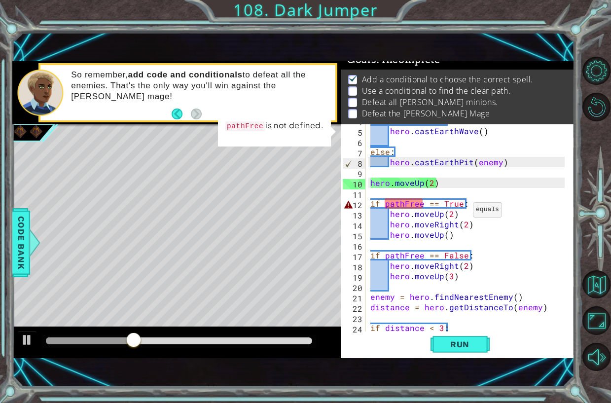
scroll to position [10, 0]
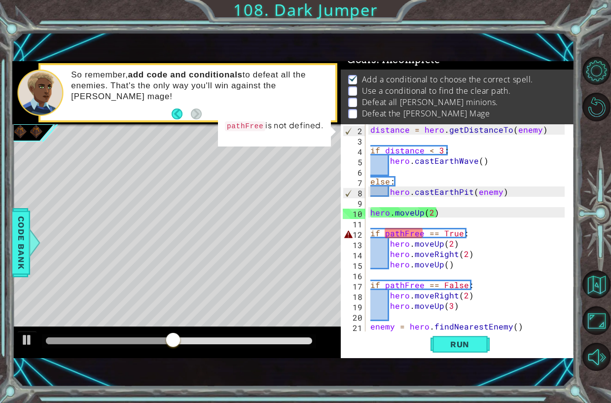
click at [462, 215] on div "distance = hero . getDistanceTo ( enemy ) if distance < 3 : hero . castEarthWav…" at bounding box center [468, 238] width 201 height 228
type textarea "hero.moveUp(2)"
click at [460, 221] on div "distance = hero . getDistanceTo ( enemy ) if distance < 3 : hero . castEarthWav…" at bounding box center [468, 238] width 201 height 228
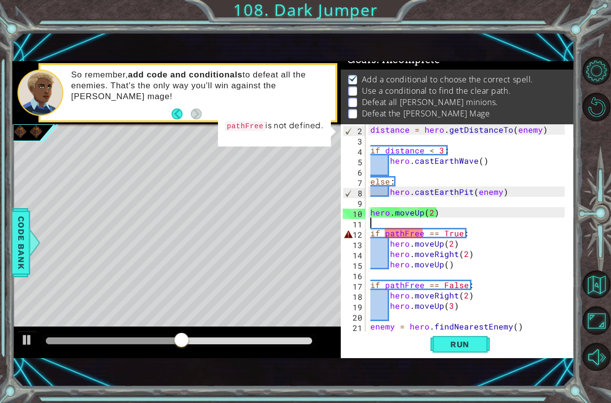
type textarea "\"
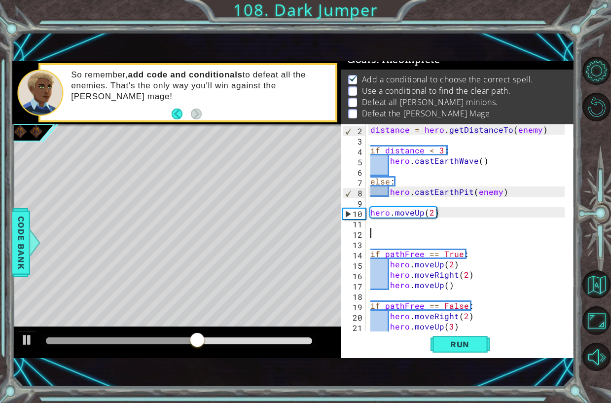
click at [389, 235] on div "distance = hero . getDistanceTo ( enemy ) if distance < 3 : hero . castEarthWav…" at bounding box center [468, 238] width 201 height 228
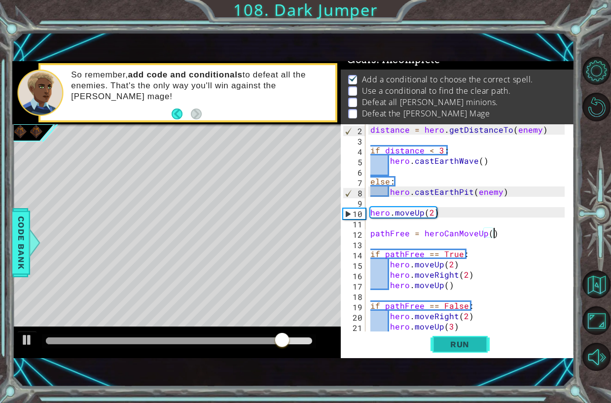
click at [475, 341] on span "Run" at bounding box center [459, 344] width 39 height 10
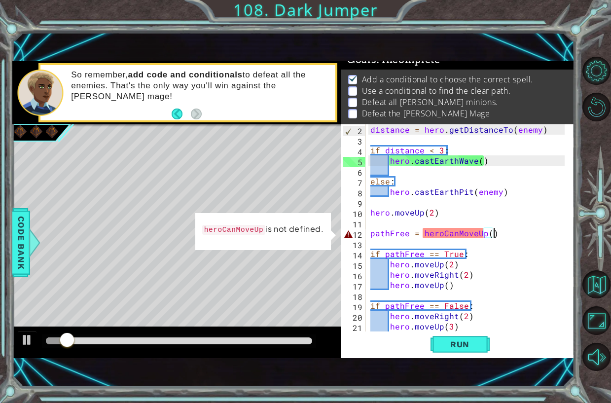
click at [447, 232] on div "distance = hero . getDistanceTo ( enemy ) if distance < 3 : hero . castEarthWav…" at bounding box center [468, 238] width 201 height 228
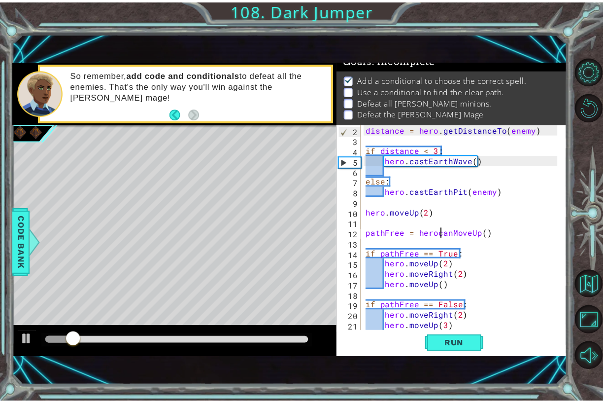
scroll to position [0, 5]
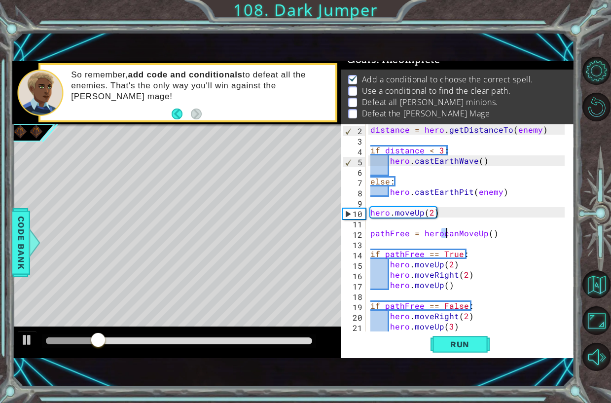
click at [444, 236] on div "distance = hero . getDistanceTo ( enemy ) if distance < 3 : hero . castEarthWav…" at bounding box center [468, 238] width 201 height 228
click at [445, 234] on div "distance = hero . getDistanceTo ( enemy ) if distance < 3 : hero . castEarthWav…" at bounding box center [468, 238] width 201 height 228
click at [443, 231] on div "distance = hero . getDistanceTo ( enemy ) if distance < 3 : hero . castEarthWav…" at bounding box center [468, 238] width 201 height 228
type textarea "pathFree = hero.canMoveUp()"
click at [448, 347] on span "Run" at bounding box center [459, 344] width 39 height 10
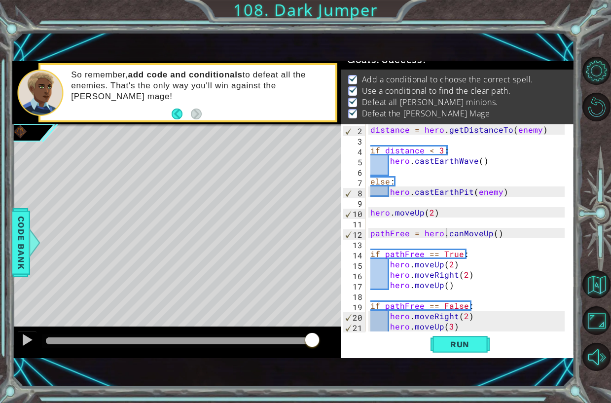
drag, startPoint x: 277, startPoint y: 338, endPoint x: 442, endPoint y: 303, distance: 168.9
click at [453, 356] on div "1 ההההההההההההההההההההההההההההההההההההההההההההההההההההההההההההההההההההההההההההה…" at bounding box center [293, 209] width 562 height 296
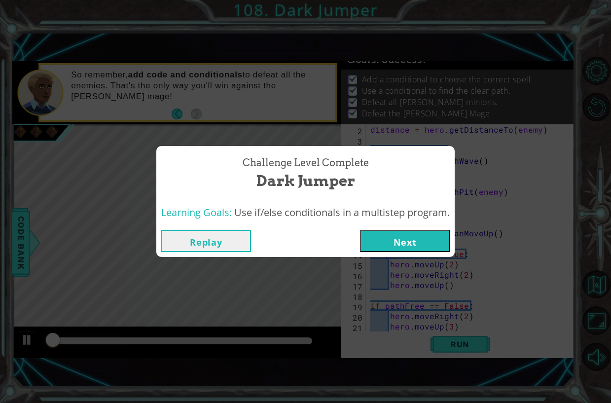
click at [412, 234] on button "Next" at bounding box center [405, 241] width 90 height 22
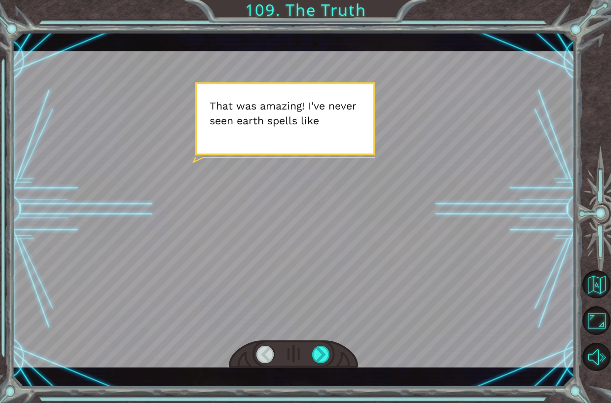
click at [310, 351] on div at bounding box center [293, 354] width 129 height 29
click at [311, 351] on div at bounding box center [293, 354] width 129 height 29
click at [329, 352] on div at bounding box center [321, 354] width 18 height 17
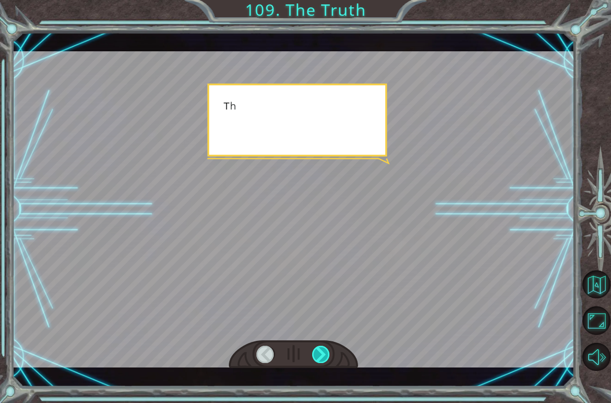
click at [329, 352] on div at bounding box center [321, 354] width 18 height 17
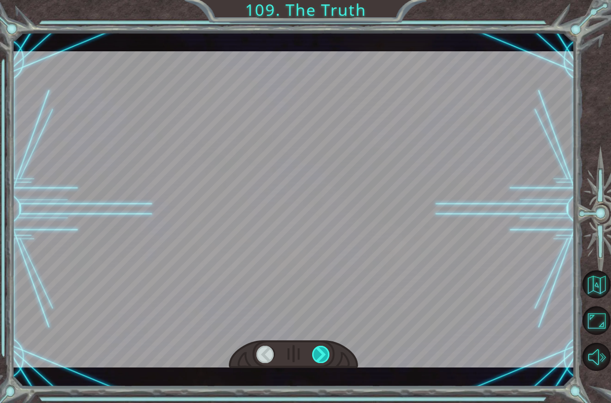
click at [329, 352] on div at bounding box center [321, 354] width 18 height 17
click at [327, 357] on div at bounding box center [321, 354] width 18 height 17
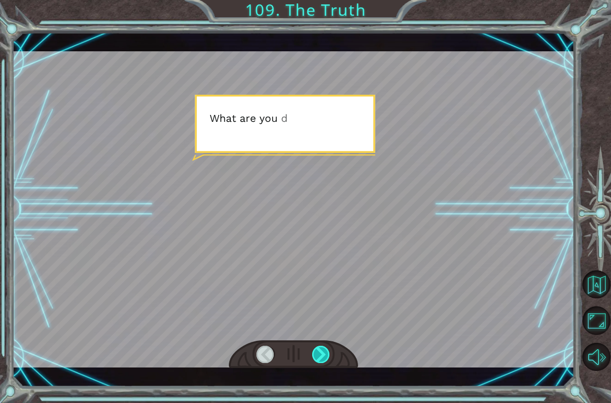
click at [327, 357] on div at bounding box center [321, 354] width 18 height 17
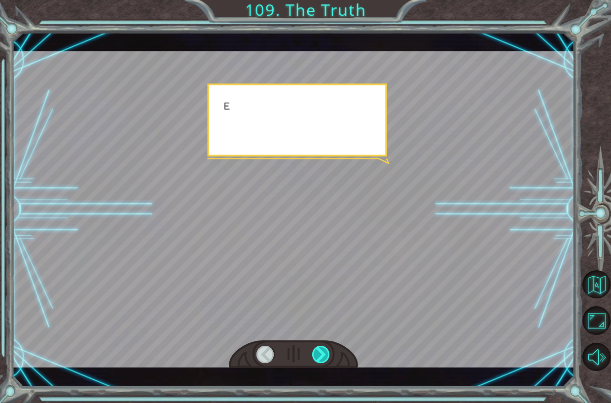
click at [327, 357] on div at bounding box center [321, 354] width 18 height 17
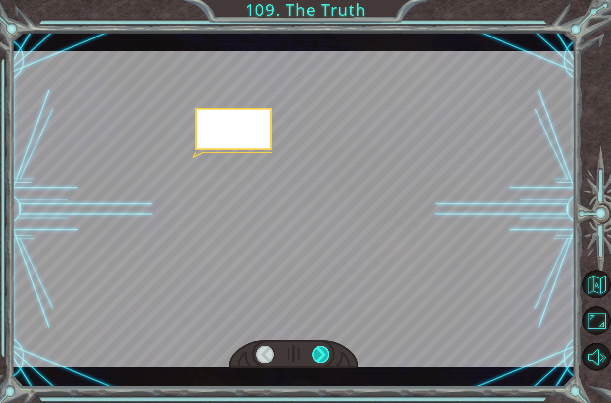
click at [327, 357] on div at bounding box center [321, 354] width 18 height 17
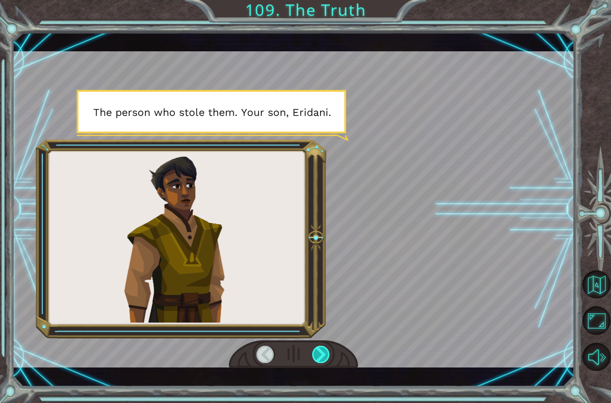
click at [327, 357] on div at bounding box center [321, 354] width 18 height 17
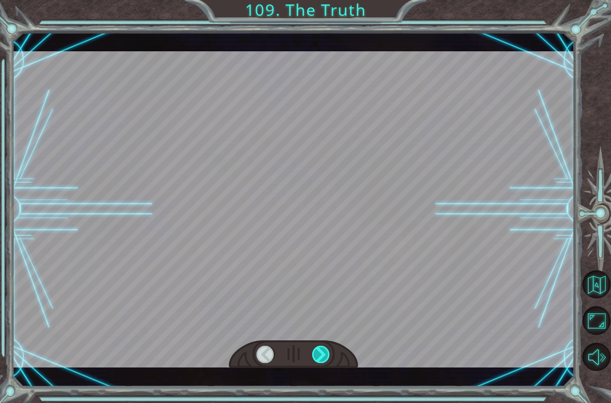
click at [327, 357] on div at bounding box center [321, 354] width 18 height 17
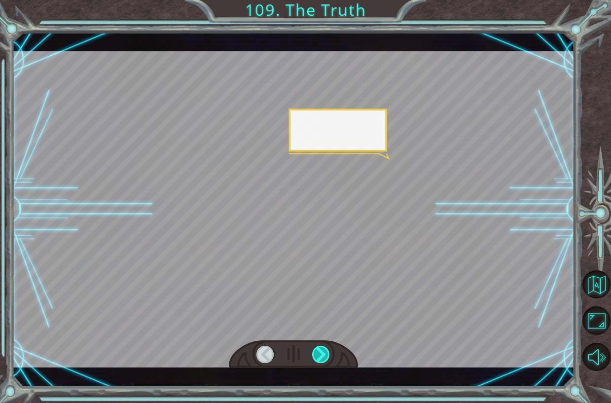
click at [327, 357] on div at bounding box center [321, 354] width 18 height 17
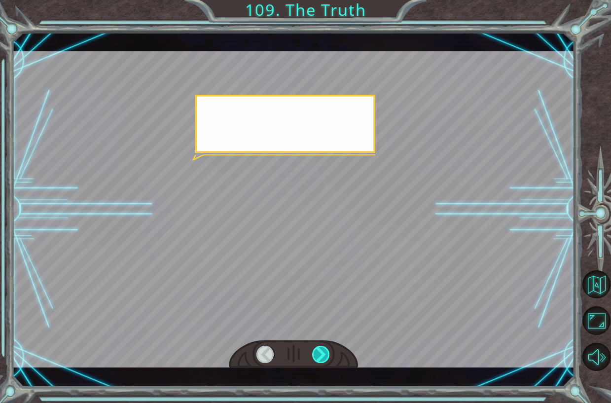
click at [327, 357] on div at bounding box center [321, 354] width 18 height 17
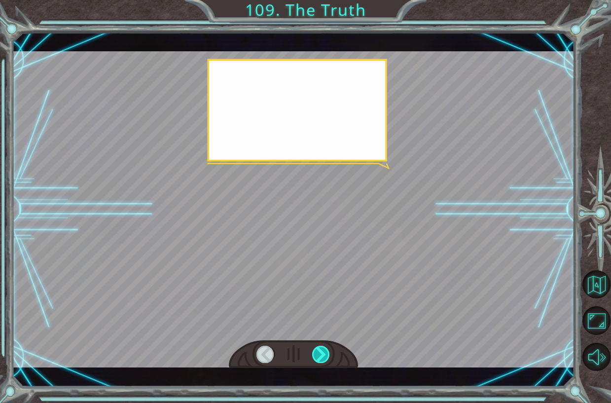
click at [327, 357] on div at bounding box center [321, 354] width 18 height 17
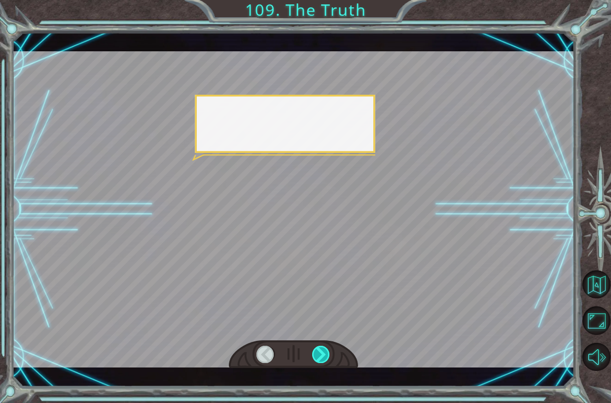
click at [327, 357] on div at bounding box center [321, 354] width 18 height 17
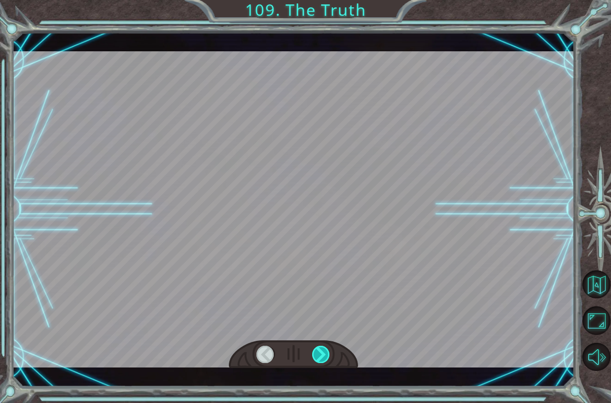
click at [327, 357] on div at bounding box center [321, 354] width 18 height 17
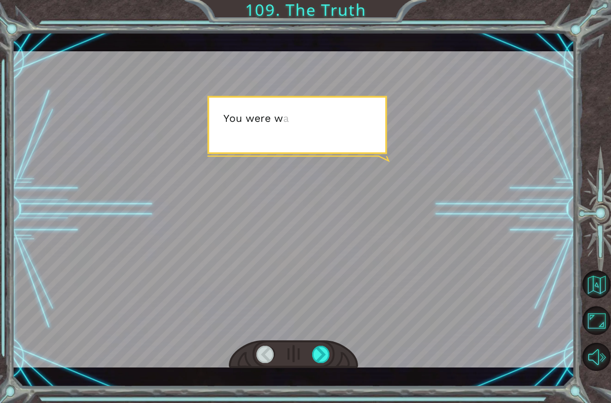
click at [272, 361] on div at bounding box center [265, 354] width 18 height 17
click at [270, 358] on div at bounding box center [265, 354] width 18 height 17
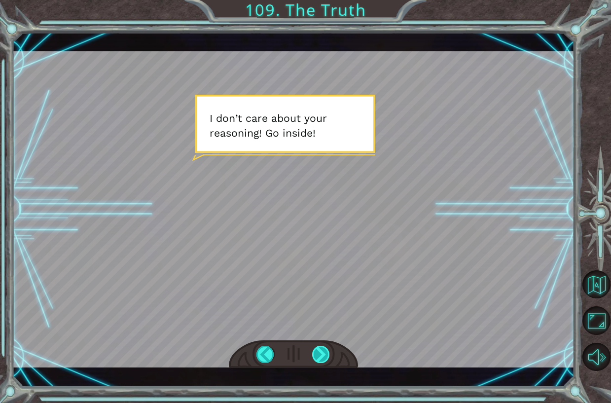
click at [330, 355] on div at bounding box center [321, 354] width 18 height 17
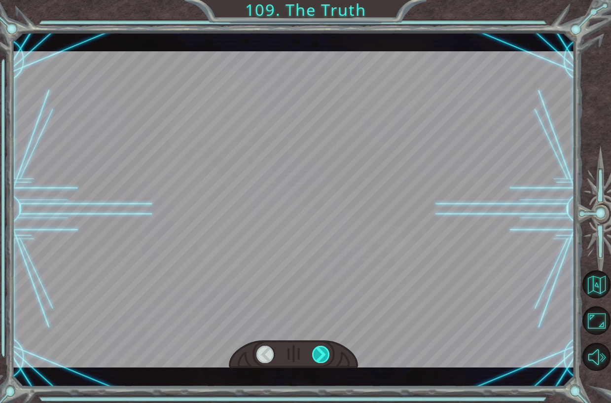
click at [323, 355] on div at bounding box center [321, 354] width 18 height 17
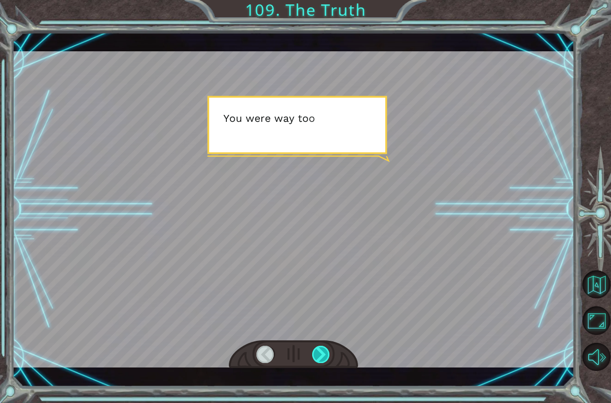
click at [323, 355] on div at bounding box center [321, 354] width 18 height 17
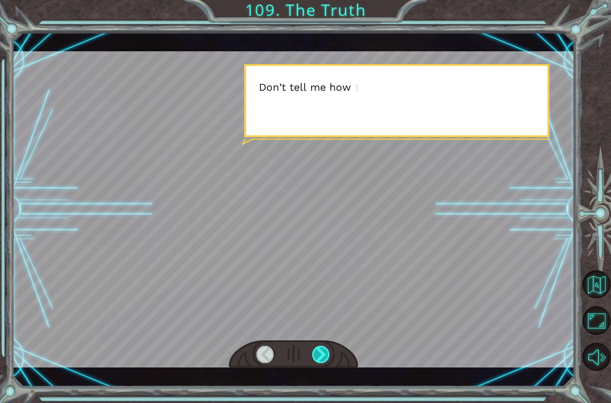
click at [323, 355] on div at bounding box center [321, 354] width 18 height 17
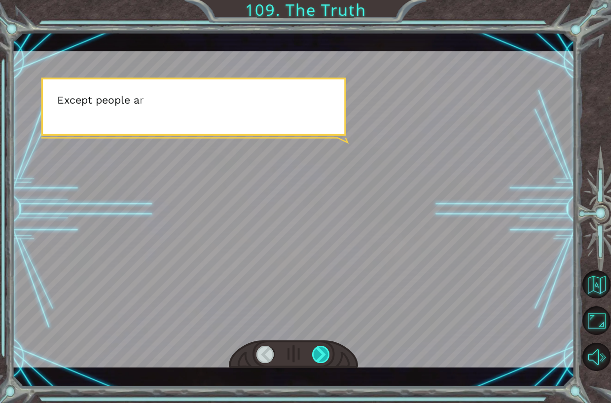
click at [323, 355] on div at bounding box center [321, 354] width 18 height 17
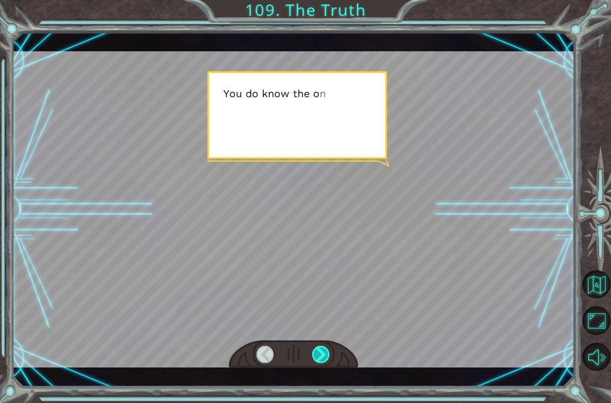
click at [323, 355] on div at bounding box center [321, 354] width 18 height 17
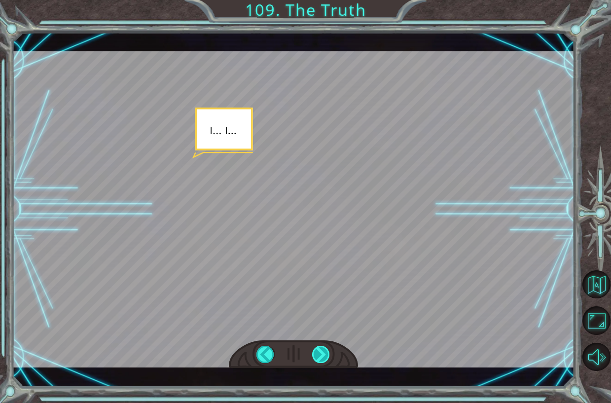
click at [323, 355] on div at bounding box center [321, 354] width 18 height 17
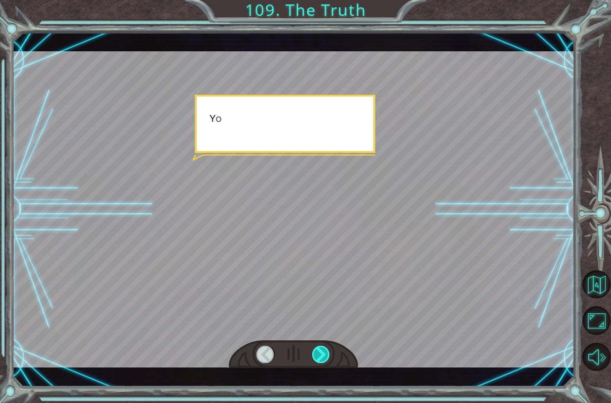
click at [323, 355] on div at bounding box center [321, 354] width 18 height 17
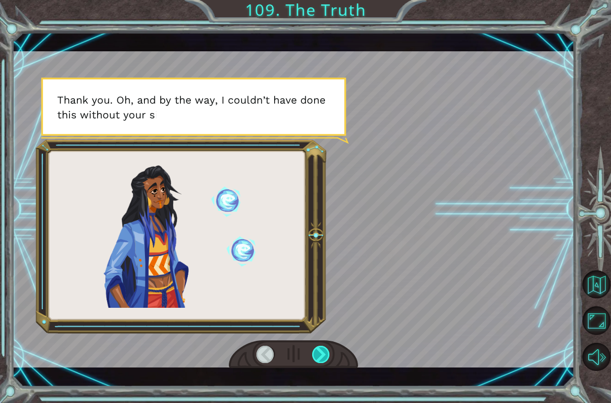
click at [323, 355] on div at bounding box center [321, 354] width 18 height 17
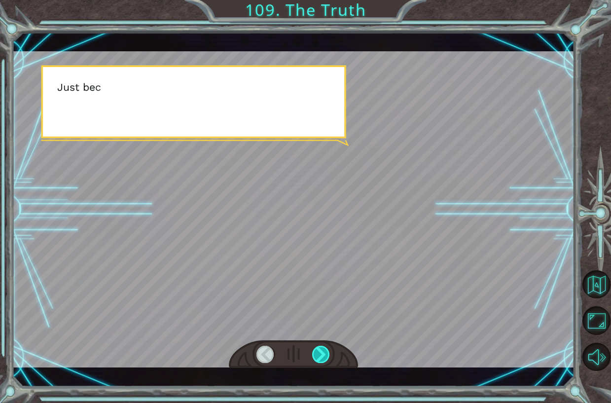
click at [323, 355] on div at bounding box center [321, 354] width 18 height 17
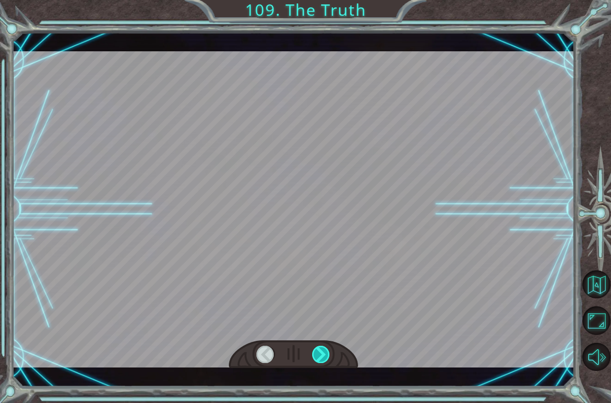
click at [323, 355] on div at bounding box center [321, 354] width 18 height 17
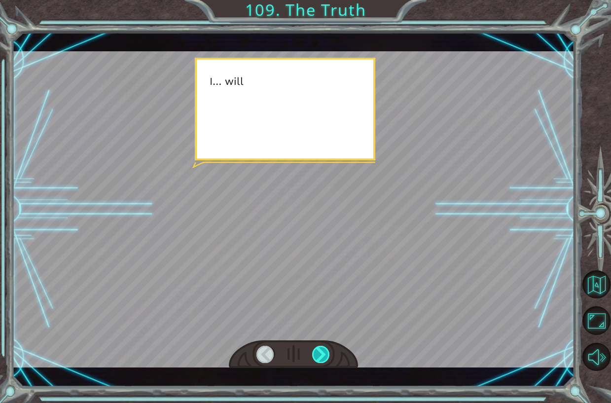
click at [323, 355] on div at bounding box center [321, 354] width 18 height 17
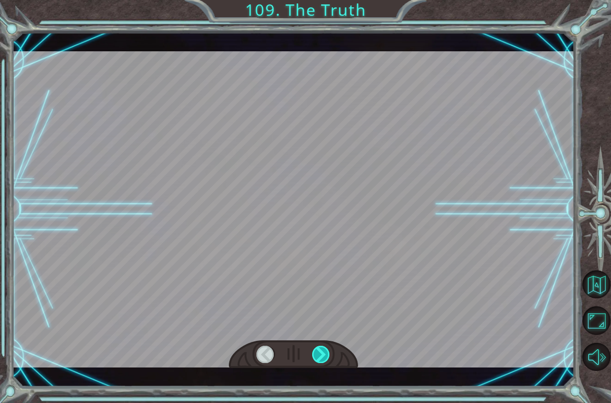
click at [323, 355] on div at bounding box center [321, 354] width 18 height 17
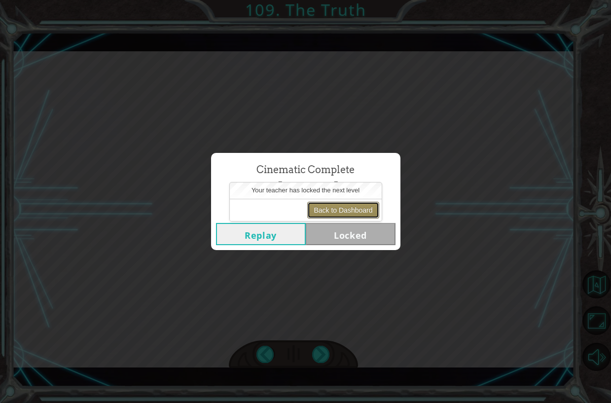
click at [367, 204] on button "Back to Dashboard" at bounding box center [342, 210] width 71 height 17
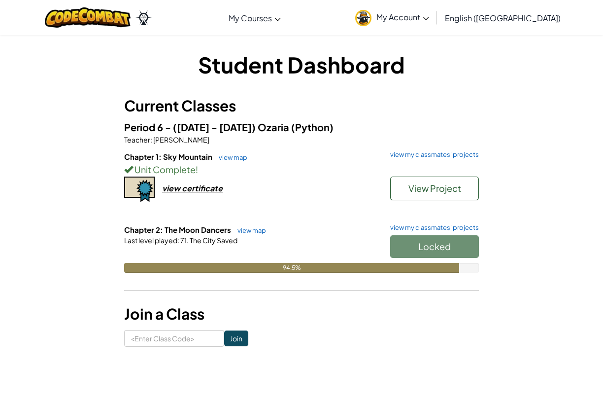
click at [423, 244] on div "Locked" at bounding box center [430, 249] width 99 height 28
click at [245, 230] on link "view map" at bounding box center [250, 230] width 34 height 8
click at [432, 156] on link "view my classmates' projects" at bounding box center [433, 154] width 94 height 6
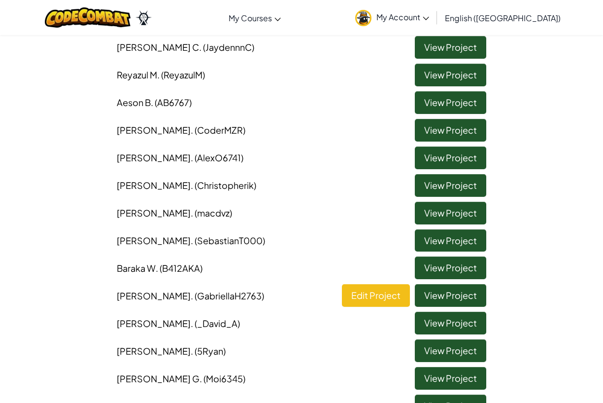
scroll to position [296, 0]
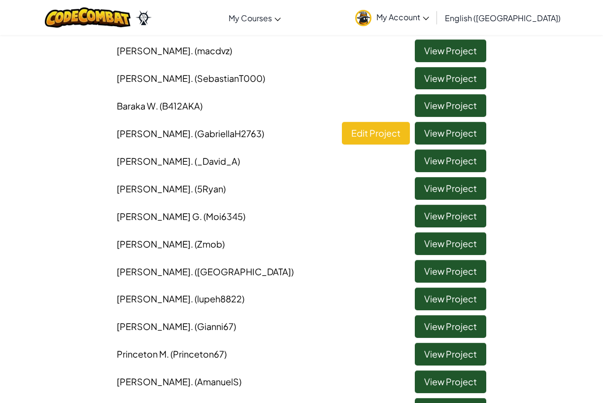
drag, startPoint x: 214, startPoint y: 0, endPoint x: 206, endPoint y: 158, distance: 158.0
click at [206, 158] on li "David A . (_David_A) View Project" at bounding box center [301, 158] width 385 height 28
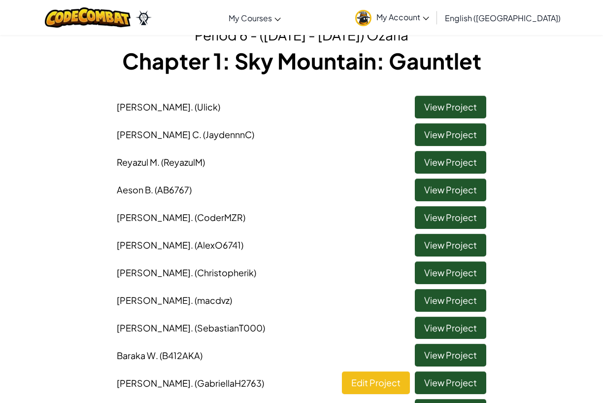
scroll to position [0, 0]
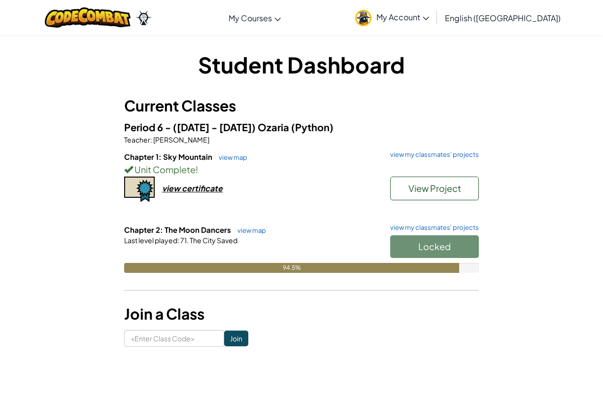
click at [430, 223] on div "Chapter 1: Sky Mountain view map view my classmates' projects Unit Complete ! V…" at bounding box center [301, 187] width 355 height 73
click at [431, 227] on link "view my classmates' projects" at bounding box center [433, 227] width 94 height 6
